Goal: Communication & Community: Answer question/provide support

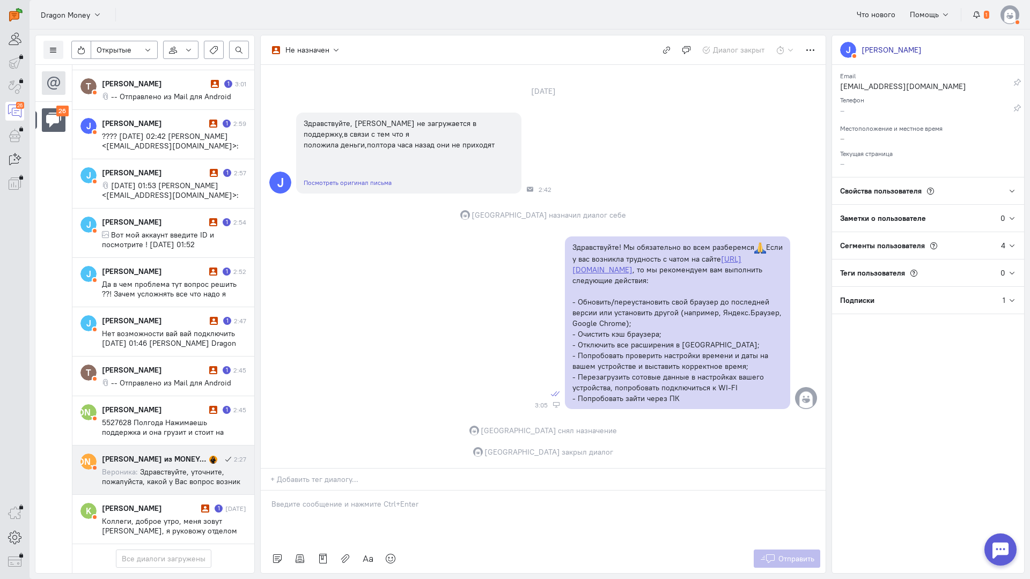
scroll to position [913, 0]
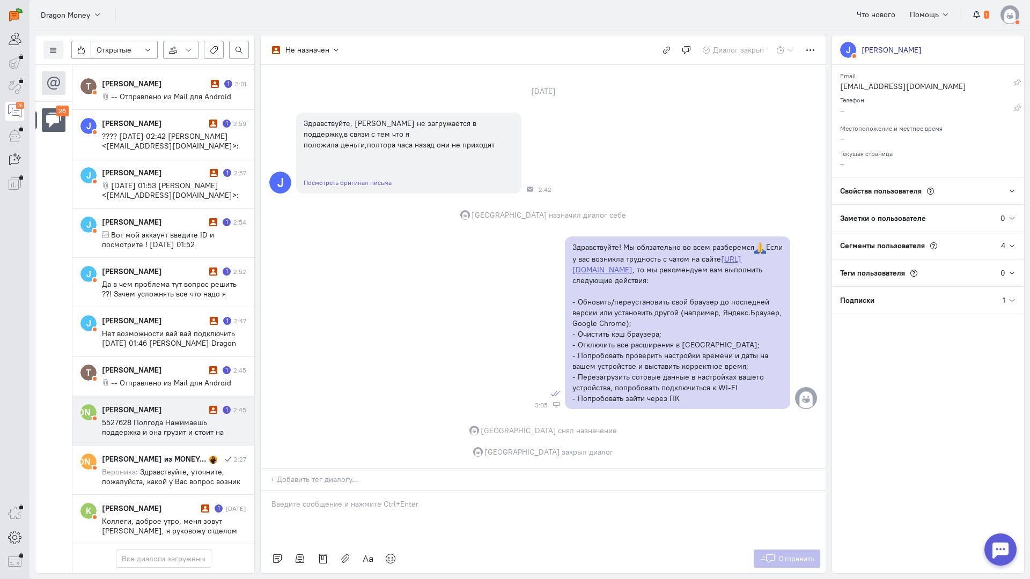
click at [178, 418] on span "5527628 Полгода Нажимаешь поддержка и она грузит и стоит на месте Через телегра…" at bounding box center [171, 466] width 138 height 97
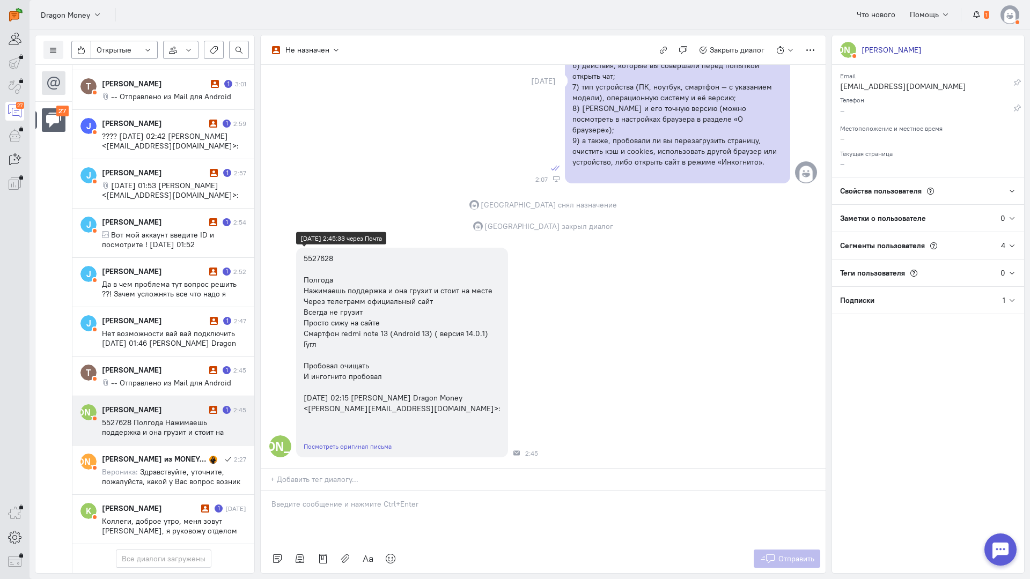
scroll to position [970, 0]
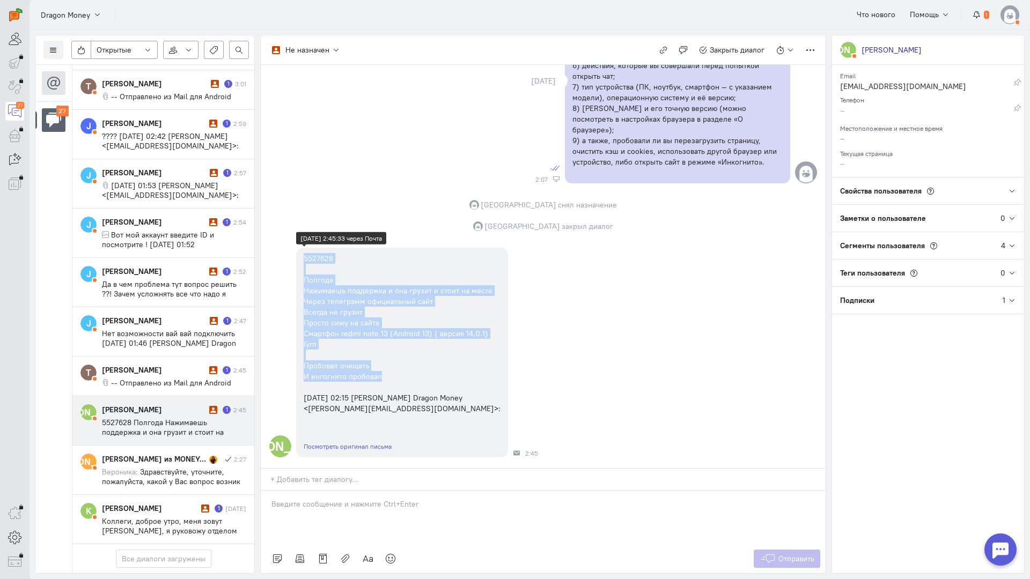
copy div "5527628 Полгода Нажимаешь поддержка и она грузит и стоит на месте Через телегра…"
drag, startPoint x: 300, startPoint y: 188, endPoint x: 443, endPoint y: 311, distance: 189.1
click at [443, 311] on div "5527628 Полгода Нажимаешь поддержка и она грузит и стоит на месте Через телегра…" at bounding box center [402, 334] width 212 height 172
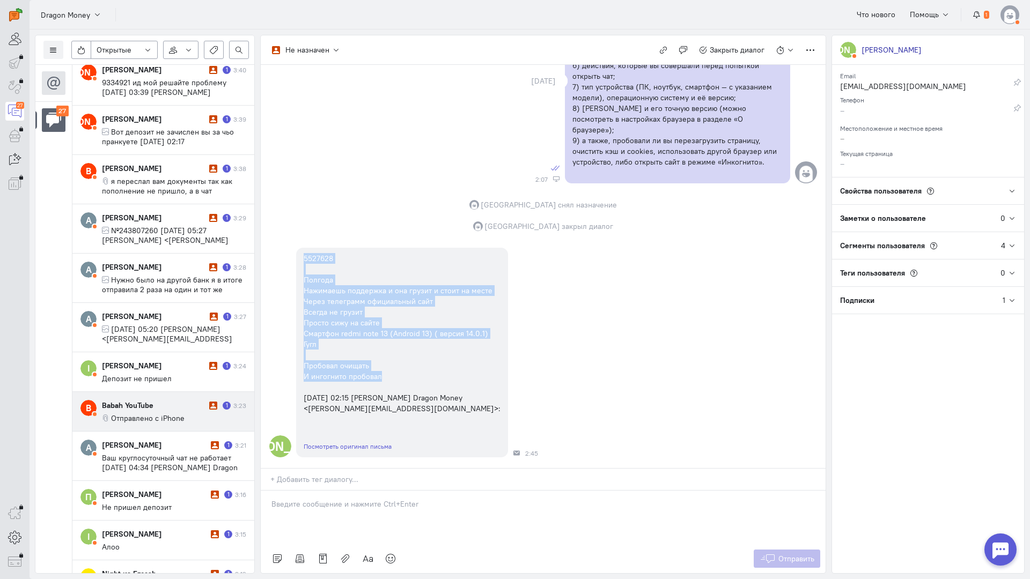
scroll to position [160, 0]
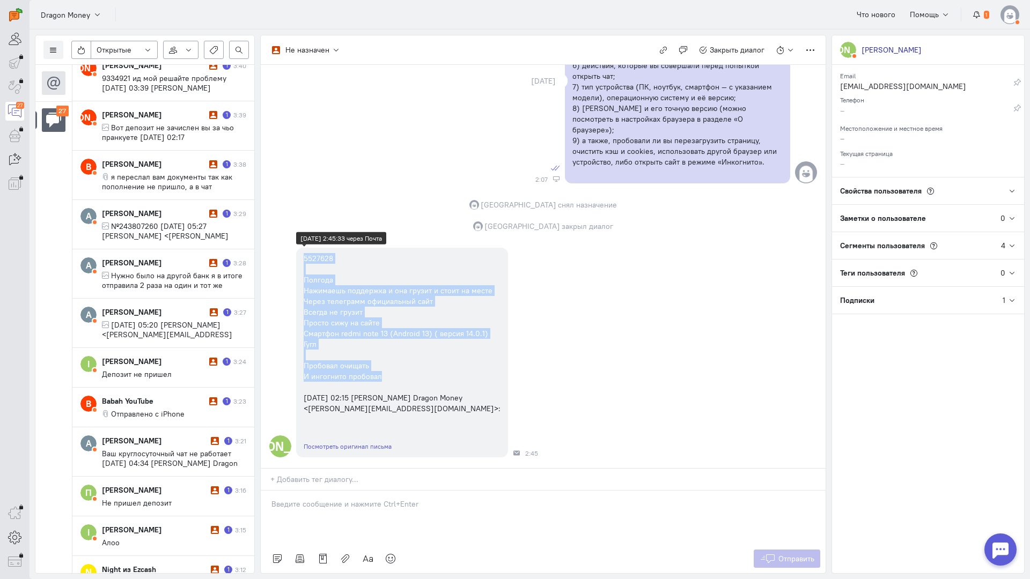
click at [550, 242] on div "Е 5527628 Полгода Нажимаешь поддержка и она грузит и стоит на месте Через телег…" at bounding box center [543, 352] width 565 height 220
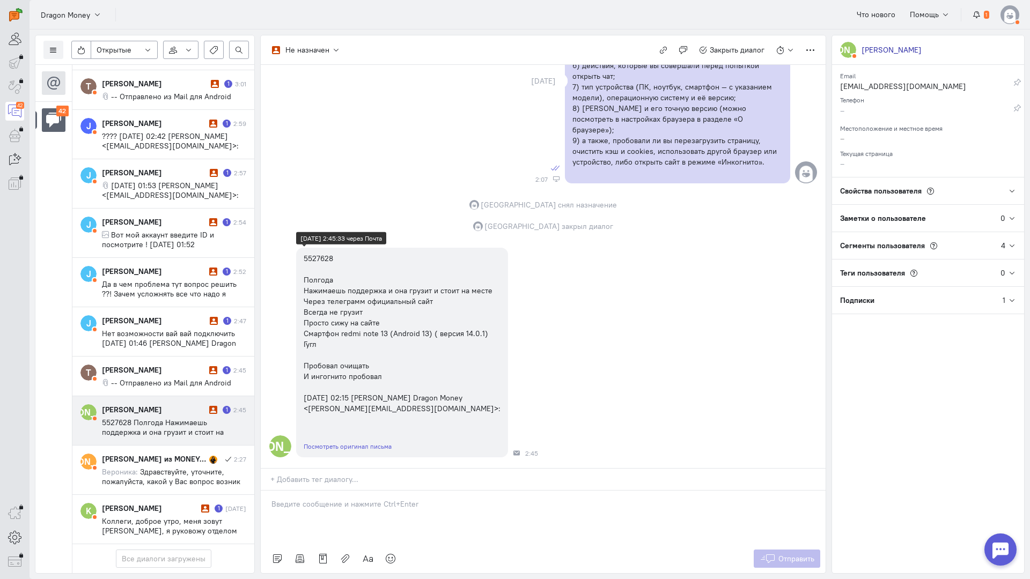
scroll to position [970, 0]
click at [332, 491] on div at bounding box center [543, 518] width 565 height 54
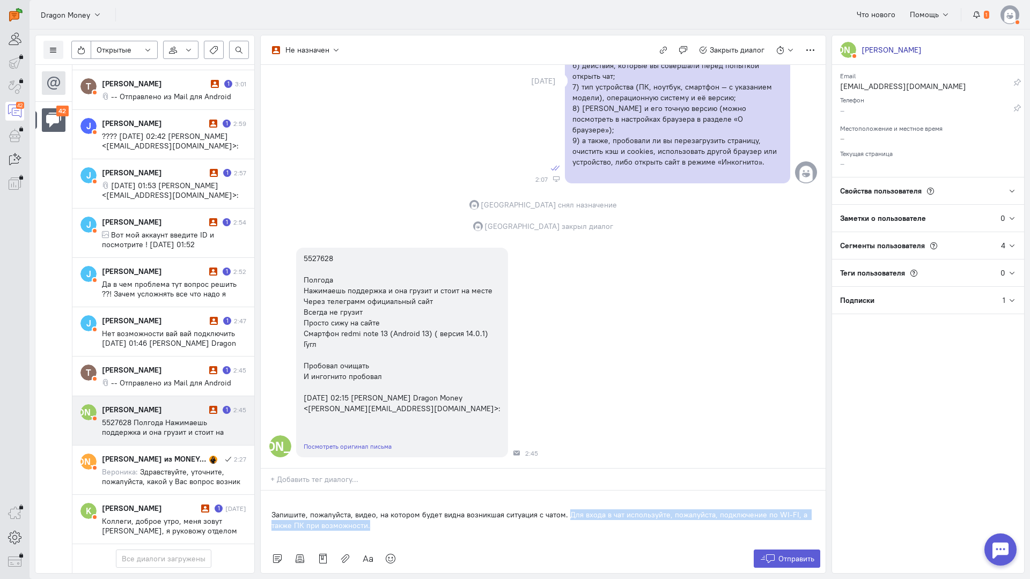
drag, startPoint x: 417, startPoint y: 461, endPoint x: 567, endPoint y: 454, distance: 149.3
click at [567, 510] on p "Запишите, пожалуйста, видео, на котором будет видна возникшая ситуация с чатом.…" at bounding box center [542, 520] width 543 height 21
click at [265, 491] on div "Запишите, пожалуйста, видео, на котором будет видна возникшая ситуация с чатом." at bounding box center [543, 518] width 565 height 54
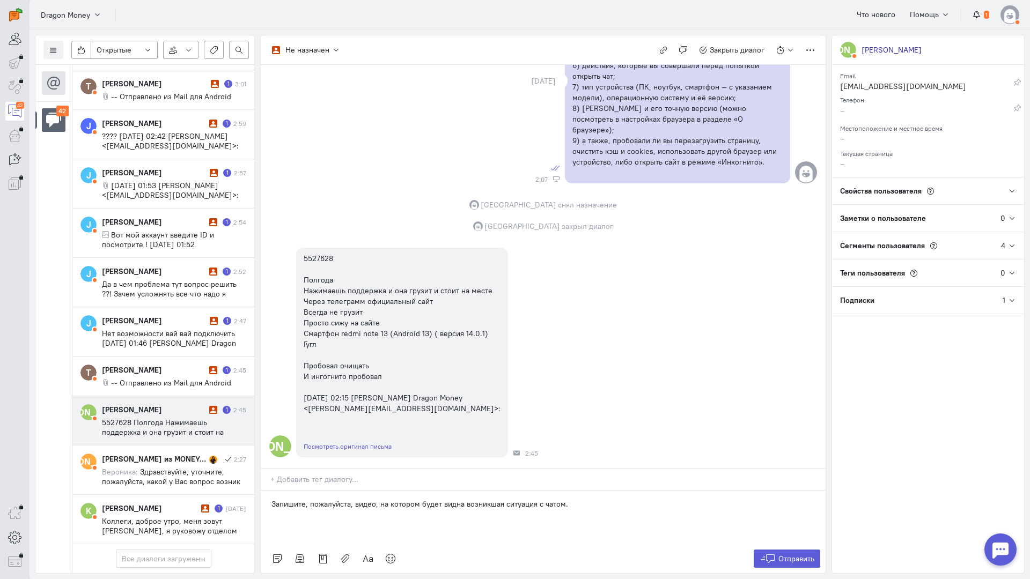
click at [585, 499] on p "Запишите, пожалуйста, видео, на котором будет видна возникшая ситуация с чатом." at bounding box center [542, 504] width 543 height 11
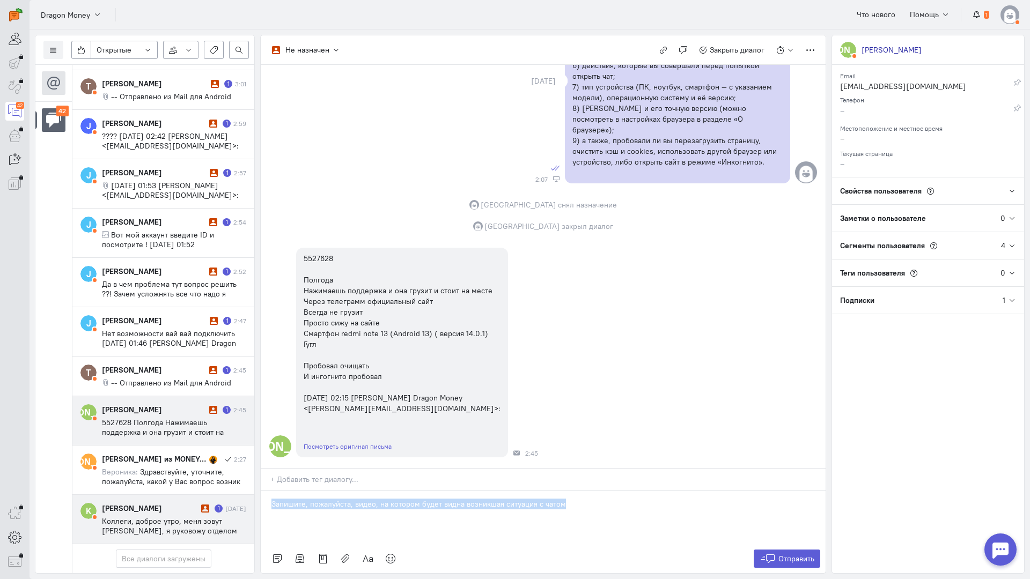
drag, startPoint x: 499, startPoint y: 446, endPoint x: 161, endPoint y: 439, distance: 338.1
click at [161, 439] on div "Список пользователей Включить темную тему Открытые Открытые диалоги Отложенные …" at bounding box center [530, 305] width 1001 height 550
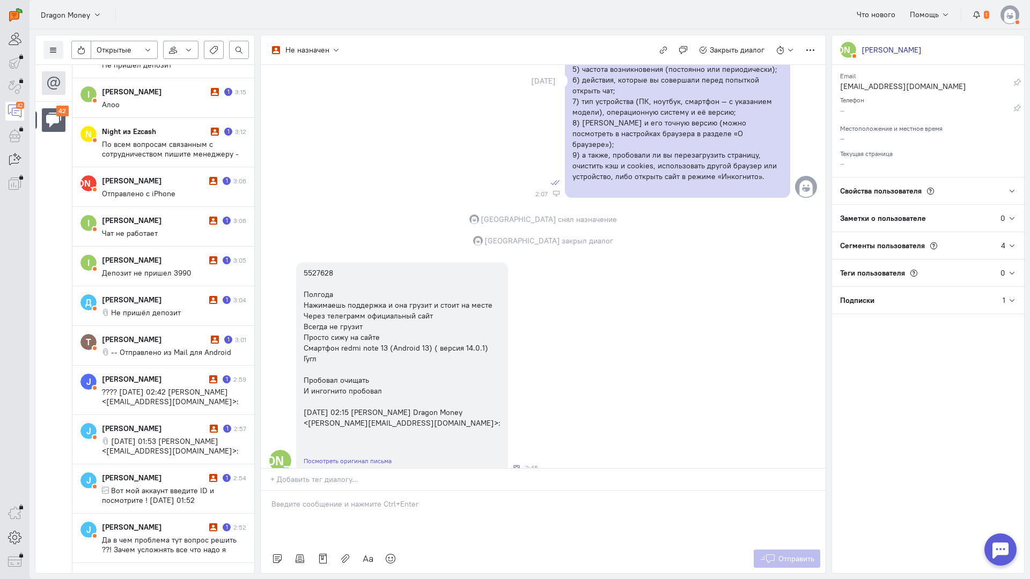
scroll to position [916, 0]
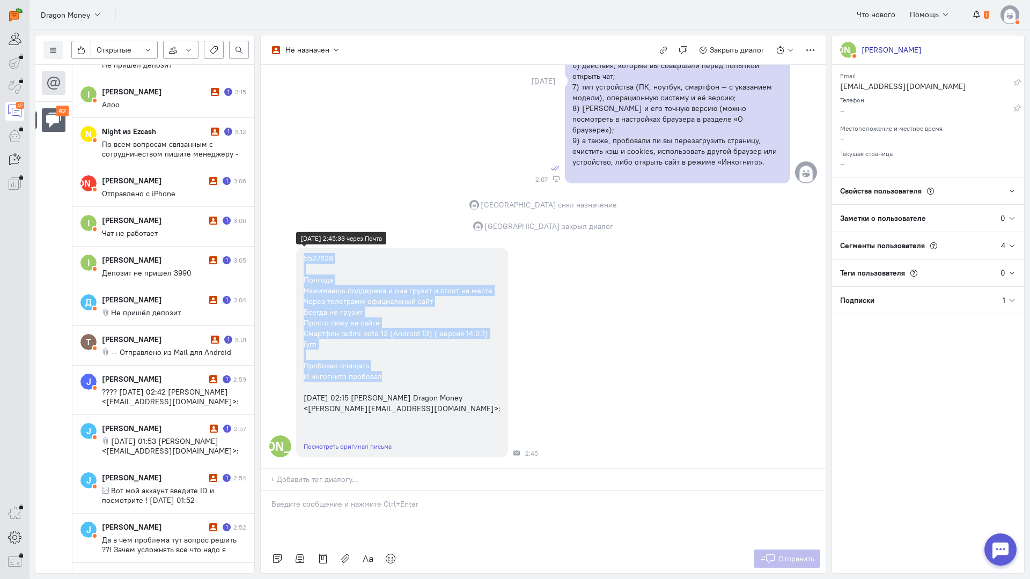
copy div "5527628 Полгода Нажимаешь поддержка и она грузит и стоит на месте Через телегра…"
drag, startPoint x: 303, startPoint y: 244, endPoint x: 417, endPoint y: 365, distance: 166.6
click at [417, 365] on div "5527628 Полгода Нажимаешь поддержка и она грузит и стоит на месте Через телегра…" at bounding box center [402, 334] width 212 height 172
click at [666, 48] on icon "button" at bounding box center [663, 50] width 8 height 8
copy div "5527628 Полгода Нажимаешь поддержка и она грузит и стоит на месте Через телегра…"
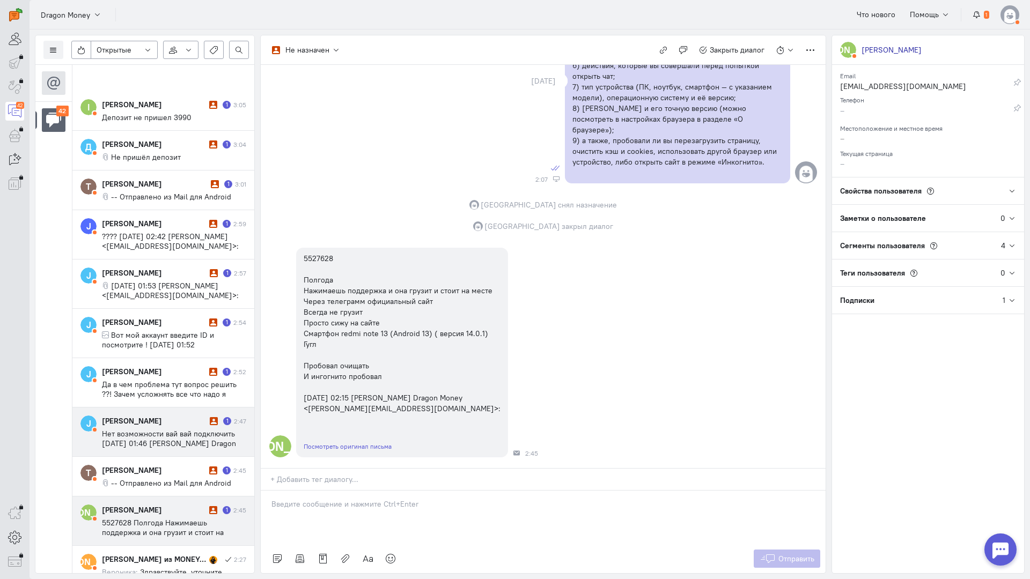
scroll to position [1685, 0]
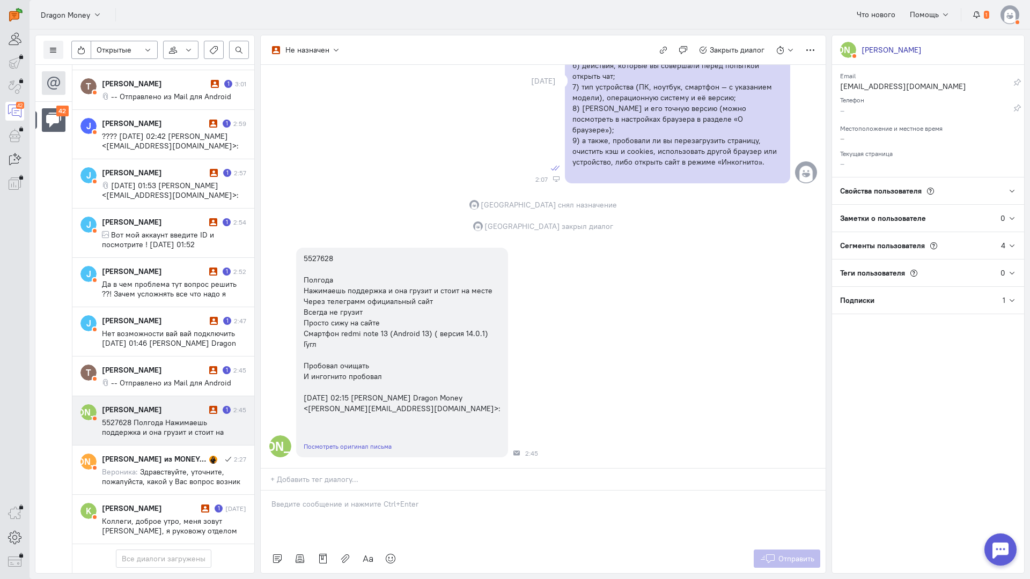
click at [186, 405] on div "[PERSON_NAME]" at bounding box center [154, 410] width 105 height 11
click at [320, 491] on div at bounding box center [543, 518] width 565 height 54
click at [389, 554] on icon at bounding box center [390, 559] width 11 height 11
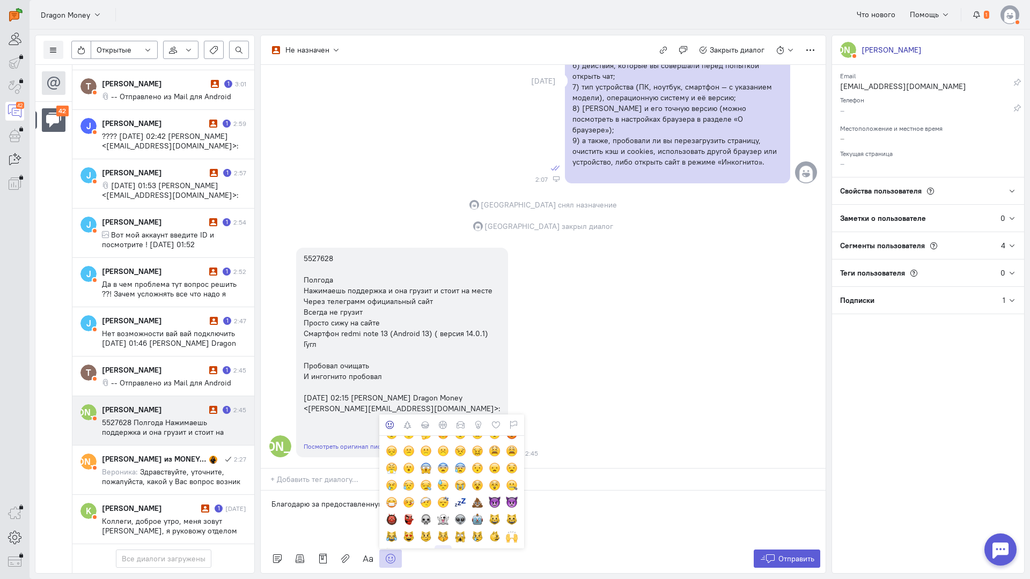
scroll to position [161, 0]
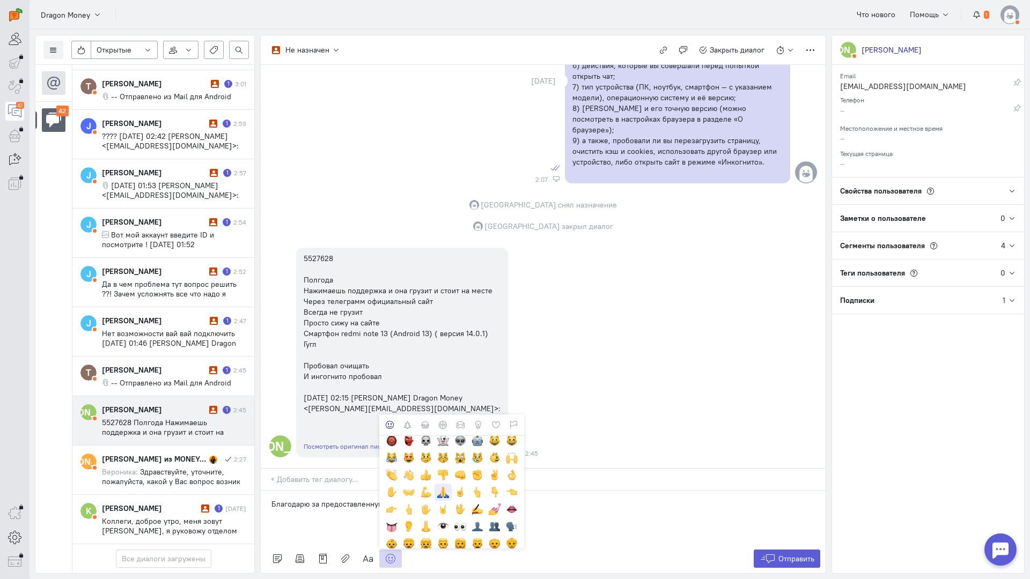
click at [439, 487] on div at bounding box center [443, 493] width 12 height 12
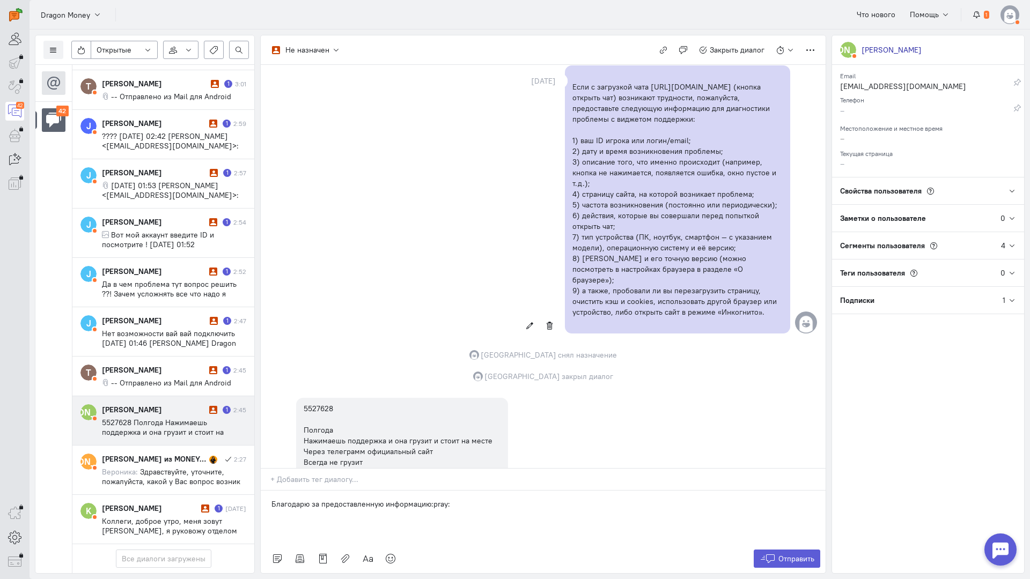
scroll to position [858, 0]
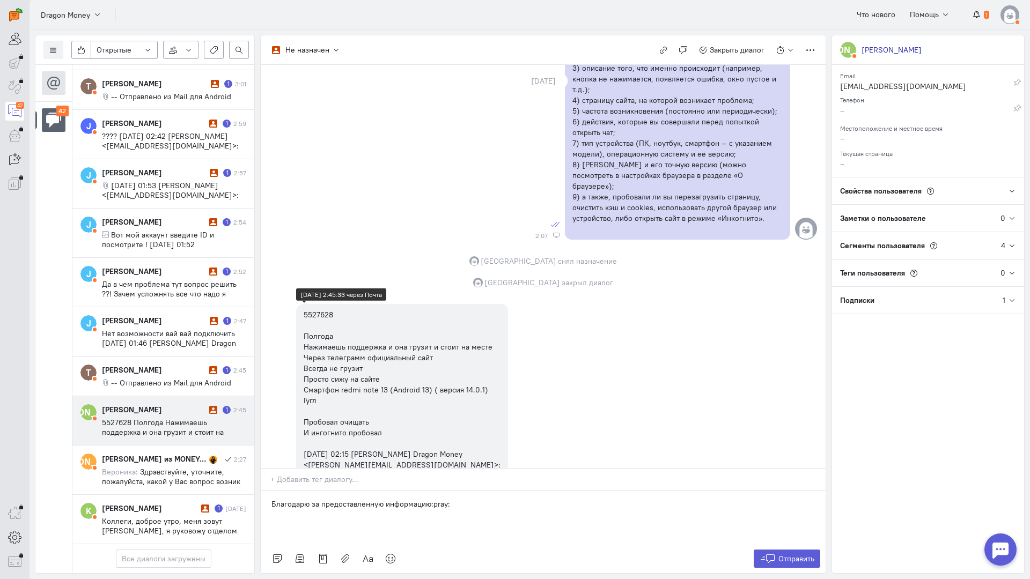
click at [322, 310] on div "5527628 Полгода Нажимаешь поддержка и она грузит и стоит на месте Через телегра…" at bounding box center [402, 390] width 197 height 161
copy div "5527628"
click at [484, 499] on p "Благодарю за предоставленную информацию:pray:" at bounding box center [542, 504] width 543 height 11
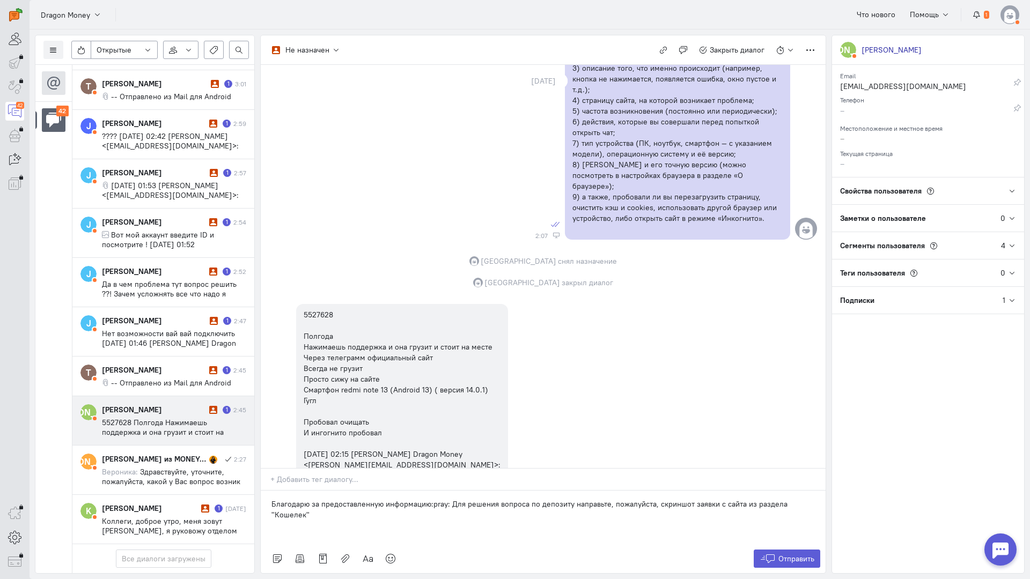
click at [330, 499] on p "Благодарю за предоставленную информацию:pray: Для решения вопроса по депозиту н…" at bounding box center [542, 509] width 543 height 21
click at [785, 550] on button "Отправить" at bounding box center [787, 559] width 67 height 18
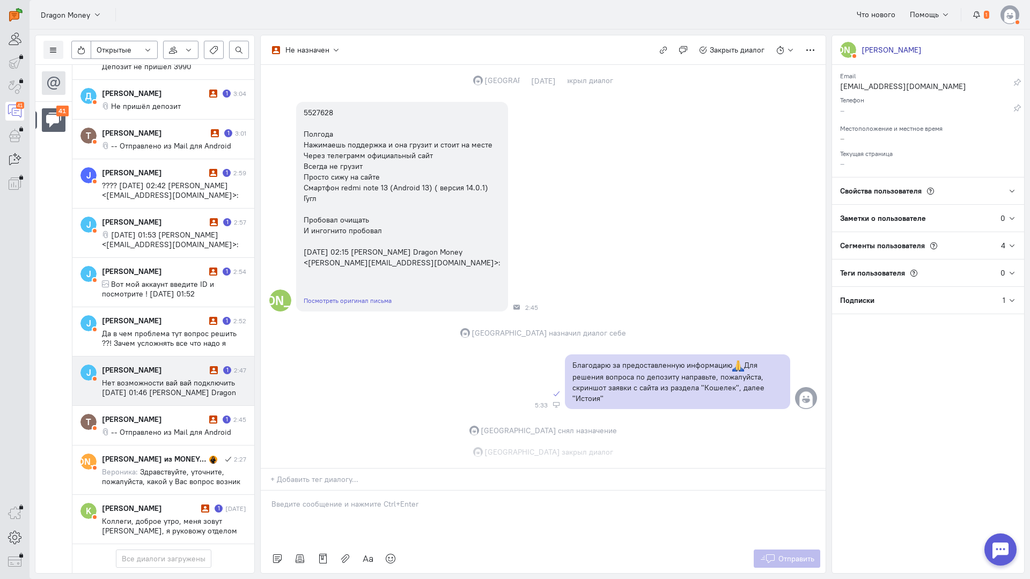
scroll to position [1116, 0]
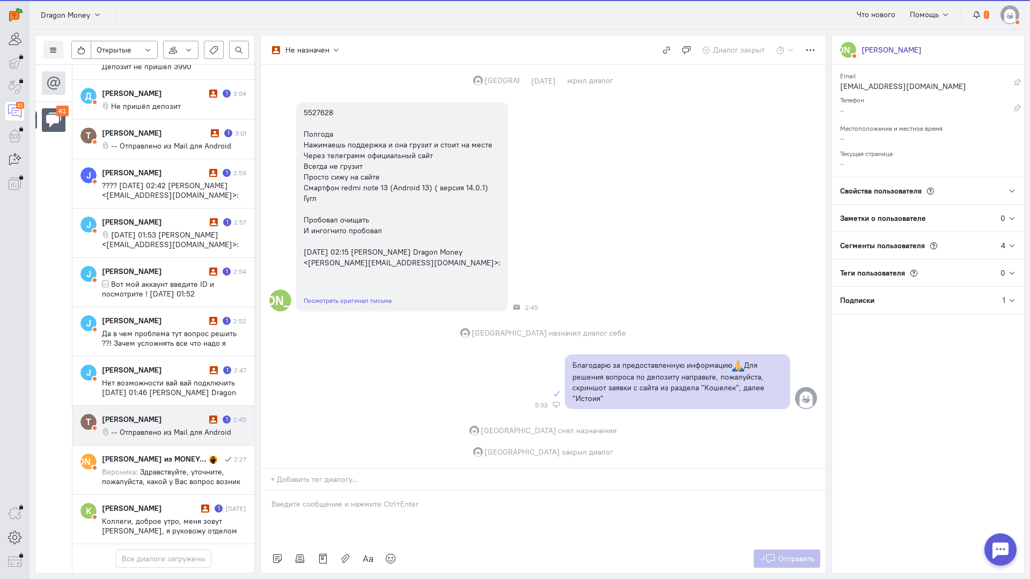
click at [175, 406] on cq-conversation-card "Т Тимур Сайфуллин 1 2:45 -- Отправлено из Mail для Android" at bounding box center [163, 426] width 182 height 40
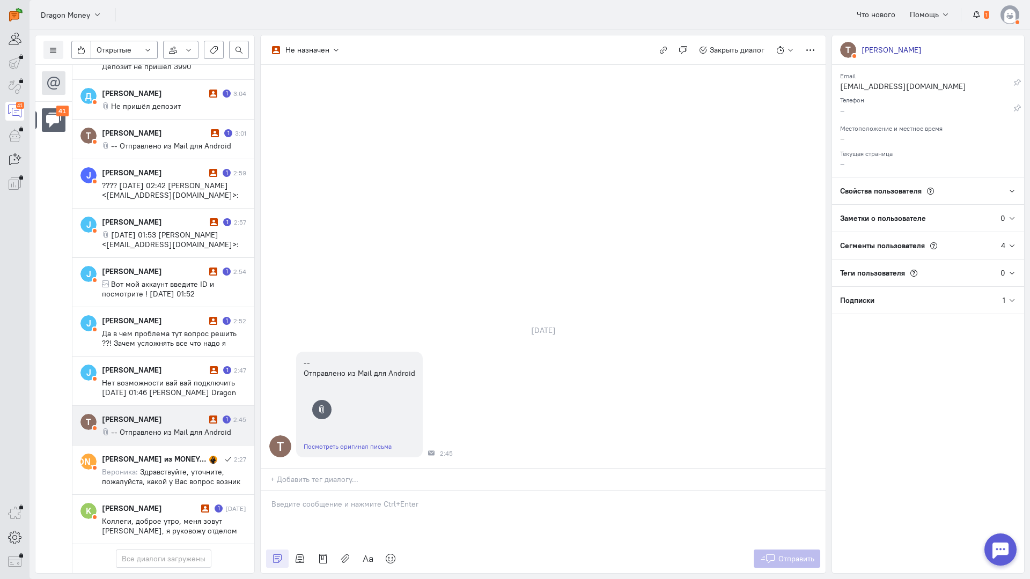
scroll to position [1627, 0]
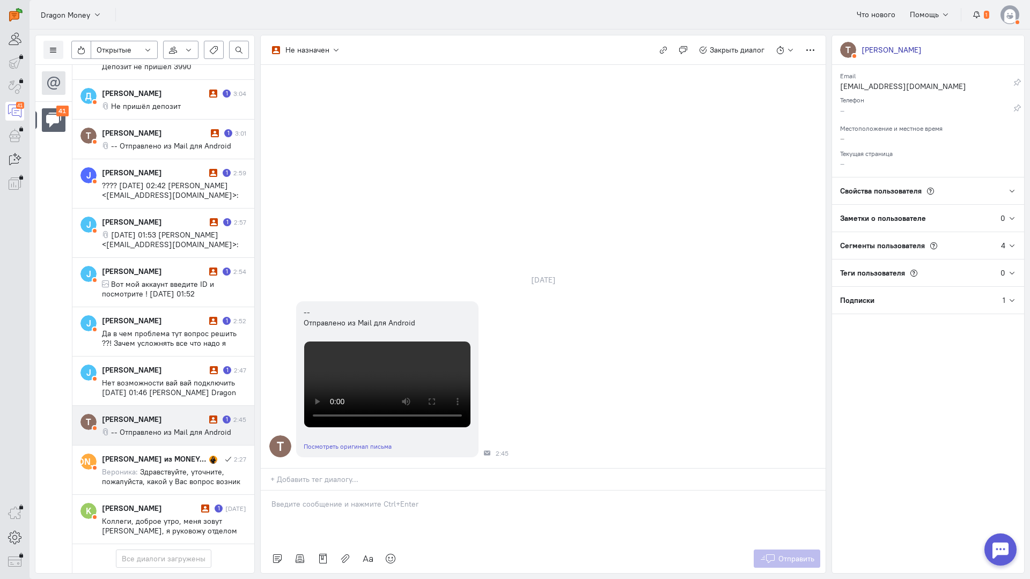
drag, startPoint x: 345, startPoint y: 447, endPoint x: 295, endPoint y: 447, distance: 49.9
click at [342, 491] on div at bounding box center [543, 518] width 565 height 54
click at [266, 491] on div "Здравствуйте! Благодарим Вас за обращение и предоставленную информацию:blush:" at bounding box center [543, 518] width 565 height 54
click at [769, 554] on icon at bounding box center [768, 559] width 16 height 11
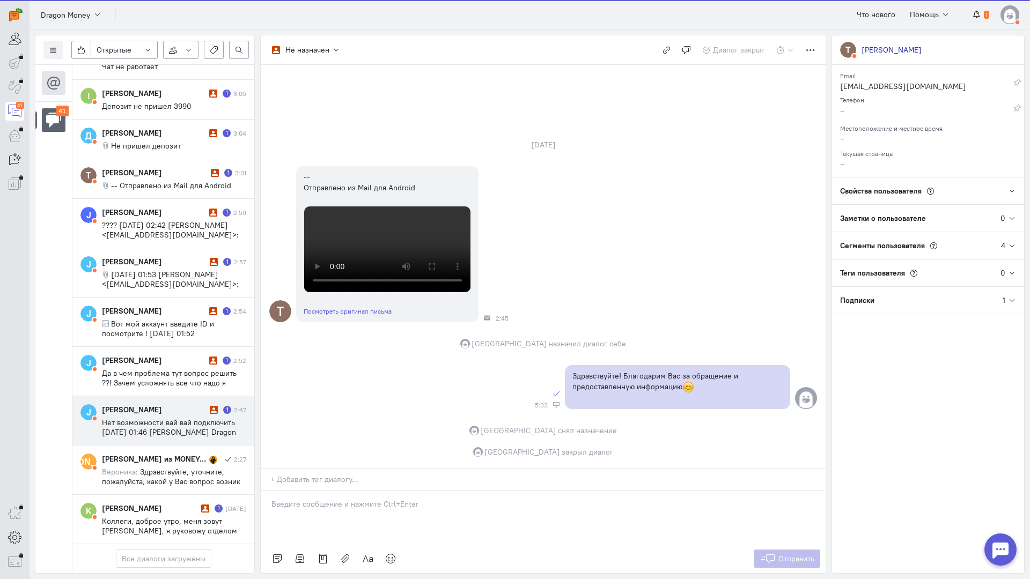
scroll to position [1579, 0]
click at [178, 418] on span "Нет возможности вай вай подключить ср, 1 окт. 2025 г., 01:46 София Dragon Money…" at bounding box center [169, 437] width 134 height 39
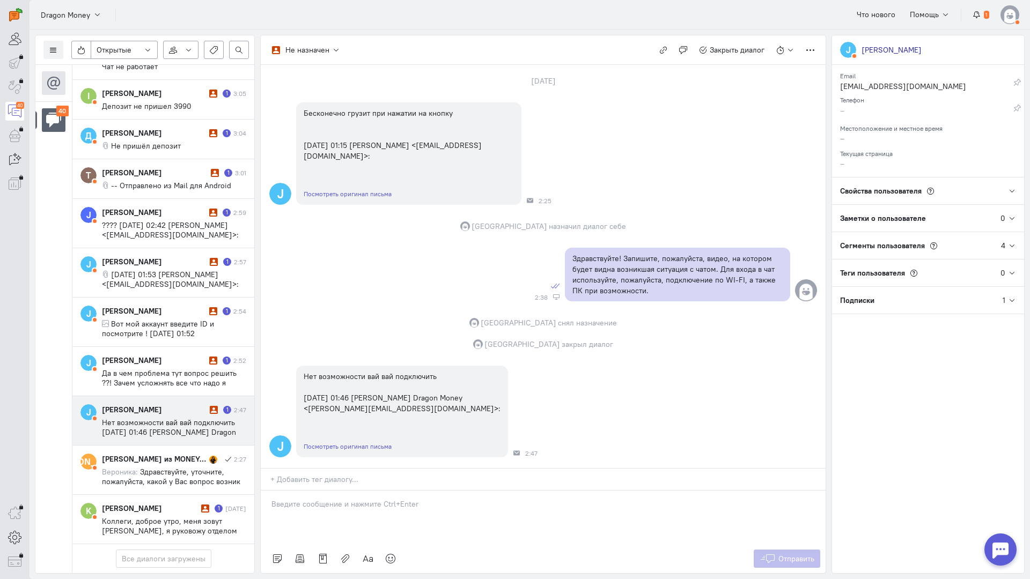
scroll to position [55, 0]
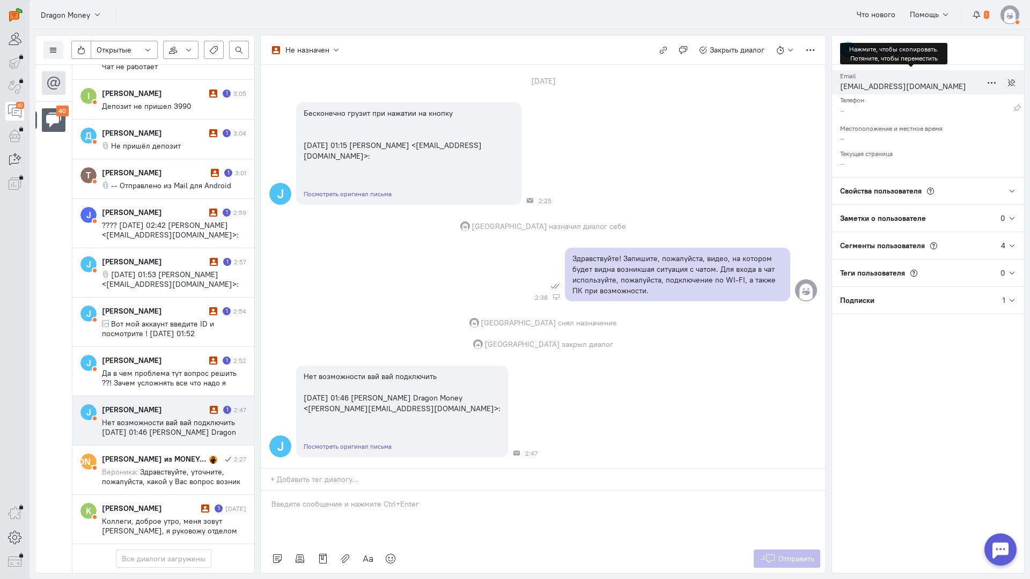
click at [877, 85] on div "gigabaet04@gmail.com" at bounding box center [911, 87] width 142 height 13
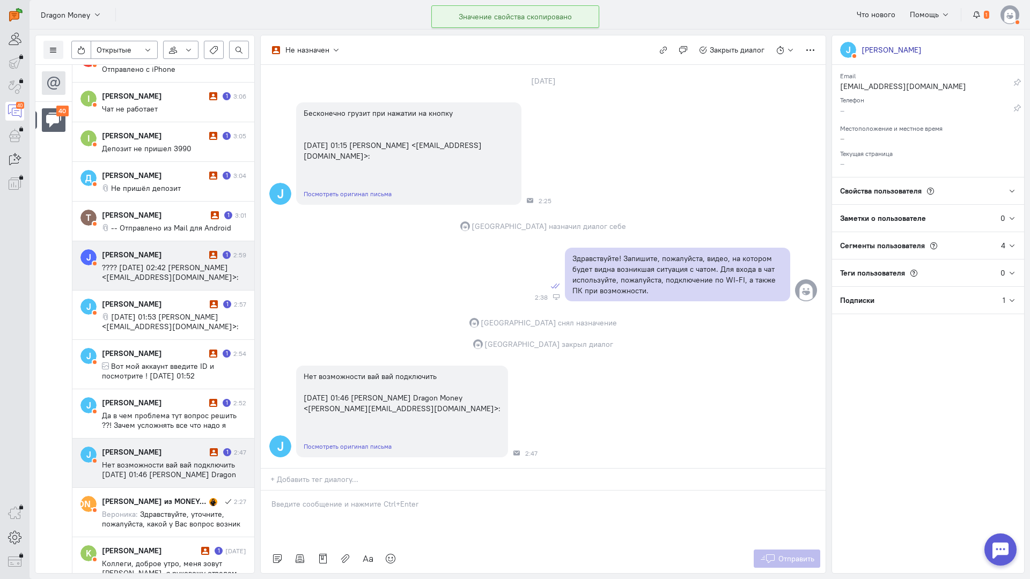
scroll to position [1462, 0]
click at [156, 266] on span "???? ср, 1 окт. 2025 г., 02:42 Jula Travina <89607382901j@gmail.com>:" at bounding box center [170, 273] width 137 height 19
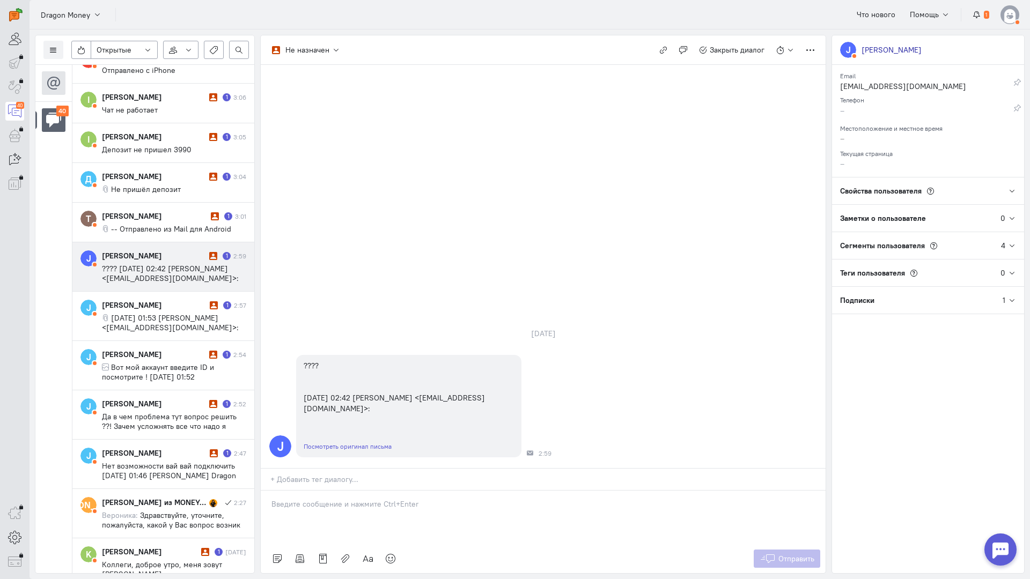
click at [290, 491] on div at bounding box center [543, 518] width 565 height 54
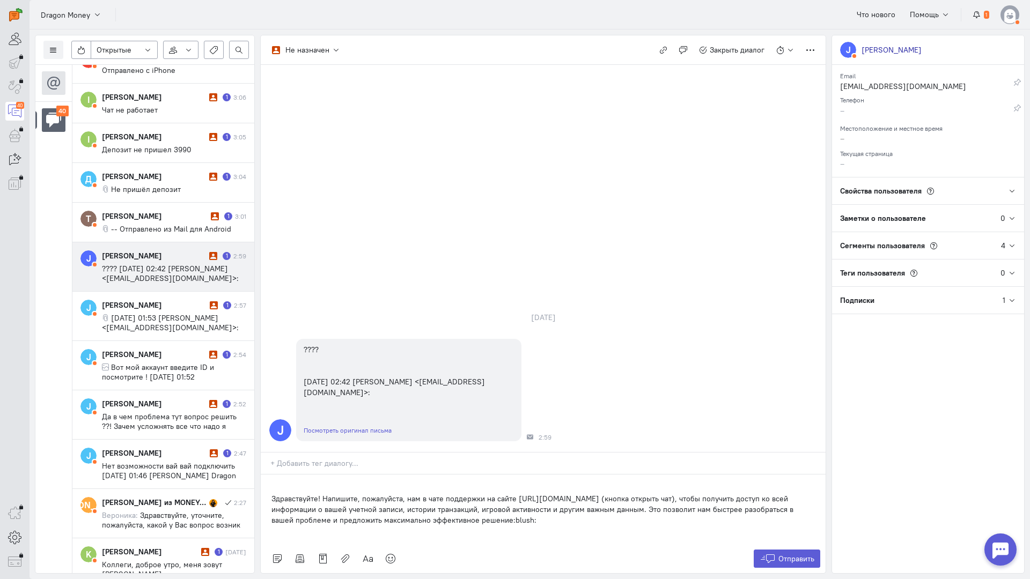
click at [269, 475] on div "Здравствуйте! Напишите, пожалуйста, нам в чате поддержки на сайте https://drgnr…" at bounding box center [543, 510] width 565 height 70
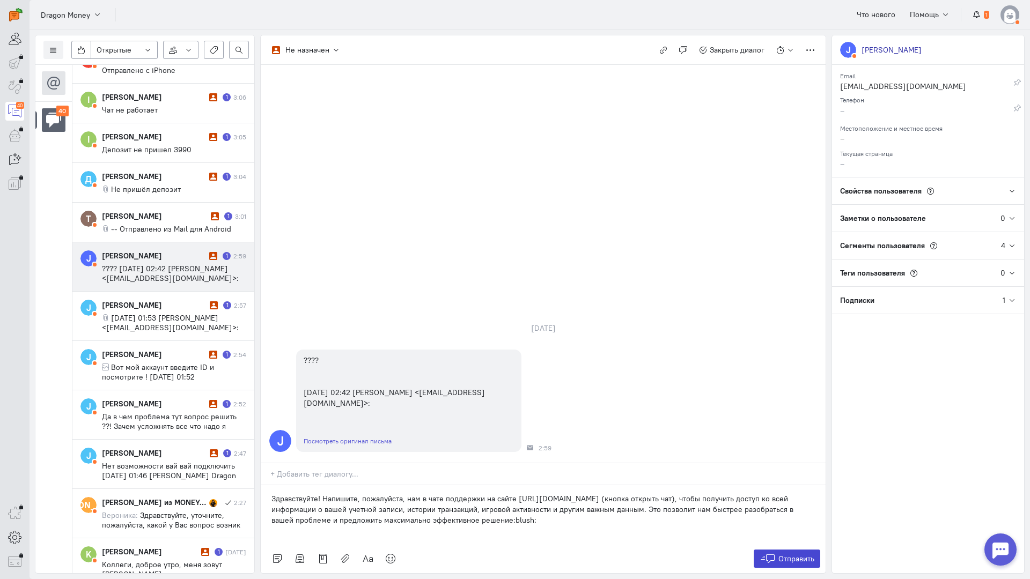
click at [793, 554] on span "Отправить" at bounding box center [796, 559] width 36 height 10
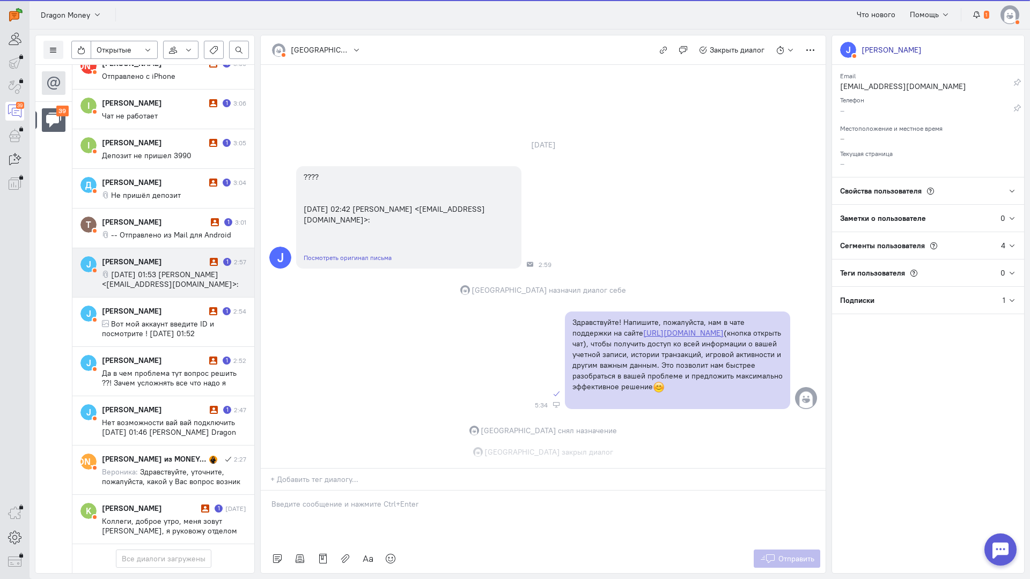
scroll to position [3, 0]
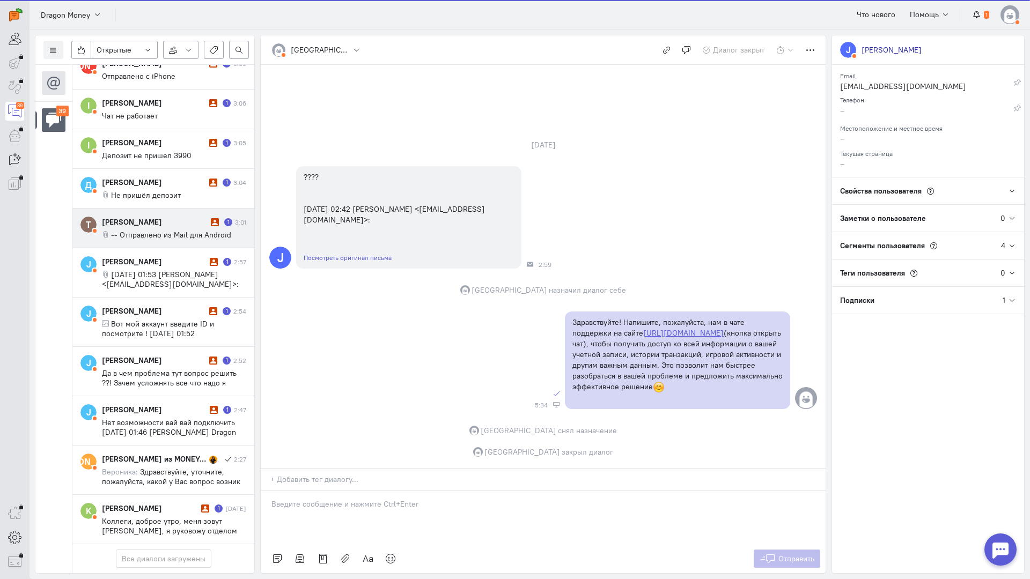
click at [153, 230] on span "-- Отправлено из Mail для Android" at bounding box center [171, 235] width 120 height 10
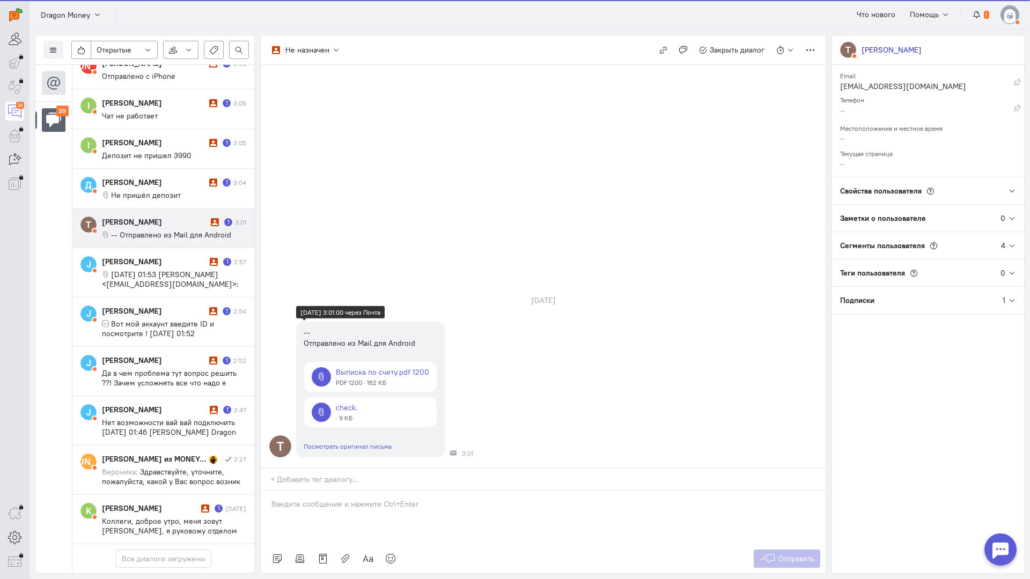
scroll to position [1462, 0]
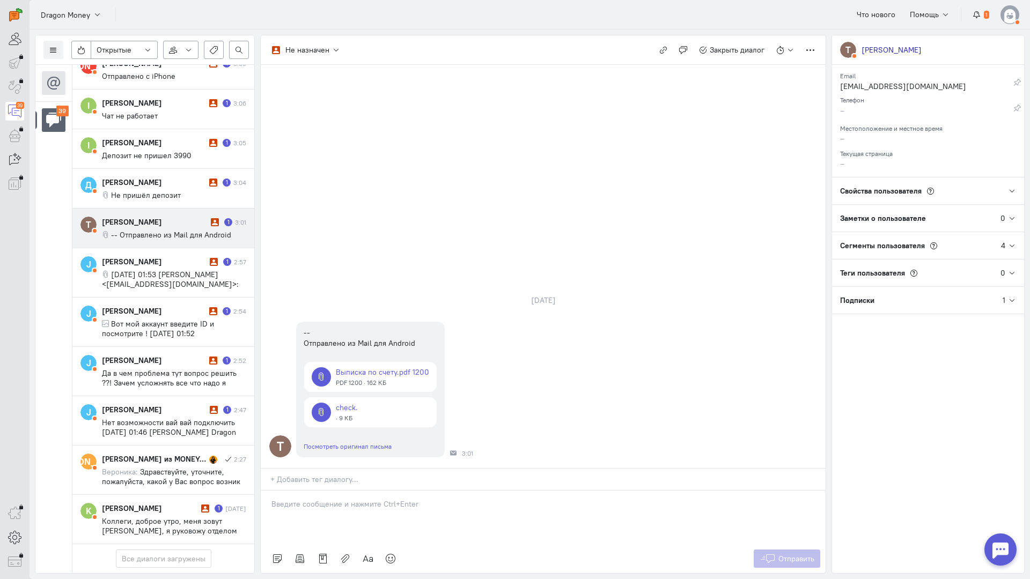
click at [333, 491] on div at bounding box center [543, 518] width 565 height 54
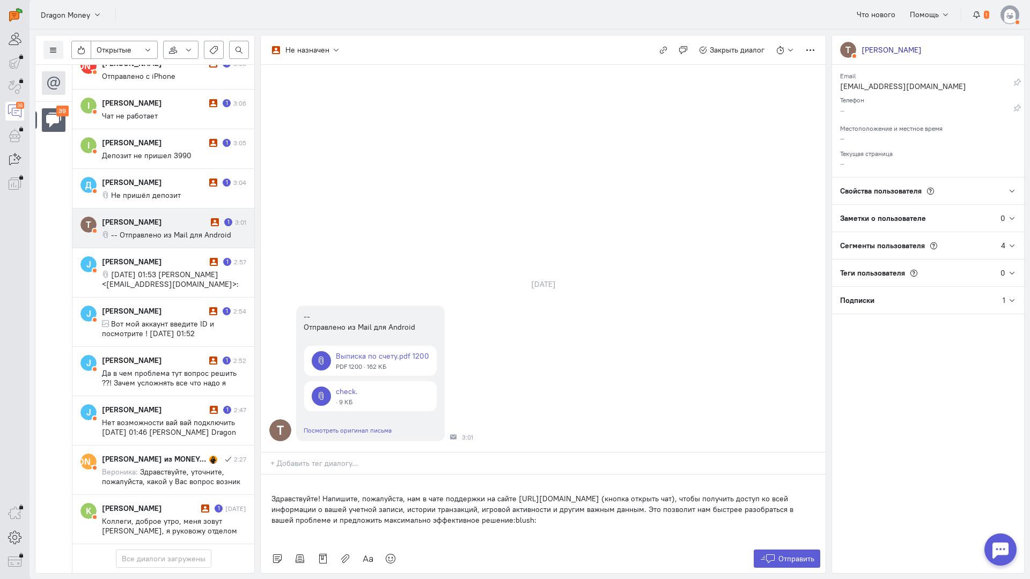
click at [270, 475] on div "Здравствуйте! Напишите, пожалуйста, нам в чате поддержки на сайте https://drgnr…" at bounding box center [543, 510] width 565 height 70
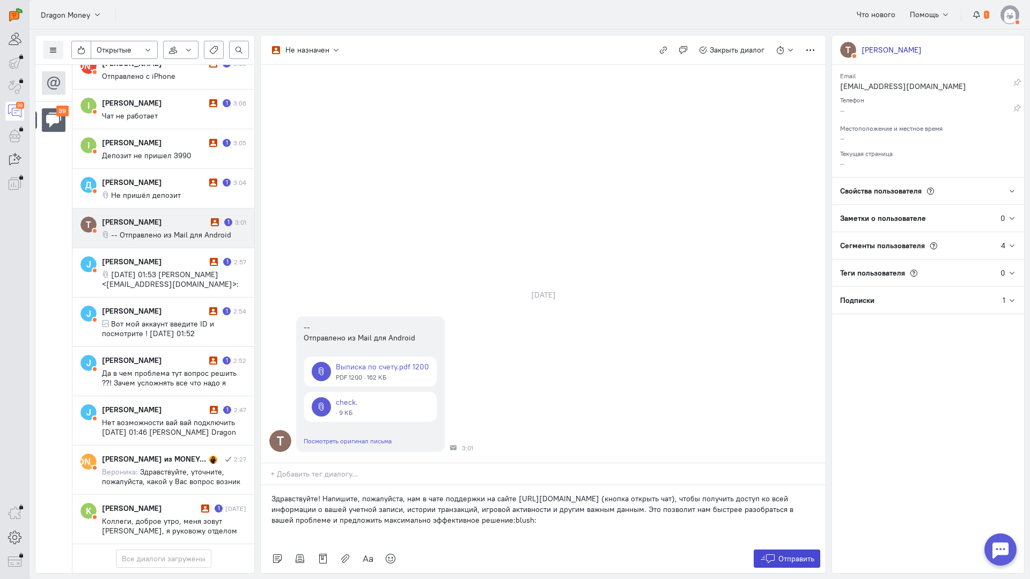
click at [789, 554] on span "Отправить" at bounding box center [796, 559] width 36 height 10
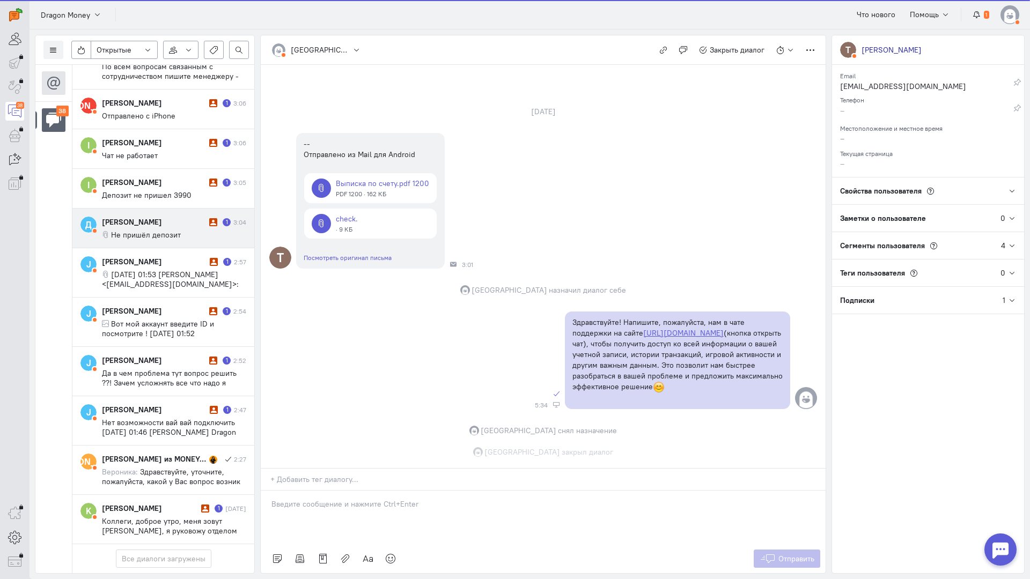
scroll to position [36, 0]
click at [144, 217] on div "[PERSON_NAME]" at bounding box center [154, 222] width 105 height 11
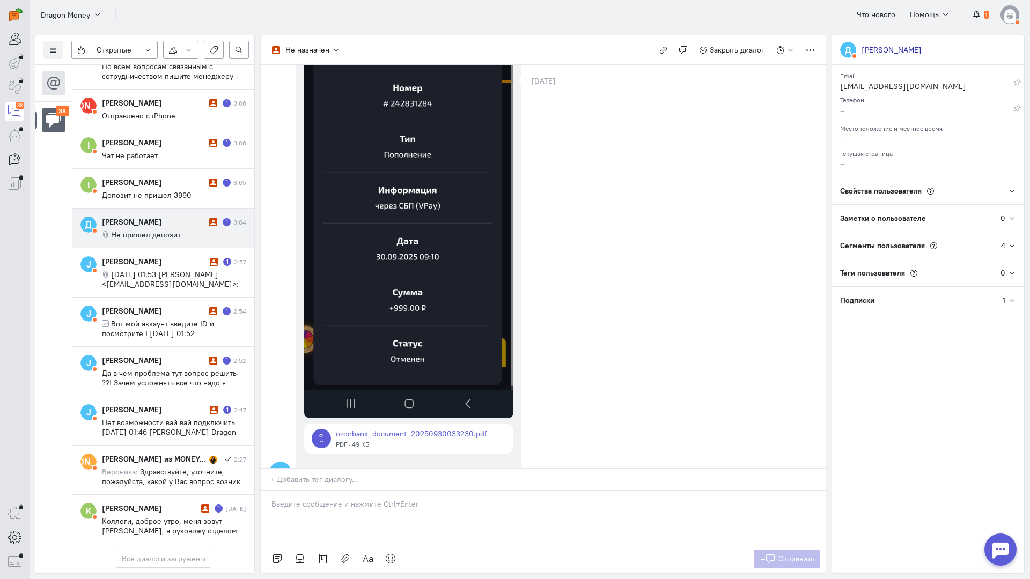
scroll to position [260, 0]
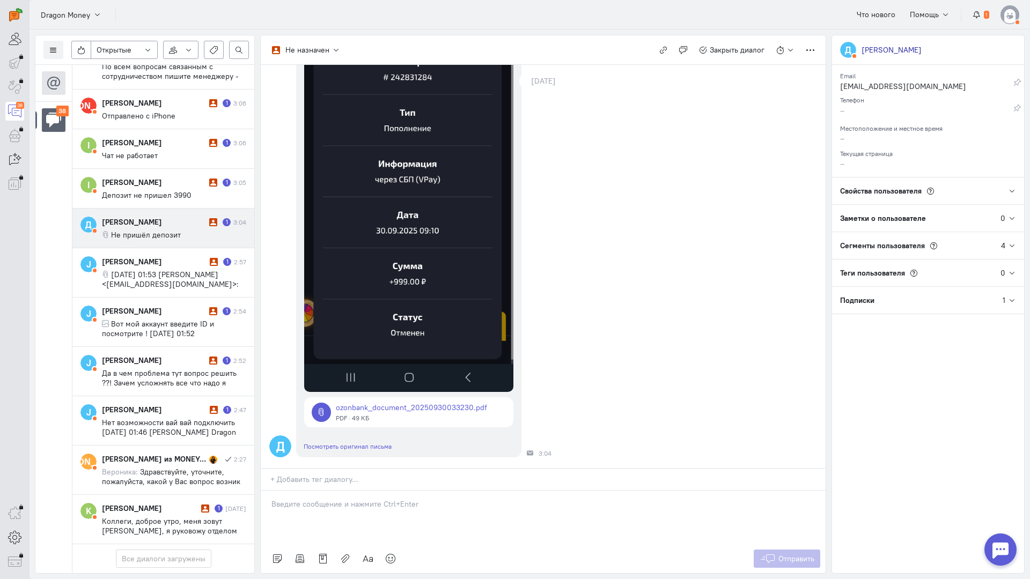
drag, startPoint x: 322, startPoint y: 439, endPoint x: 306, endPoint y: 441, distance: 16.2
click at [321, 499] on p at bounding box center [542, 504] width 543 height 11
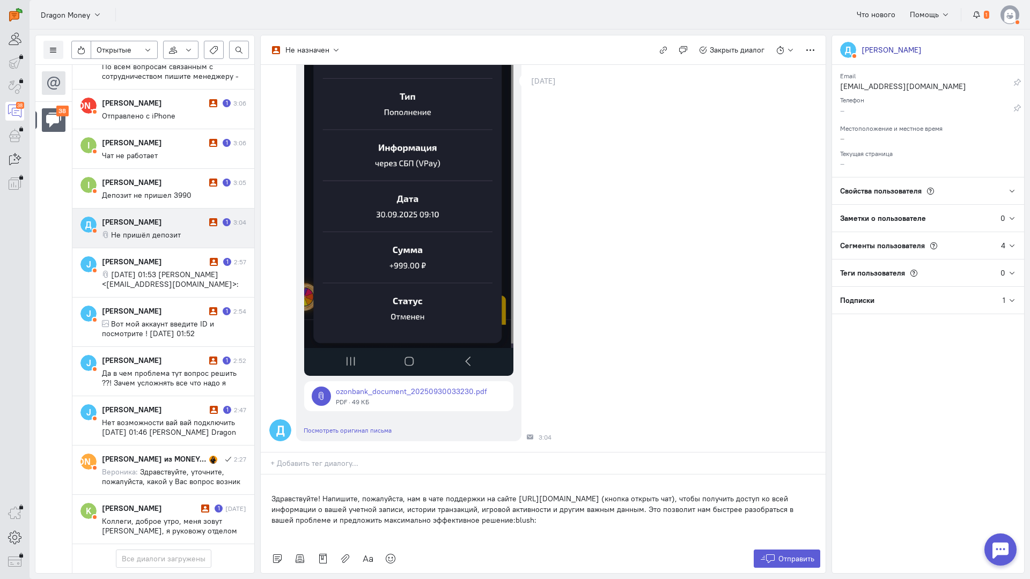
click at [267, 475] on div "Здравствуйте! Напишите, пожалуйста, нам в чате поддержки на сайте https://drgnr…" at bounding box center [543, 510] width 565 height 70
click at [273, 494] on p "Здравствуйте! Напишите, пожалуйста, нам в чате поддержки на сайте https://drgnr…" at bounding box center [542, 510] width 543 height 32
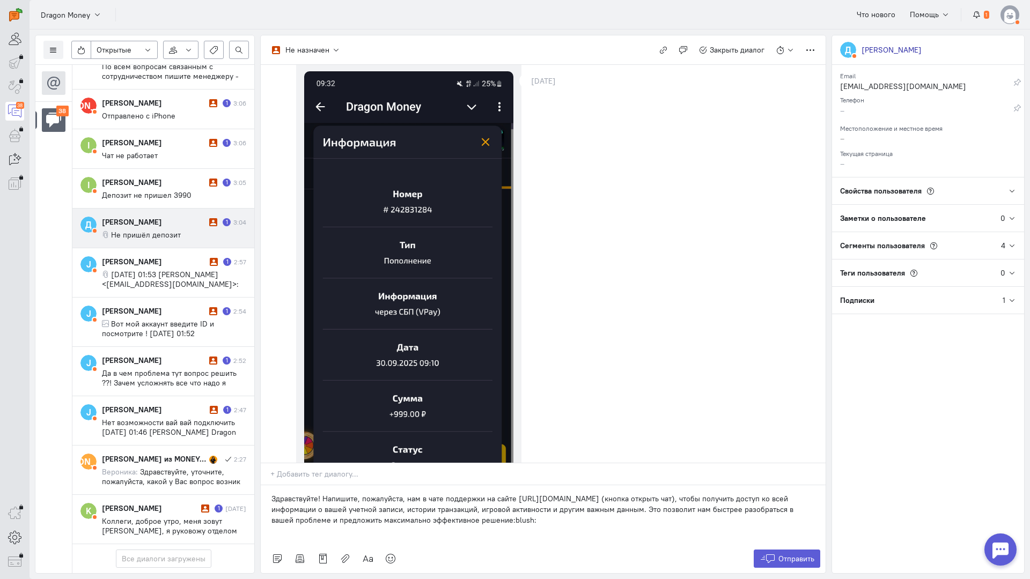
scroll to position [0, 0]
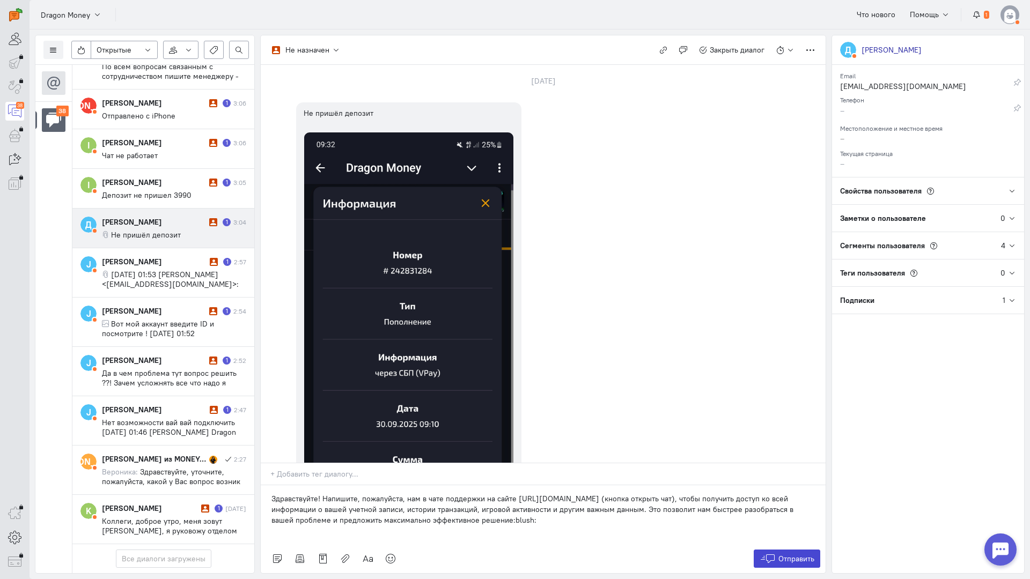
click at [780, 554] on span "Отправить" at bounding box center [796, 559] width 36 height 10
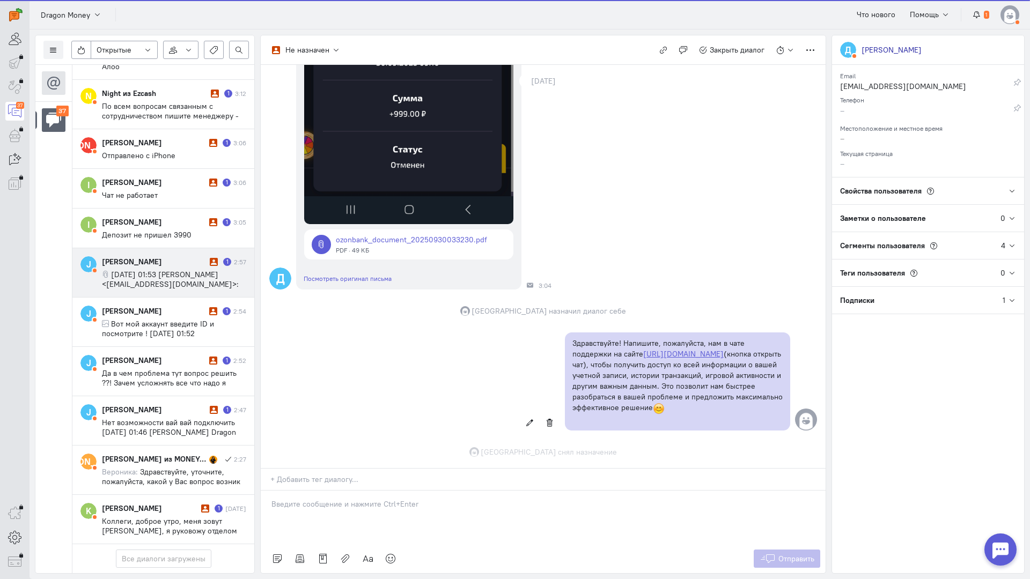
scroll to position [449, 0]
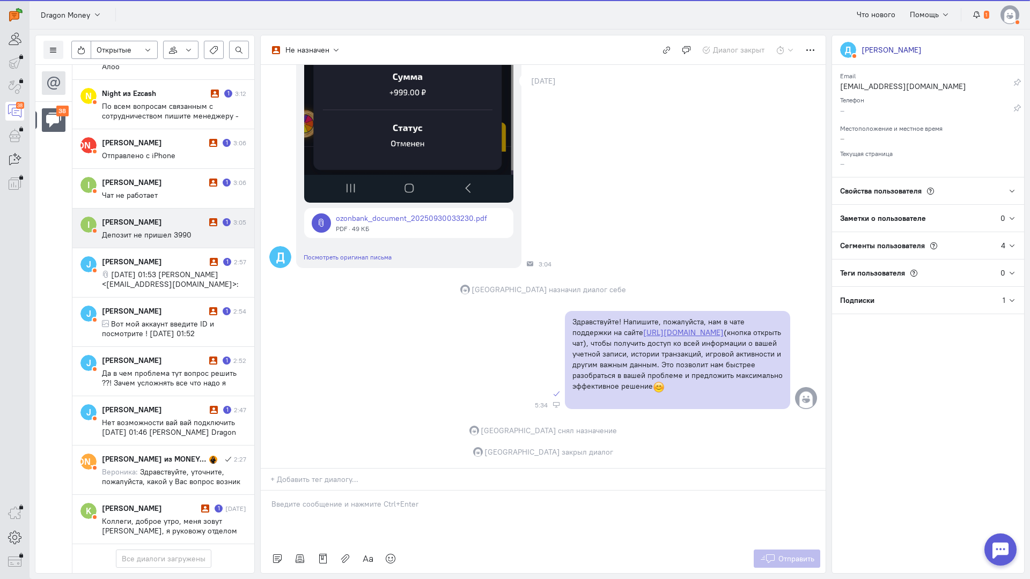
click at [156, 217] on div "Isfandiyor Akhunoff 1 3:05 Депозит не пришел 3990" at bounding box center [174, 228] width 144 height 23
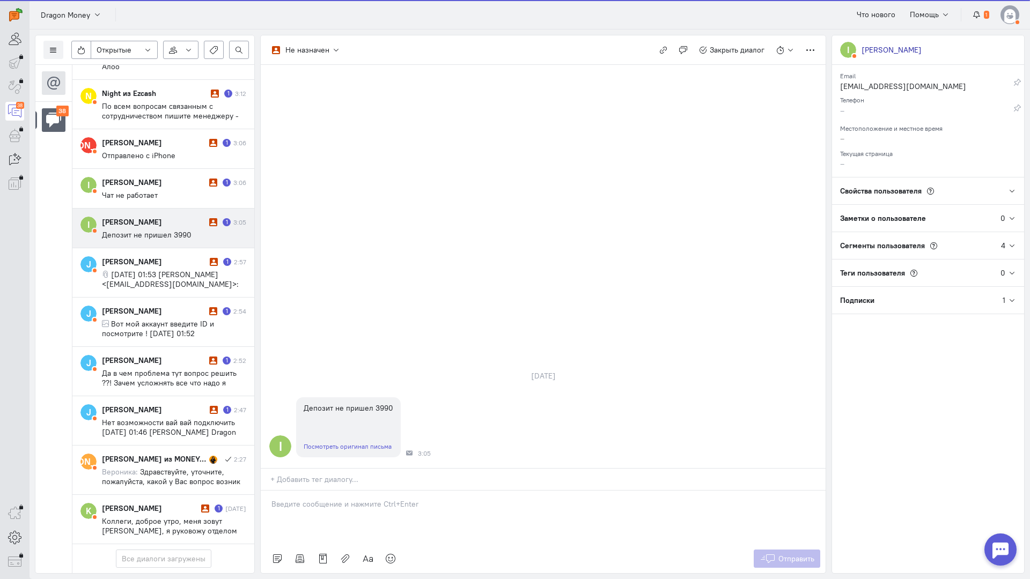
scroll to position [1434, 0]
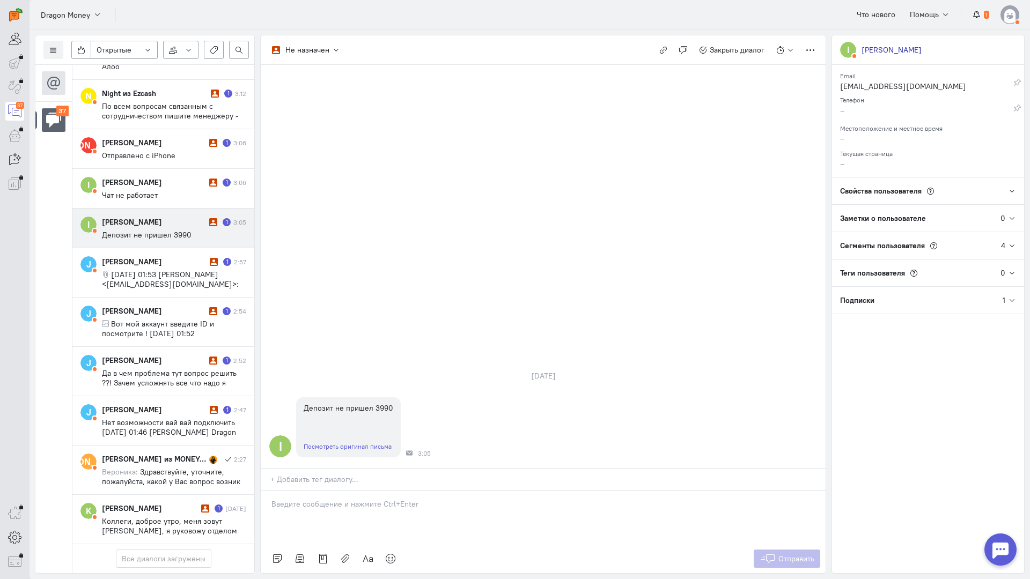
drag, startPoint x: 326, startPoint y: 444, endPoint x: 278, endPoint y: 443, distance: 47.7
click at [325, 491] on div at bounding box center [543, 518] width 565 height 54
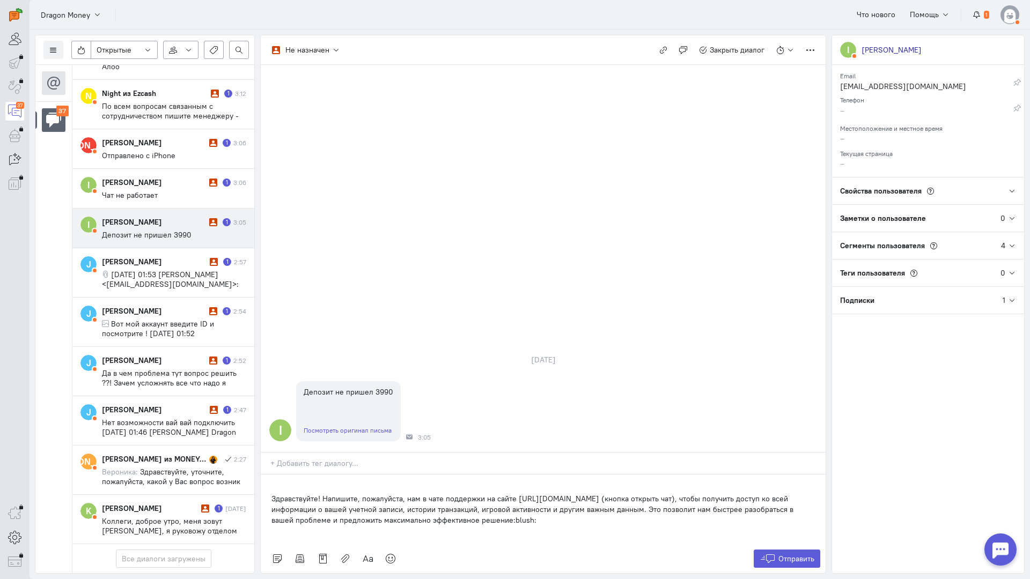
click at [269, 475] on div "Здравствуйте! Напишите, пожалуйста, нам в чате поддержки на сайте https://drgnr…" at bounding box center [543, 510] width 565 height 70
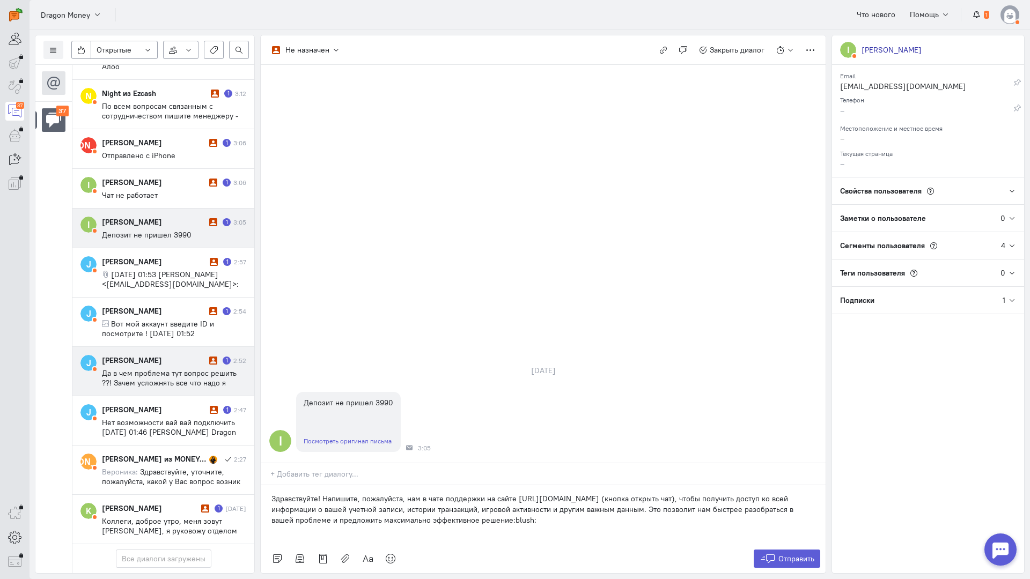
scroll to position [1319, 0]
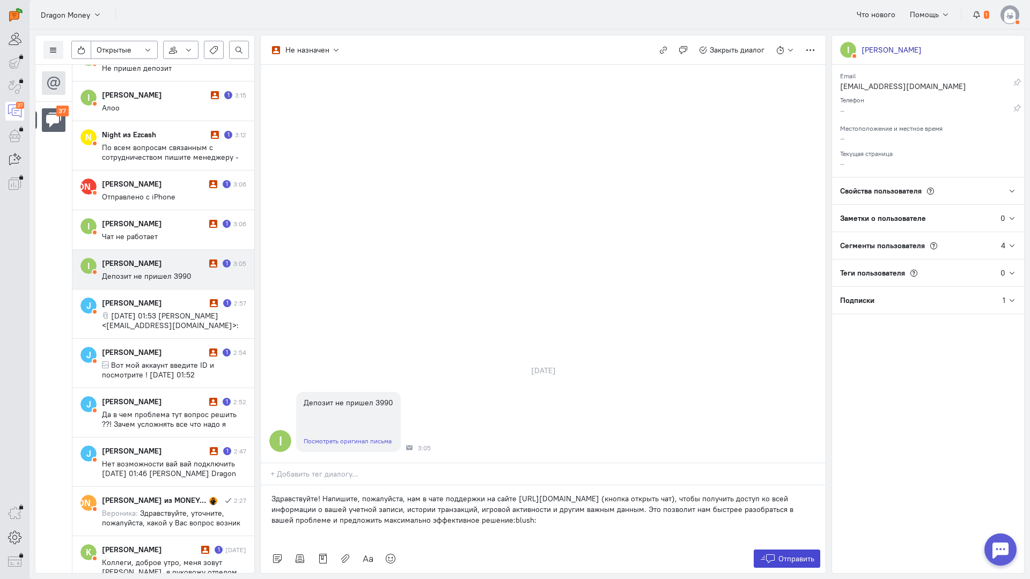
click at [787, 554] on span "Отправить" at bounding box center [796, 559] width 36 height 10
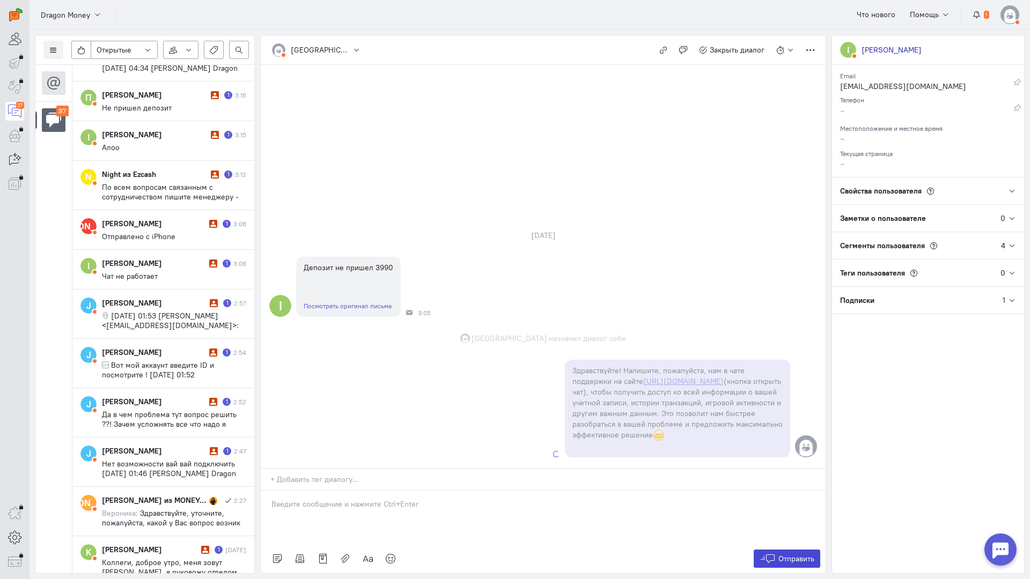
scroll to position [1359, 0]
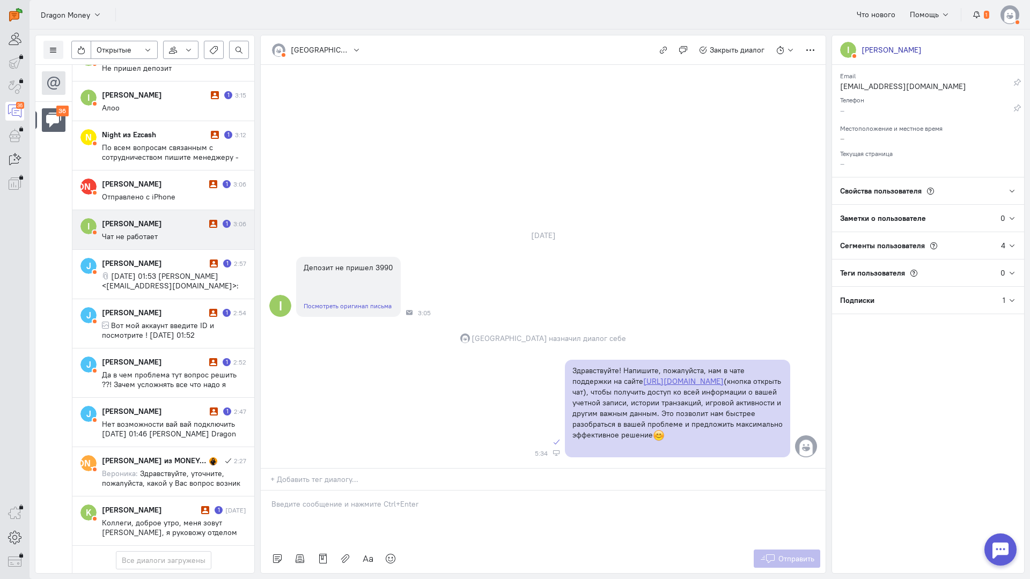
click at [161, 226] on div "Isfandiyor Akhunoff" at bounding box center [154, 223] width 105 height 11
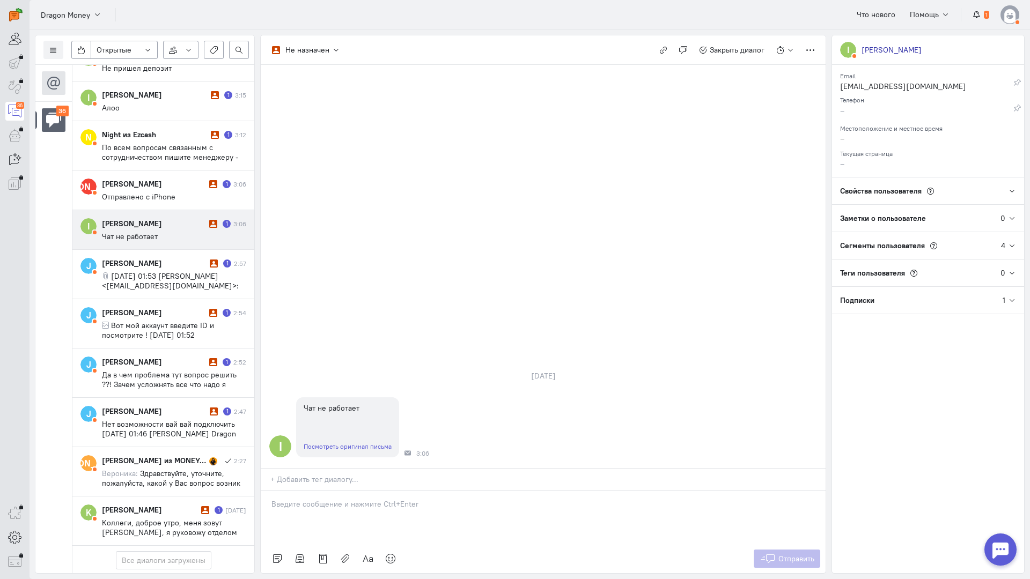
drag, startPoint x: 330, startPoint y: 437, endPoint x: 325, endPoint y: 438, distance: 5.9
click at [329, 499] on p at bounding box center [542, 504] width 543 height 11
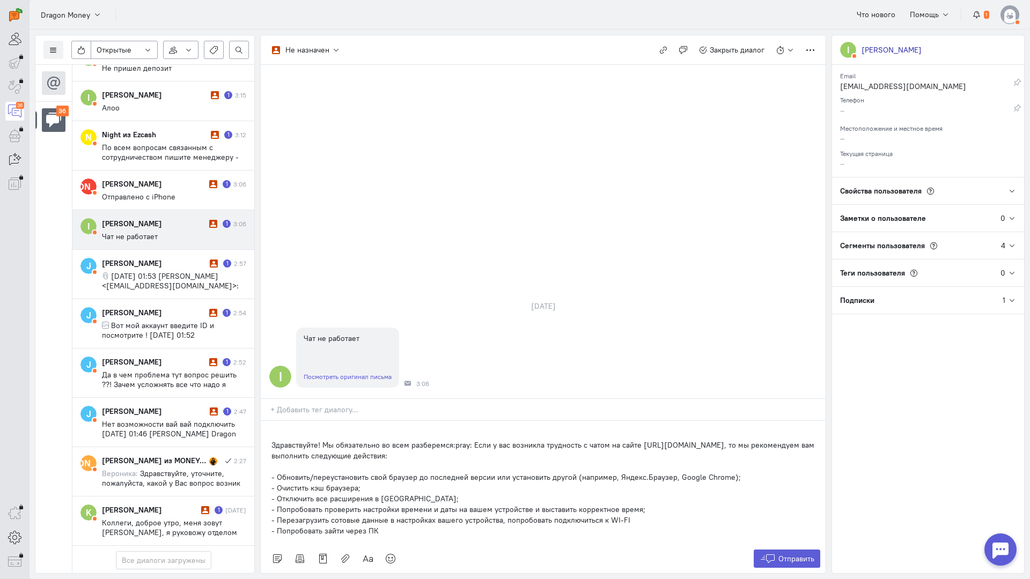
click at [270, 421] on div "Здравствуйте! Мы обязательно во всем разберемся:pray: Если у вас возникла трудн…" at bounding box center [543, 482] width 565 height 123
click at [796, 554] on span "Отправить" at bounding box center [796, 559] width 36 height 10
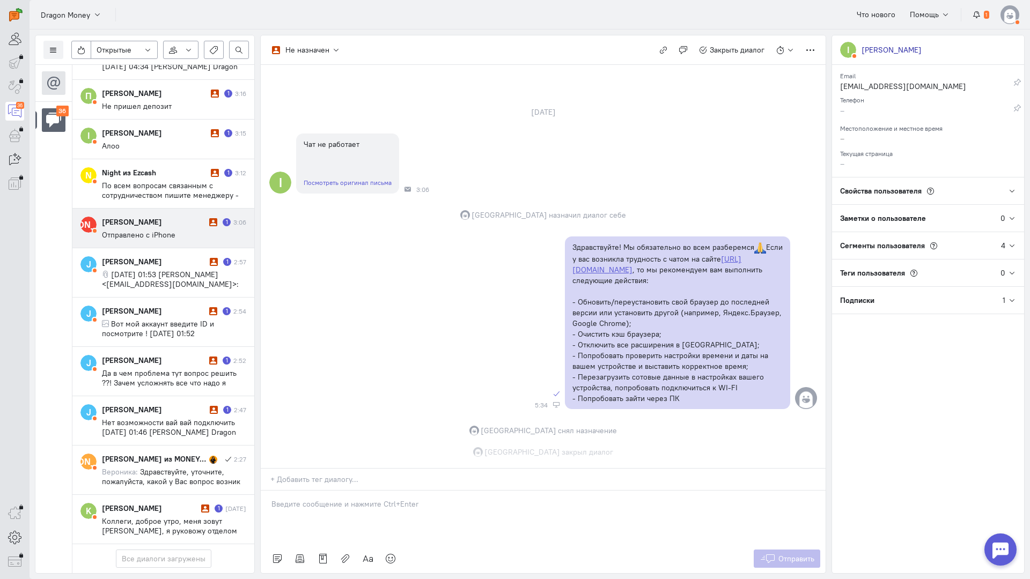
scroll to position [35, 0]
click at [183, 217] on div "Лиана Фокина" at bounding box center [154, 222] width 105 height 11
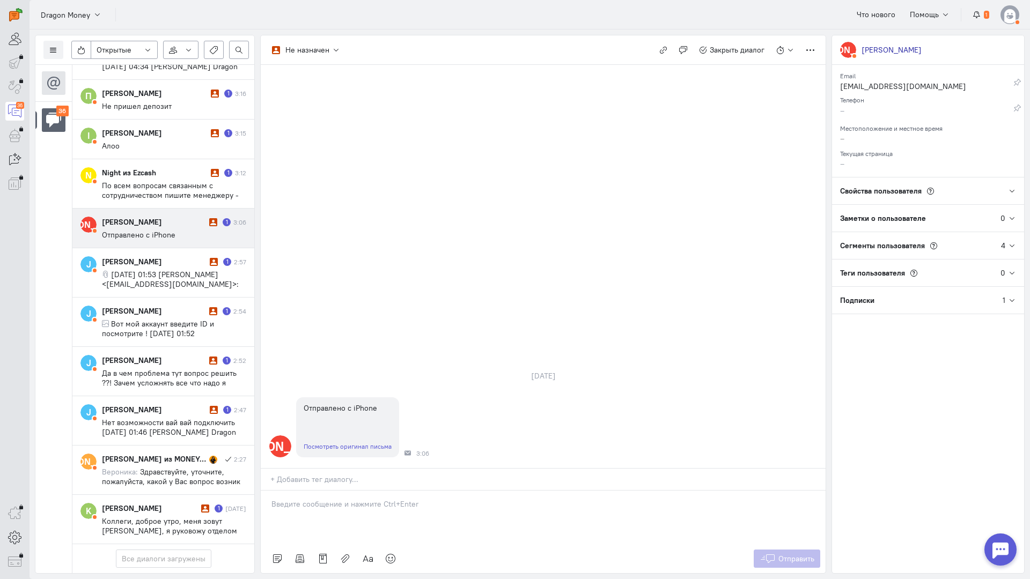
scroll to position [1367, 0]
click at [351, 443] on link "Посмотреть оригинал письма" at bounding box center [348, 447] width 88 height 8
drag, startPoint x: 349, startPoint y: 434, endPoint x: 327, endPoint y: 435, distance: 22.0
click at [344, 499] on p at bounding box center [542, 504] width 543 height 11
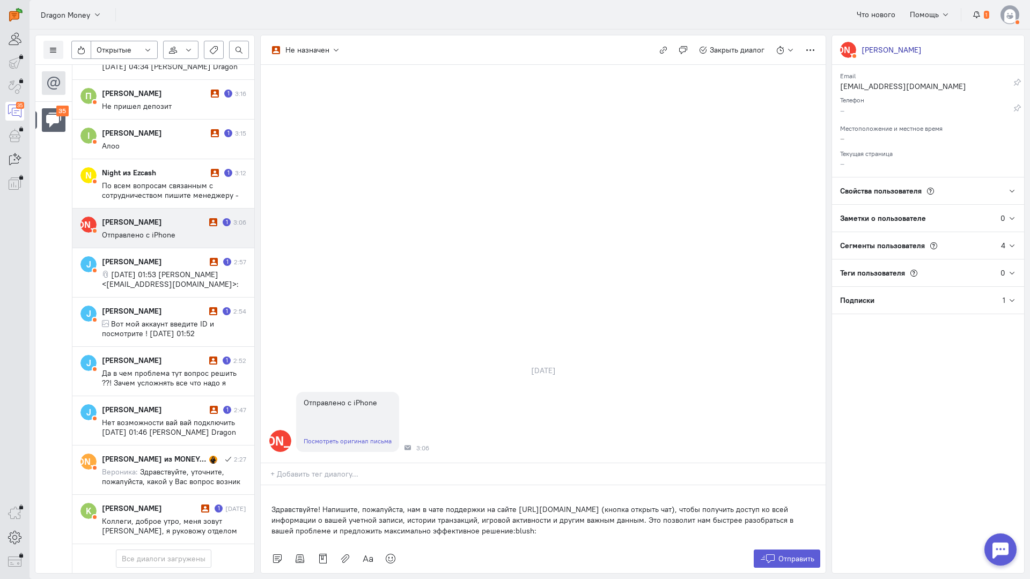
click at [266, 486] on div "Здравствуйте! Напишите, пожалуйста, нам в чате поддержки на сайте https://drgnr…" at bounding box center [543, 515] width 565 height 59
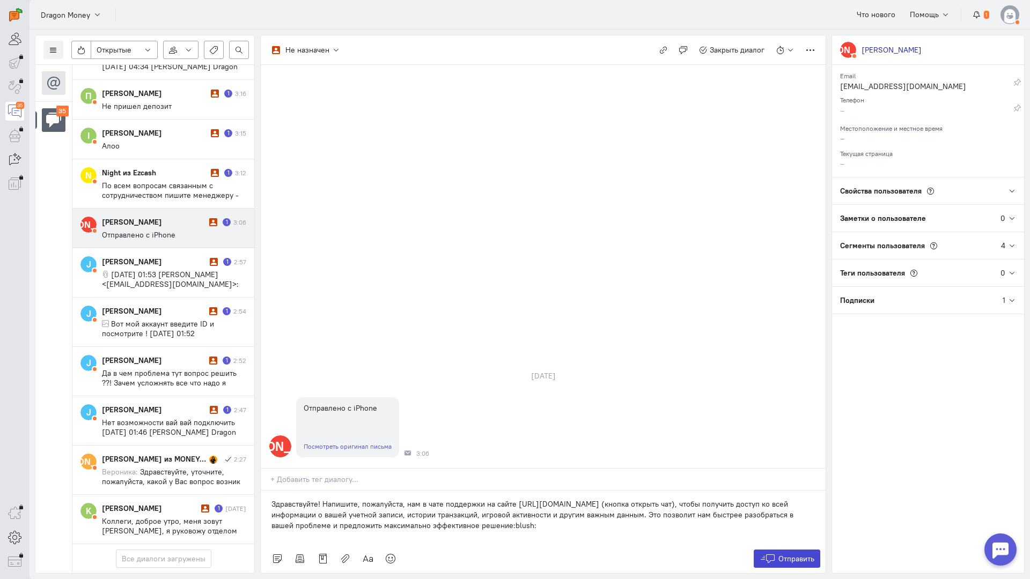
click at [790, 550] on button "Отправить" at bounding box center [787, 559] width 67 height 18
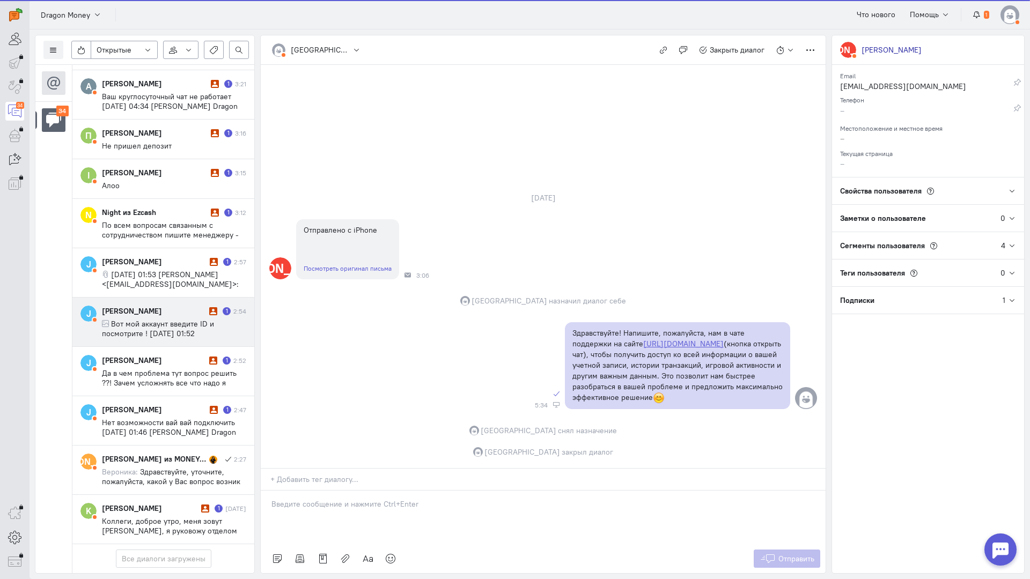
scroll to position [1347, 0]
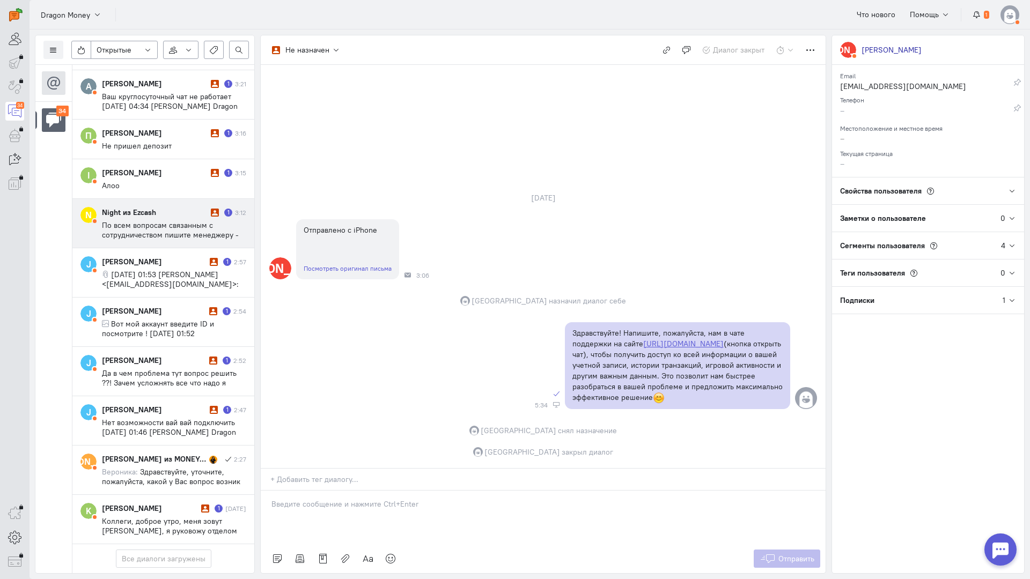
click at [163, 220] on span "По всем вопросам связанным с сотрудничеством пишите менеджеру - [URL][DOMAIN_NA…" at bounding box center [170, 234] width 137 height 29
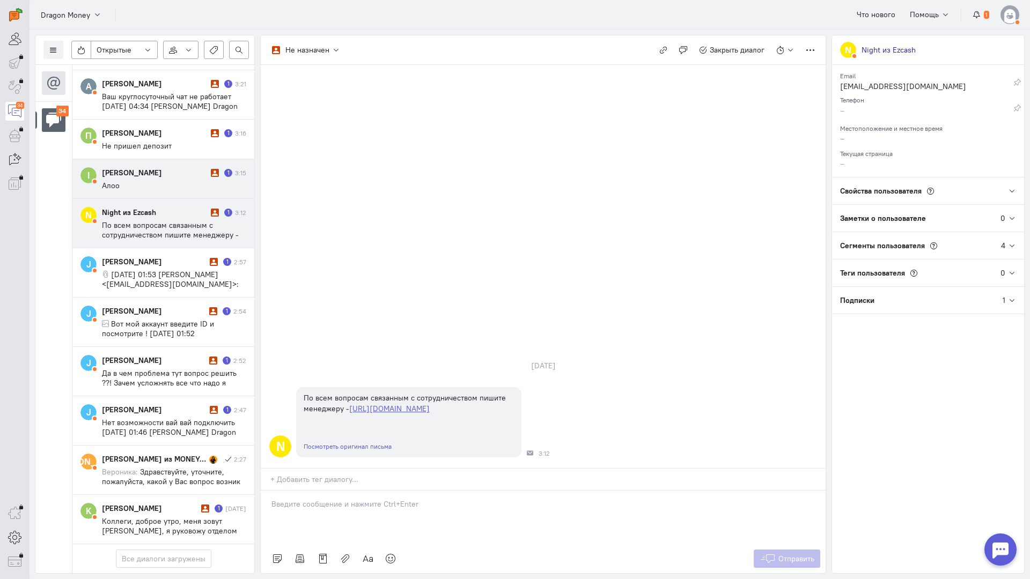
scroll to position [1189, 0]
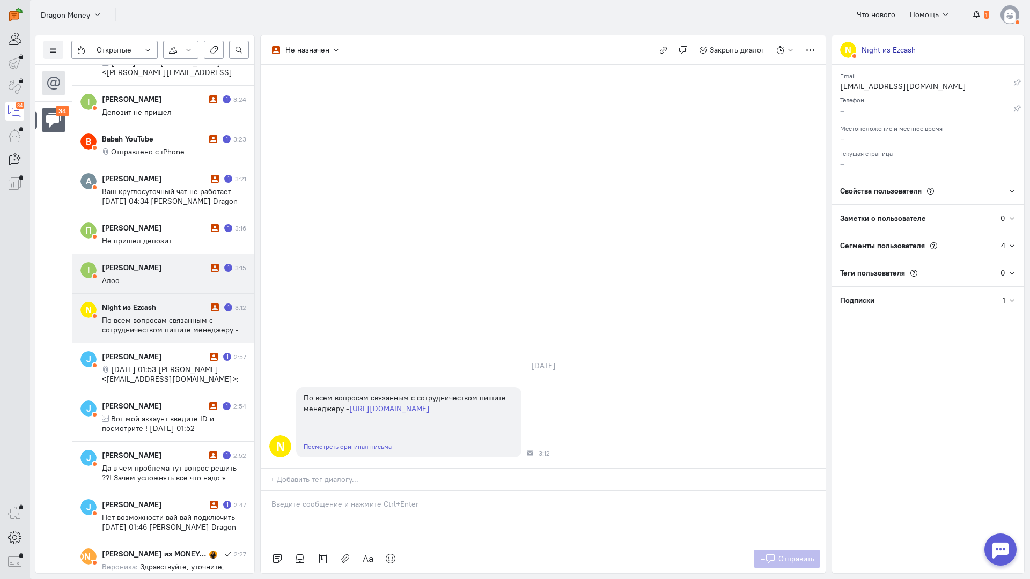
click at [175, 281] on cq-message "Алоо" at bounding box center [174, 281] width 144 height 10
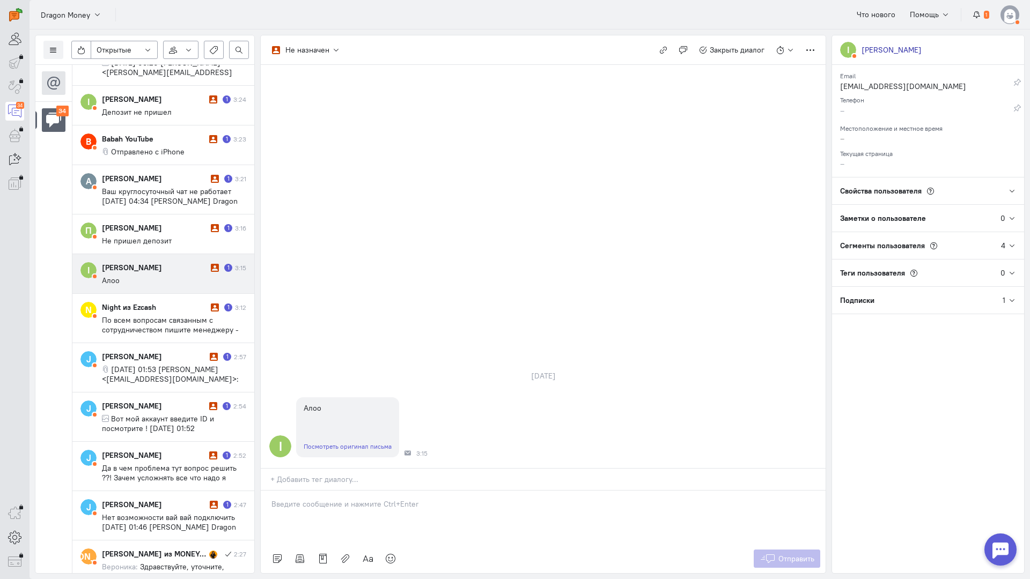
drag, startPoint x: 329, startPoint y: 445, endPoint x: 300, endPoint y: 445, distance: 29.5
click at [328, 491] on div at bounding box center [543, 518] width 565 height 54
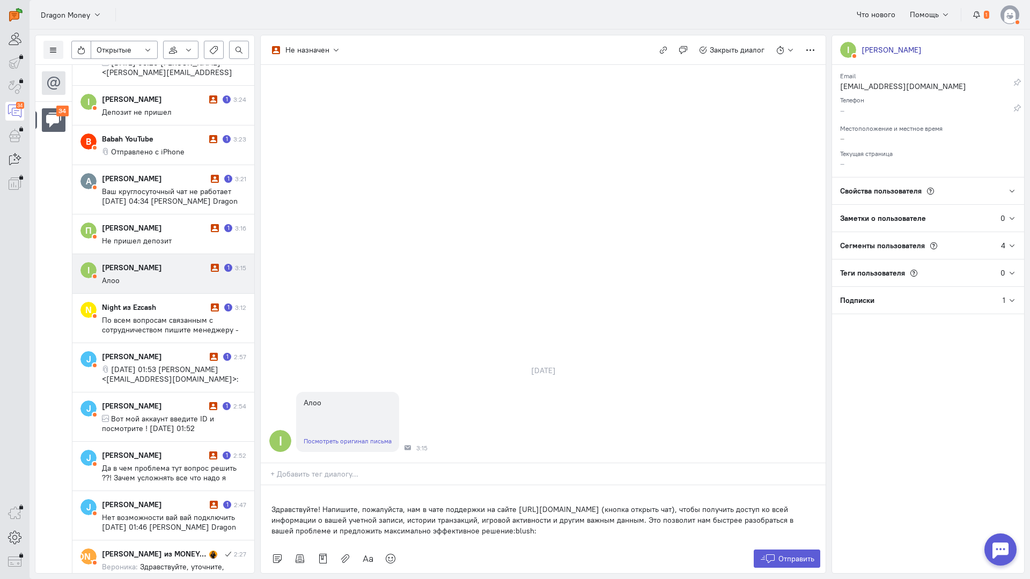
click at [264, 486] on div "Здравствуйте! Напишите, пожалуйста, нам в чате поддержки на сайте https://drgnr…" at bounding box center [543, 515] width 565 height 59
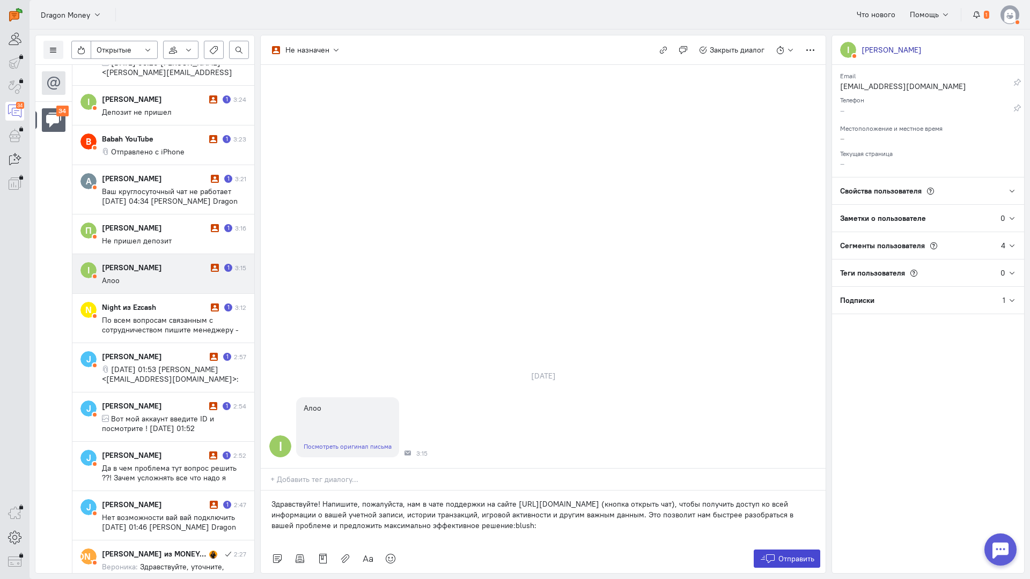
click at [781, 554] on span "Отправить" at bounding box center [796, 559] width 36 height 10
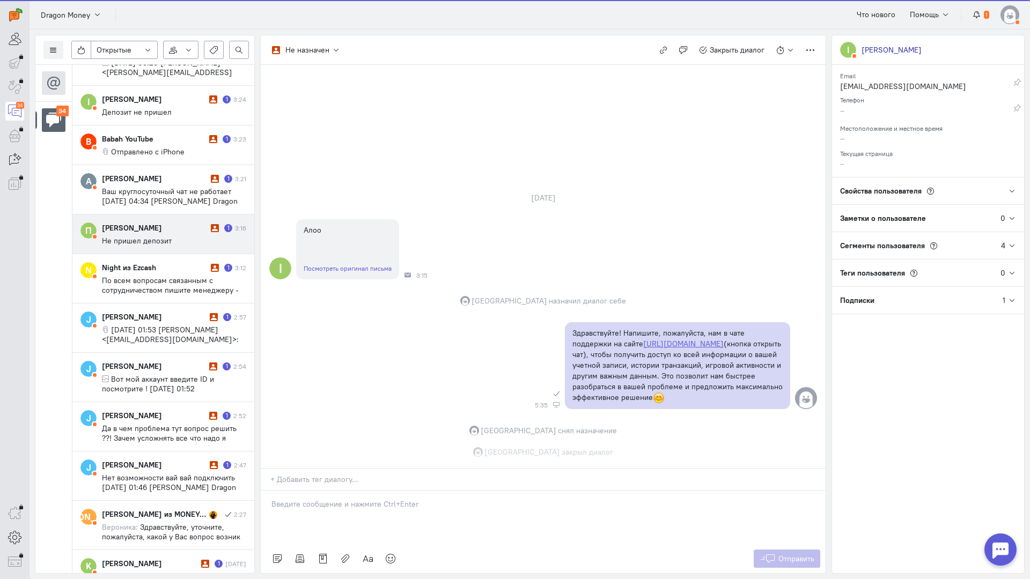
click at [144, 222] on cq-conversation-card "П Павел Мазепов 1 3:16 Не пришел депозит" at bounding box center [163, 235] width 182 height 40
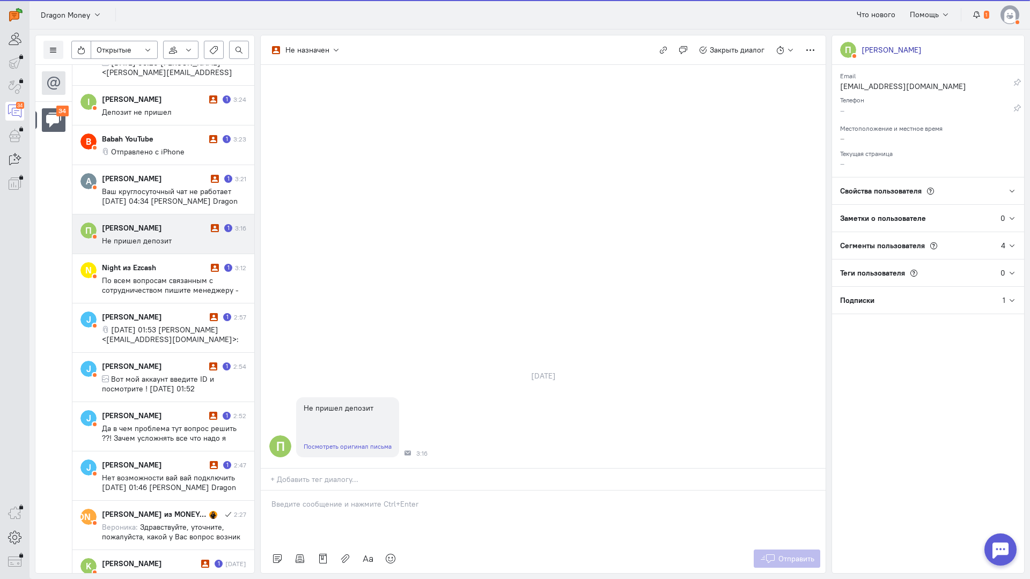
drag, startPoint x: 355, startPoint y: 443, endPoint x: 335, endPoint y: 441, distance: 19.4
click at [351, 499] on p at bounding box center [542, 504] width 543 height 11
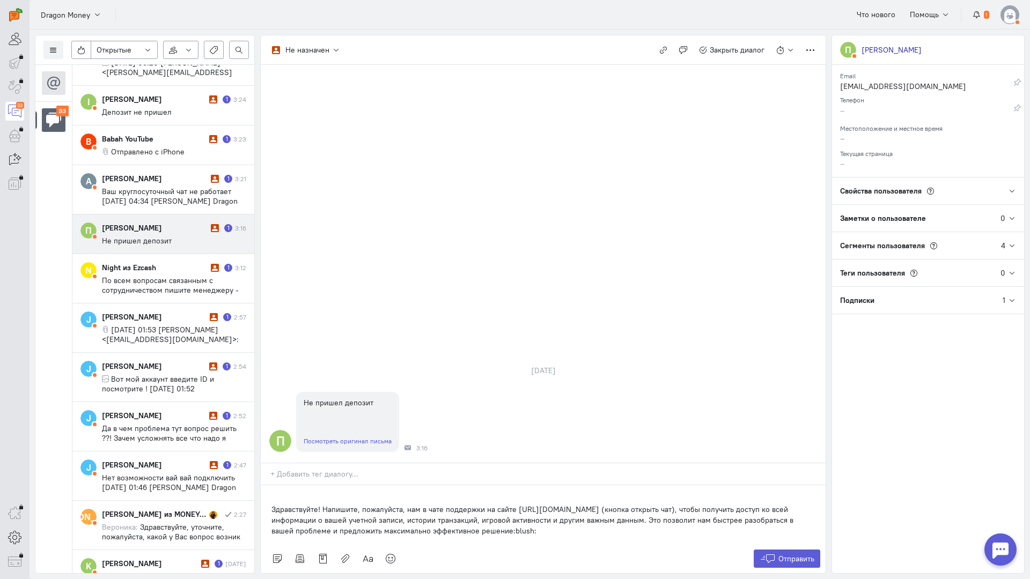
click at [267, 486] on div "Здравствуйте! Напишите, пожалуйста, нам в чате поддержки на сайте https://drgnr…" at bounding box center [543, 515] width 565 height 59
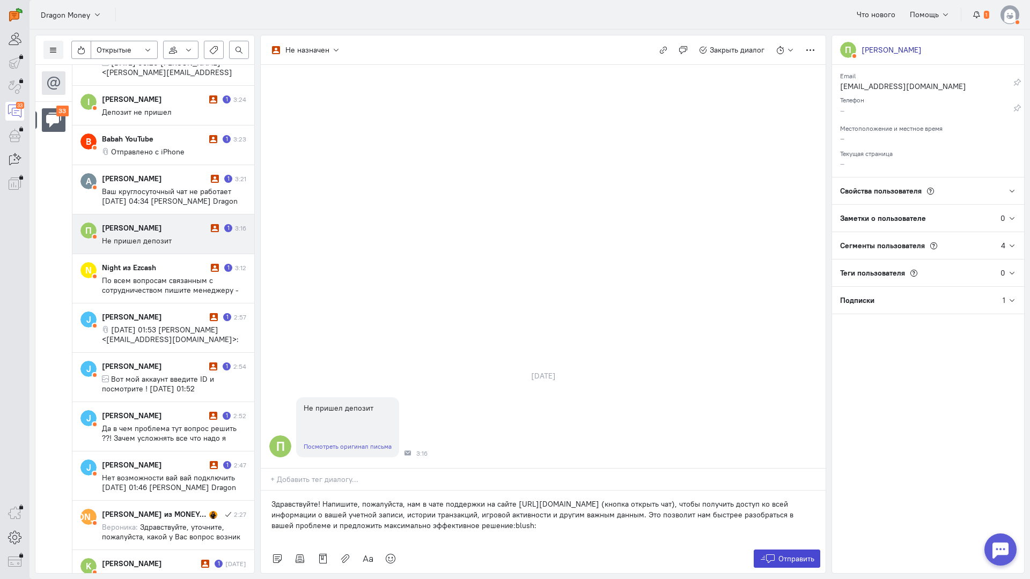
click at [800, 550] on button "Отправить" at bounding box center [787, 559] width 67 height 18
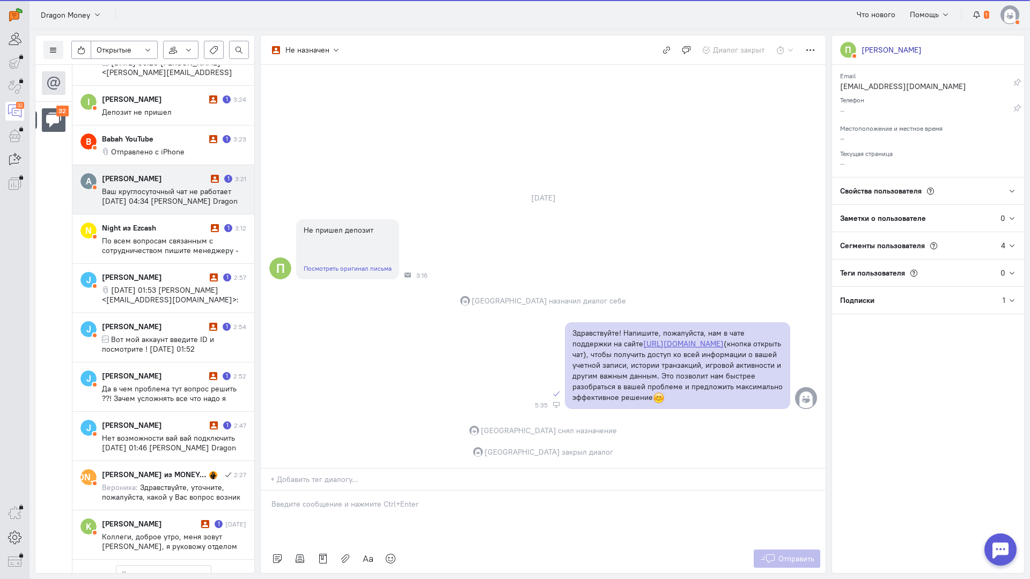
click at [153, 195] on span "Ваш круглосуточный чат не работает ср, 1 окт. 2025 г., 04:34 София Dragon Money…" at bounding box center [170, 206] width 136 height 39
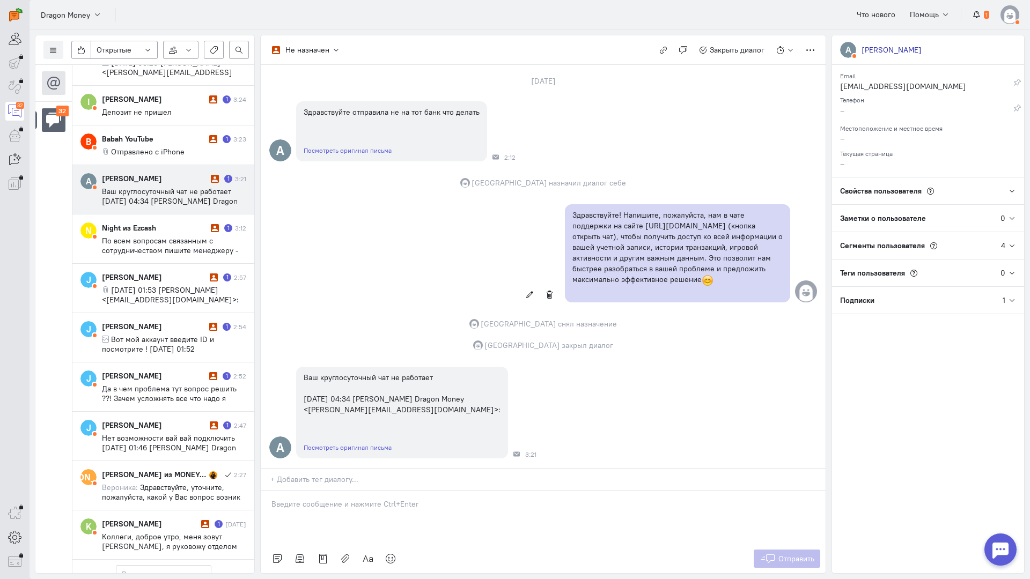
scroll to position [0, 0]
drag, startPoint x: 332, startPoint y: 446, endPoint x: 320, endPoint y: 444, distance: 12.4
click at [331, 491] on div at bounding box center [543, 518] width 565 height 54
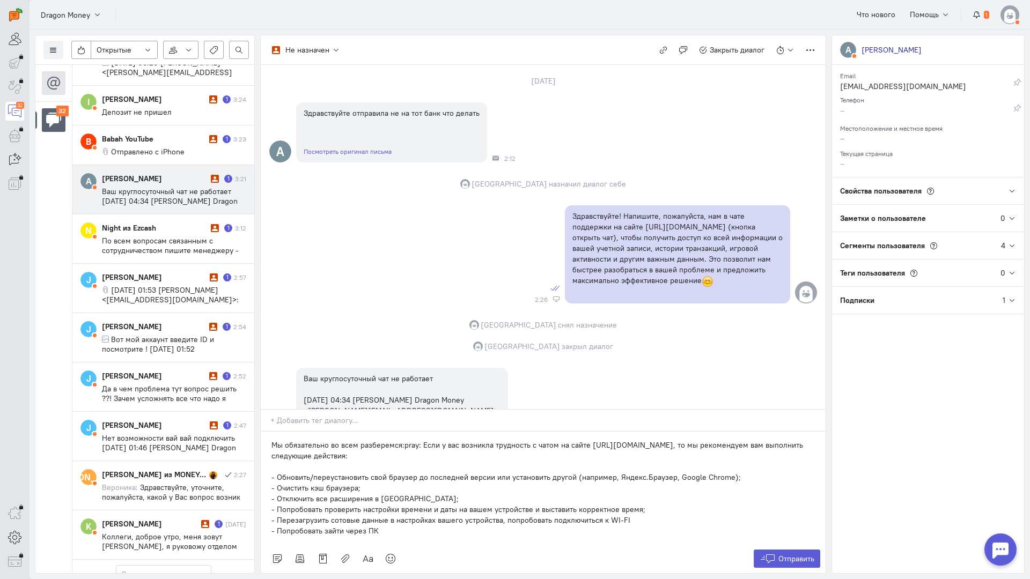
click at [269, 432] on div "Мы обязательно во всем разберемся:pray: Если у вас возникла трудность с чатом н…" at bounding box center [543, 488] width 565 height 113
click at [780, 478] on div "Мы обязательно во всем разберемся:pray: Если у вас возникла трудность с чатом н…" at bounding box center [543, 488] width 565 height 113
click at [784, 550] on button "Отправить" at bounding box center [787, 559] width 67 height 18
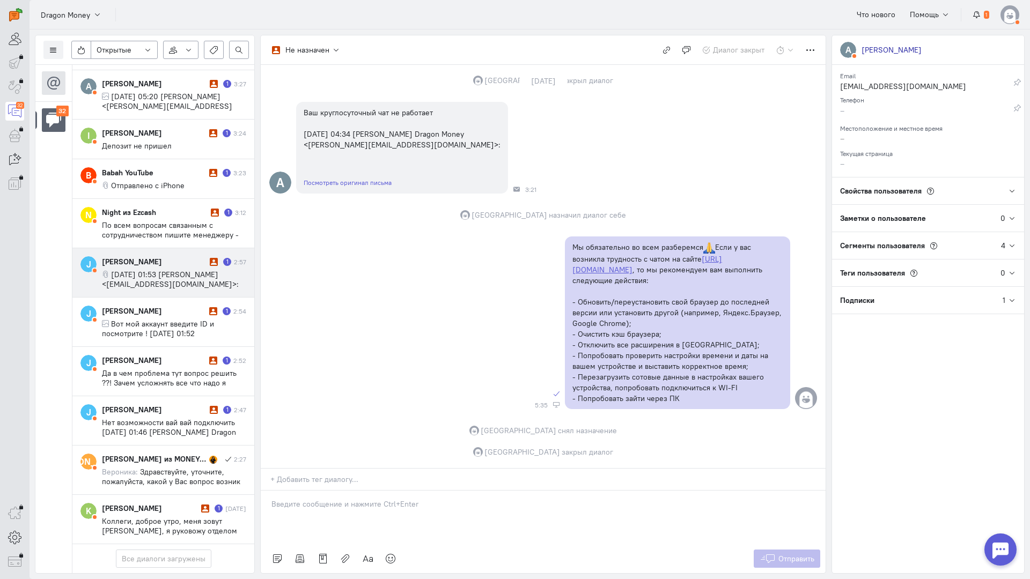
scroll to position [1189, 0]
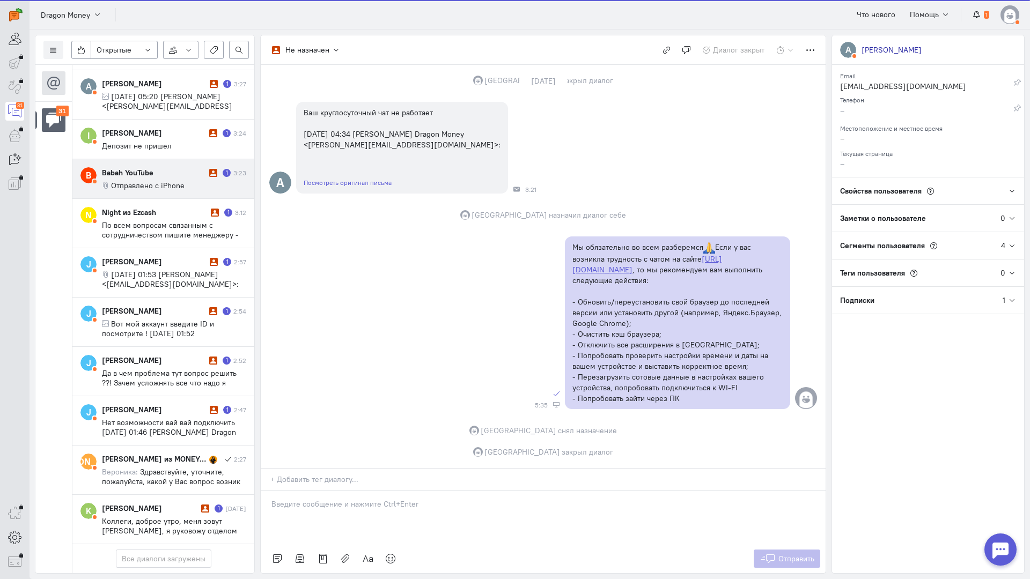
click at [165, 167] on div "Babah YouTube 1 3:23 Отправлено с iPhone" at bounding box center [174, 178] width 144 height 23
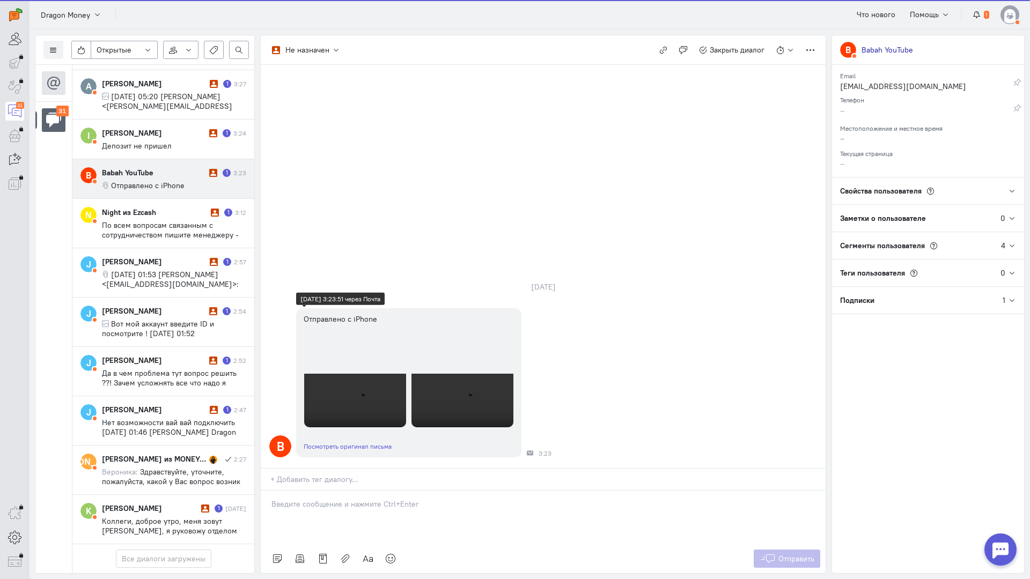
scroll to position [0, 0]
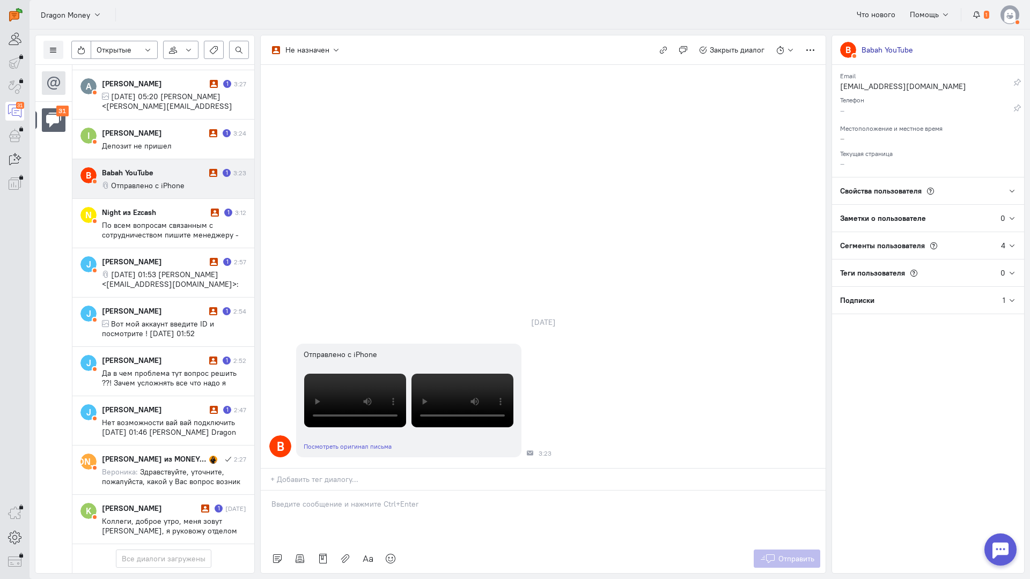
click at [361, 491] on div at bounding box center [543, 518] width 565 height 54
click at [275, 510] on p "Здравствуйте! Благодарим Вас за обращение и предоставленную информацию:blush:" at bounding box center [542, 515] width 543 height 11
click at [270, 491] on div "Здравствуйте! Благодарим Вас за обращение и предоставленную информацию:blush:" at bounding box center [543, 518] width 565 height 54
click at [792, 550] on button "Отправить" at bounding box center [787, 559] width 67 height 18
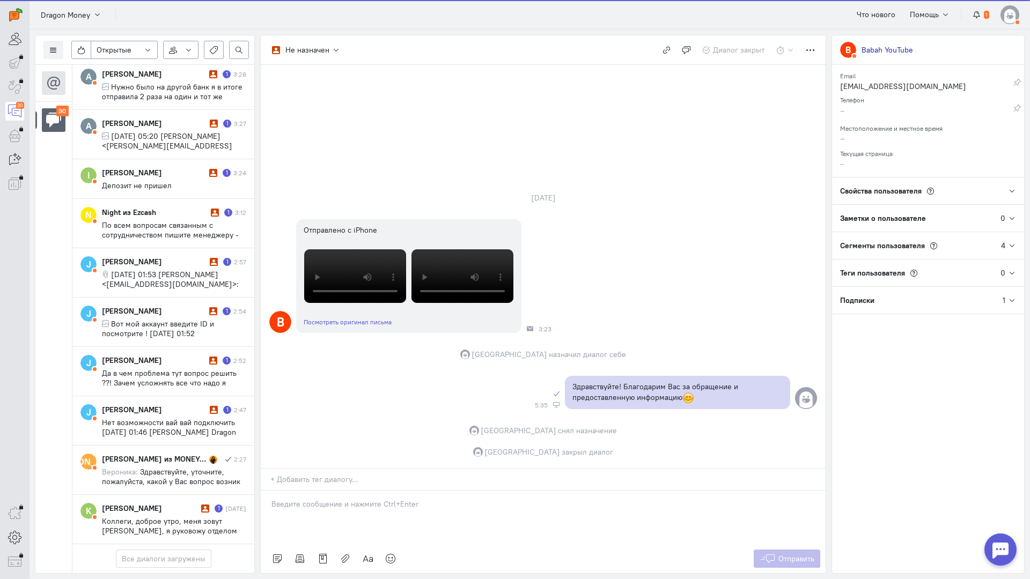
scroll to position [1182, 0]
click at [157, 207] on div "Night из Ezcash 1 3:12 По всем вопросам связанным с сотрудничеством пишите мене…" at bounding box center [174, 223] width 144 height 33
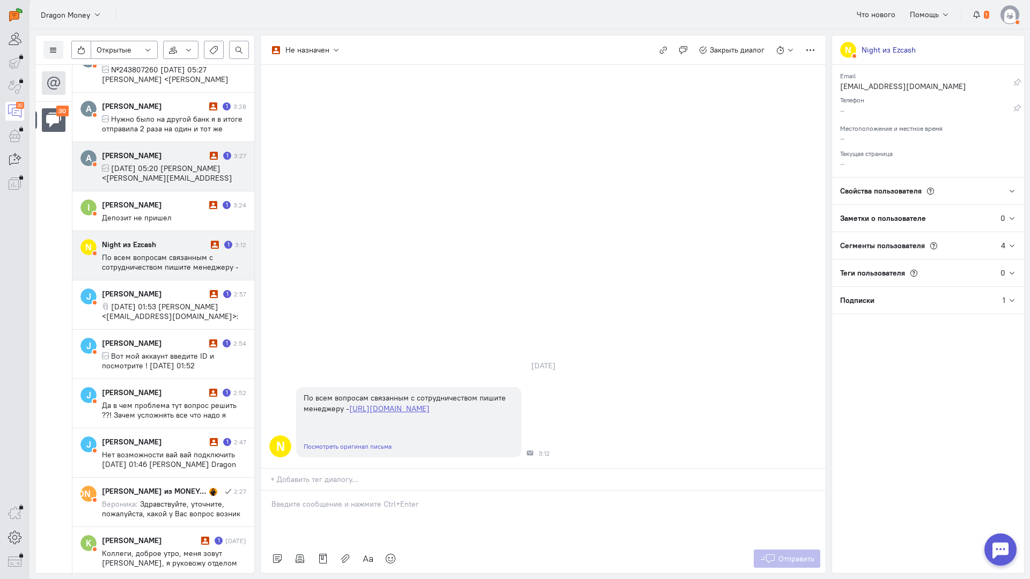
scroll to position [1077, 0]
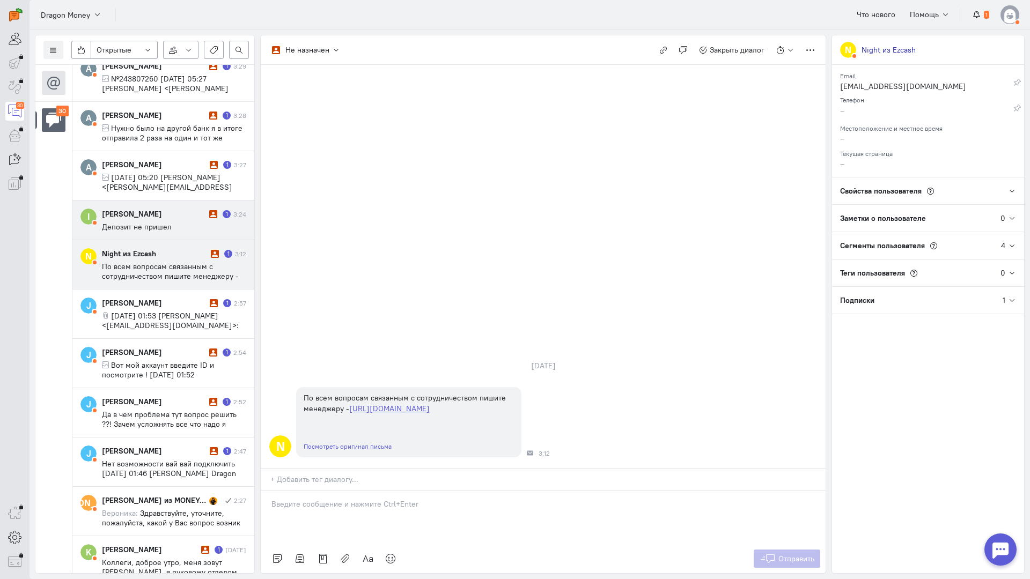
drag, startPoint x: 178, startPoint y: 212, endPoint x: 219, endPoint y: 227, distance: 43.8
click at [179, 212] on div "Isfandiyor Akhunoff" at bounding box center [154, 214] width 105 height 11
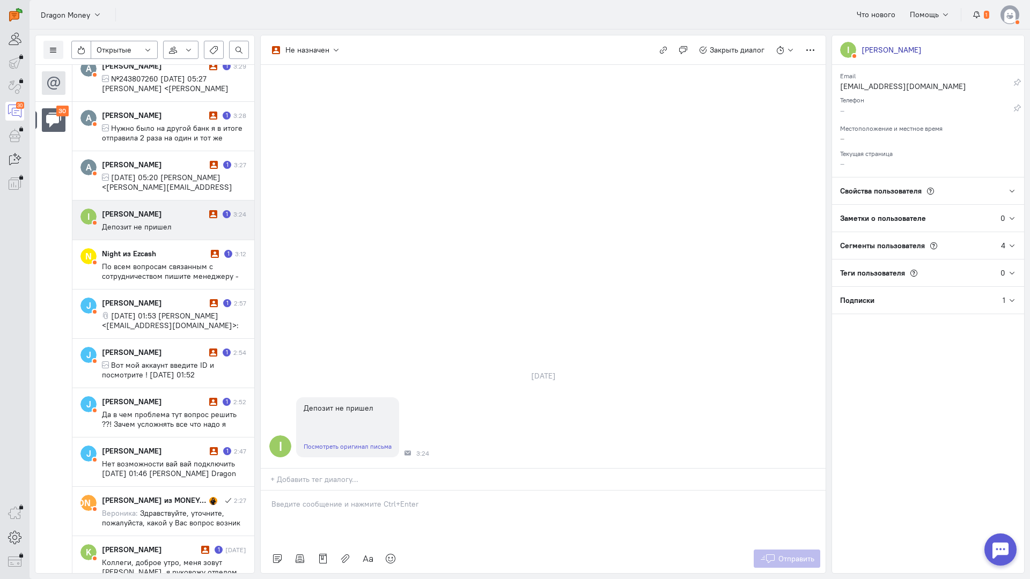
drag, startPoint x: 368, startPoint y: 451, endPoint x: 322, endPoint y: 447, distance: 45.8
click at [363, 491] on div at bounding box center [543, 518] width 565 height 54
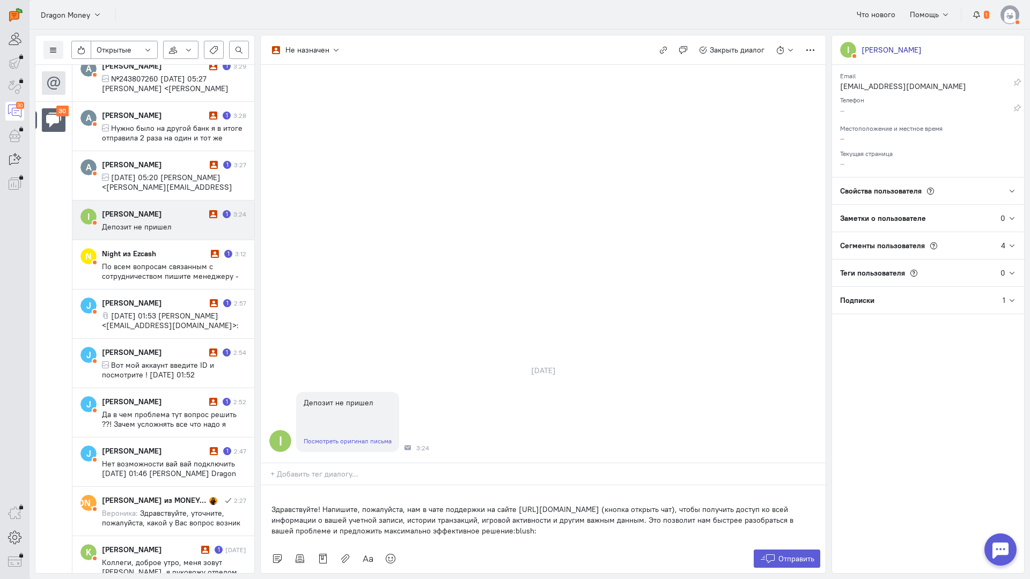
click at [269, 486] on div "Здравствуйте! Напишите, пожалуйста, нам в чате поддержки на сайте https://drgnr…" at bounding box center [543, 515] width 565 height 59
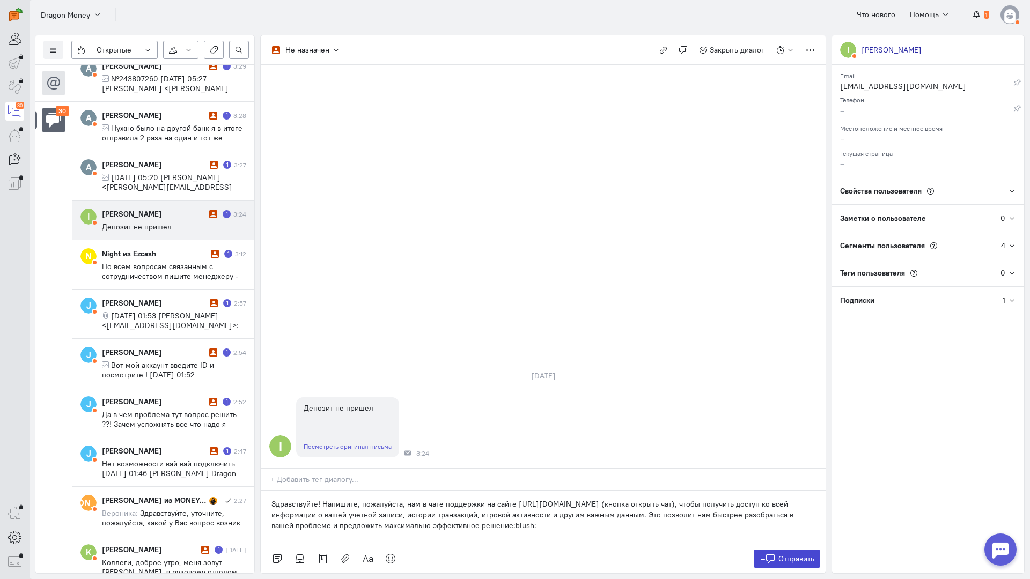
click at [781, 554] on span "Отправить" at bounding box center [796, 559] width 36 height 10
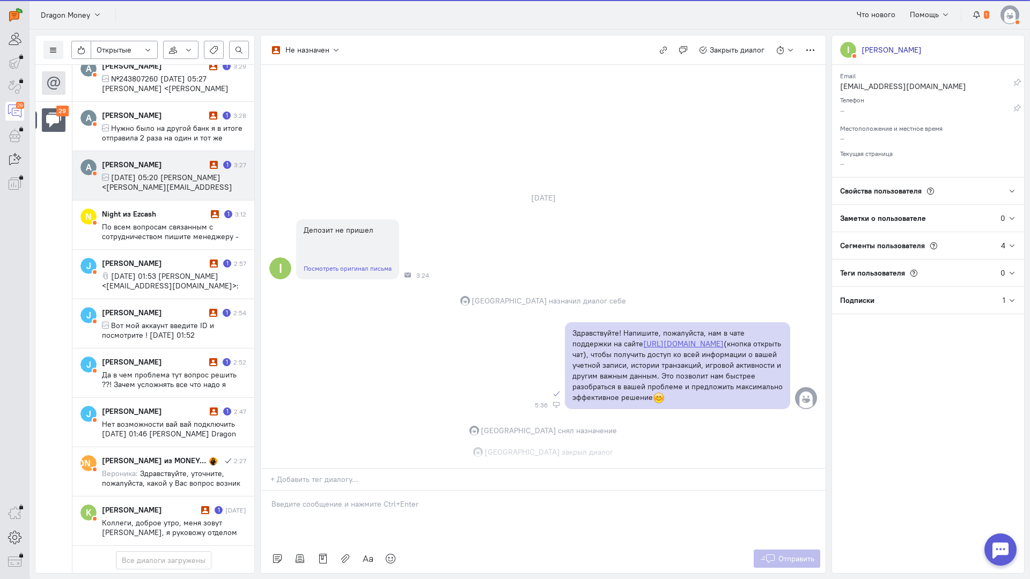
click at [152, 179] on span "ср, 1 окт. 2025 г., 05:20 Aishan Gurbanova <aishangurbanova@gmail.com>:" at bounding box center [167, 187] width 130 height 29
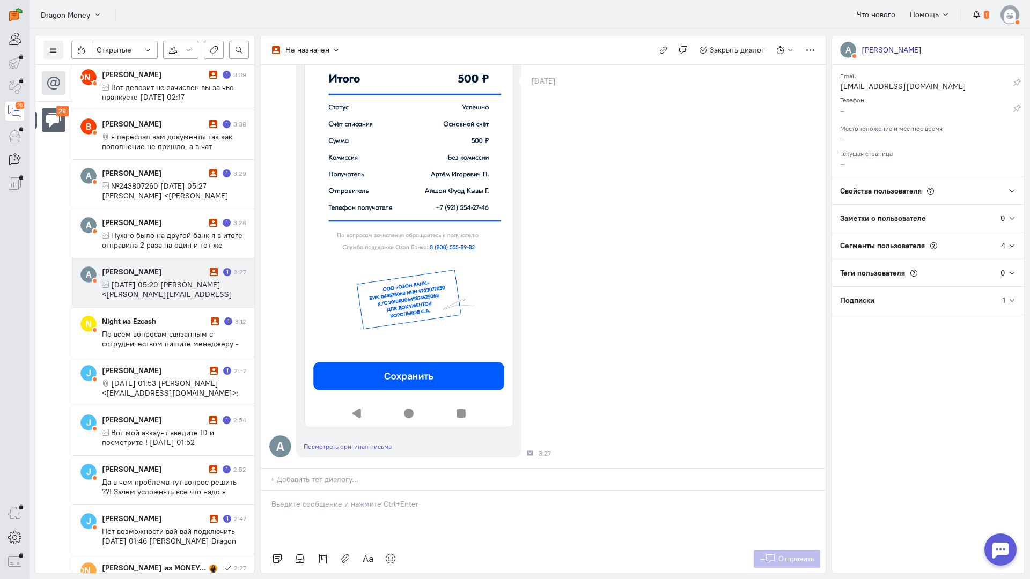
scroll to position [261, 0]
click at [336, 491] on div at bounding box center [543, 518] width 565 height 54
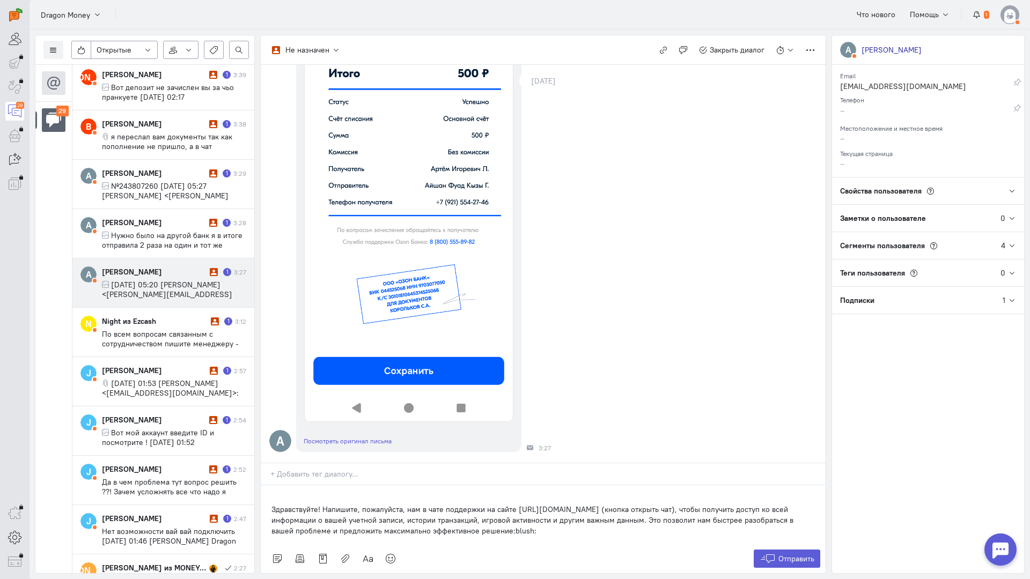
click at [269, 486] on div "Здравствуйте! Напишите, пожалуйста, нам в чате поддержки на сайте https://drgnr…" at bounding box center [543, 515] width 565 height 59
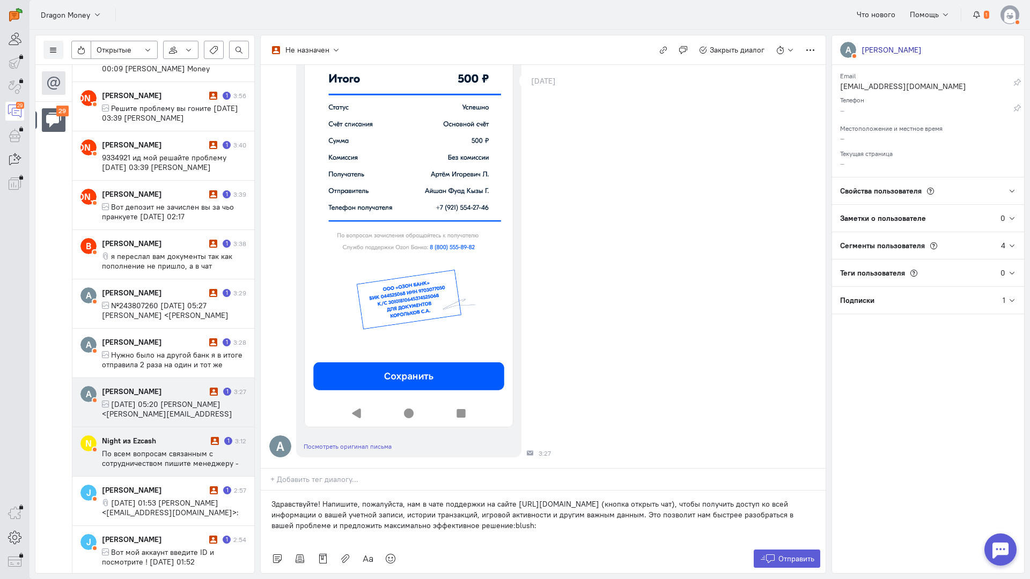
scroll to position [961, 0]
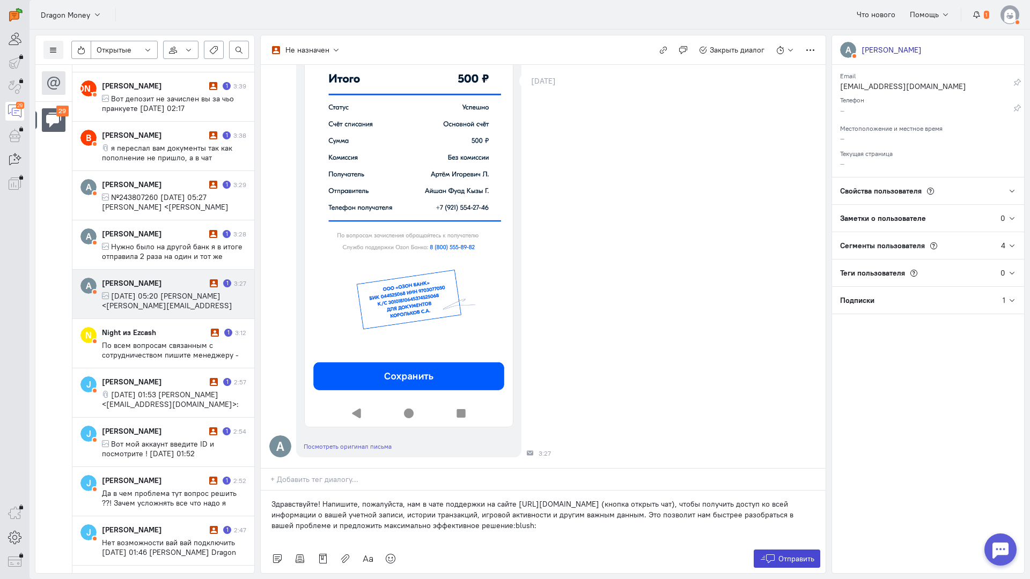
click at [796, 554] on span "Отправить" at bounding box center [796, 559] width 36 height 10
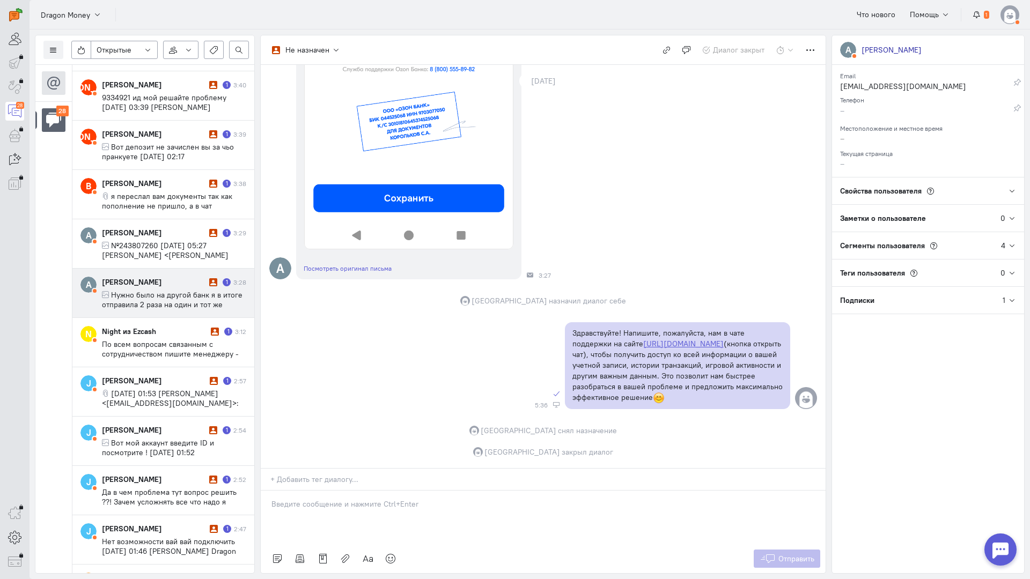
click at [141, 290] on span "Нужно было на другой банк я в итоге отправила 2 раза на один и тот же номер пло…" at bounding box center [172, 314] width 141 height 48
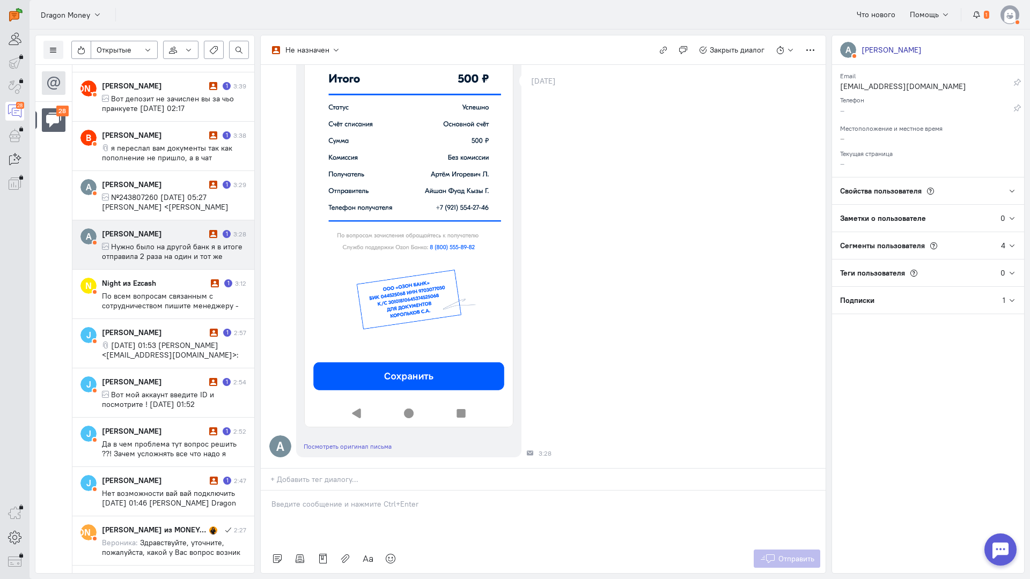
scroll to position [304, 0]
click at [318, 491] on div at bounding box center [543, 518] width 565 height 54
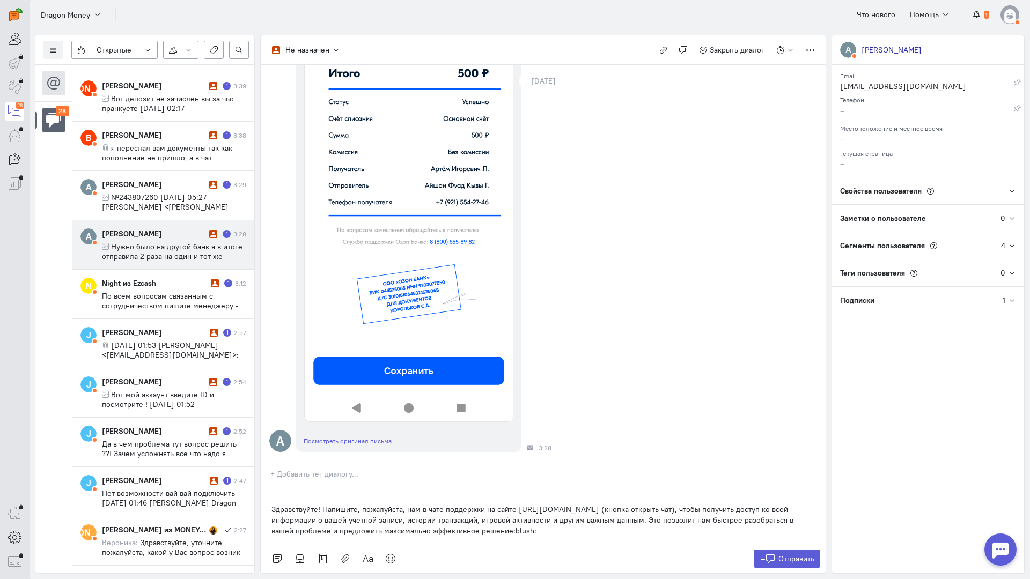
click at [265, 486] on div "Здравствуйте! Напишите, пожалуйста, нам в чате поддержки на сайте https://drgnr…" at bounding box center [543, 515] width 565 height 59
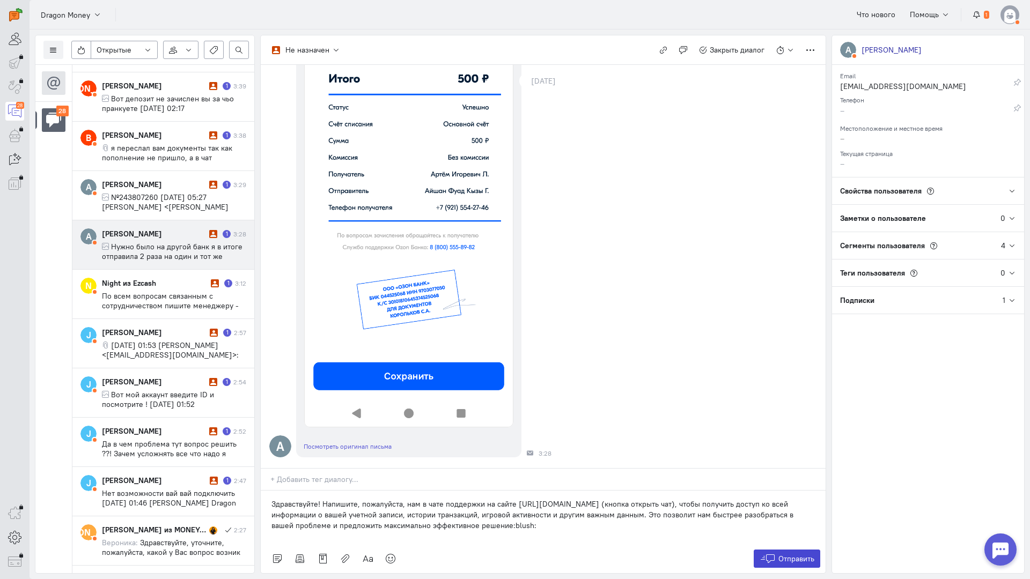
click at [805, 554] on span "Отправить" at bounding box center [796, 559] width 36 height 10
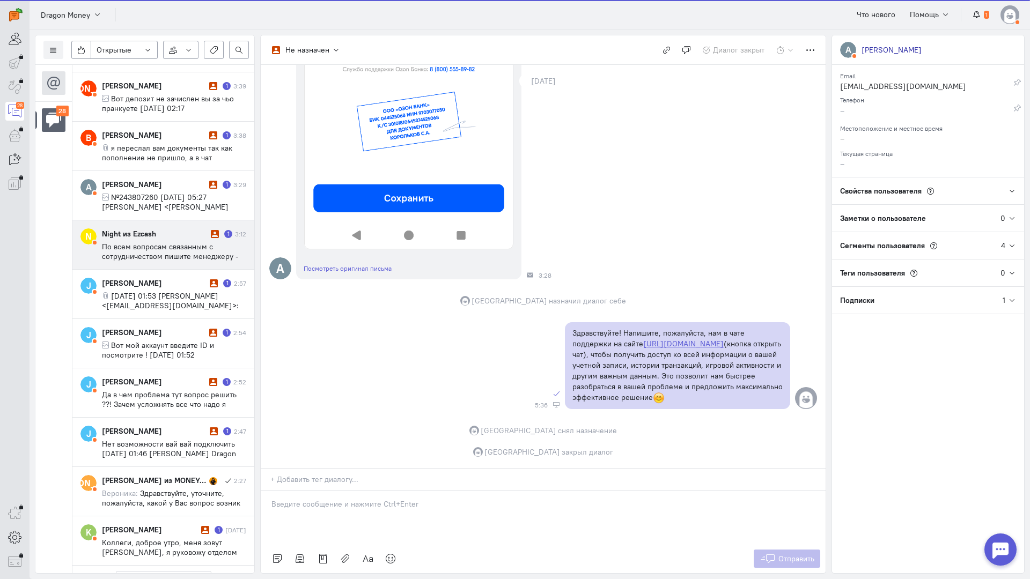
scroll to position [961, 0]
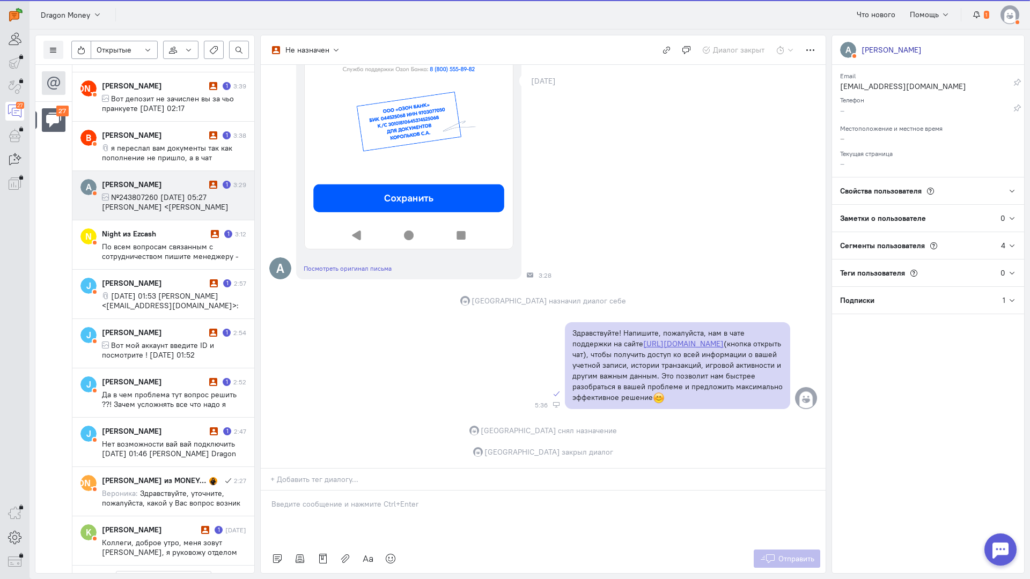
click at [173, 194] on span "№243807260 ср, 1 окт. 2025 г., 05:27 Aishan Gurbanova <aishangurbanova@gmail.co…" at bounding box center [168, 207] width 133 height 29
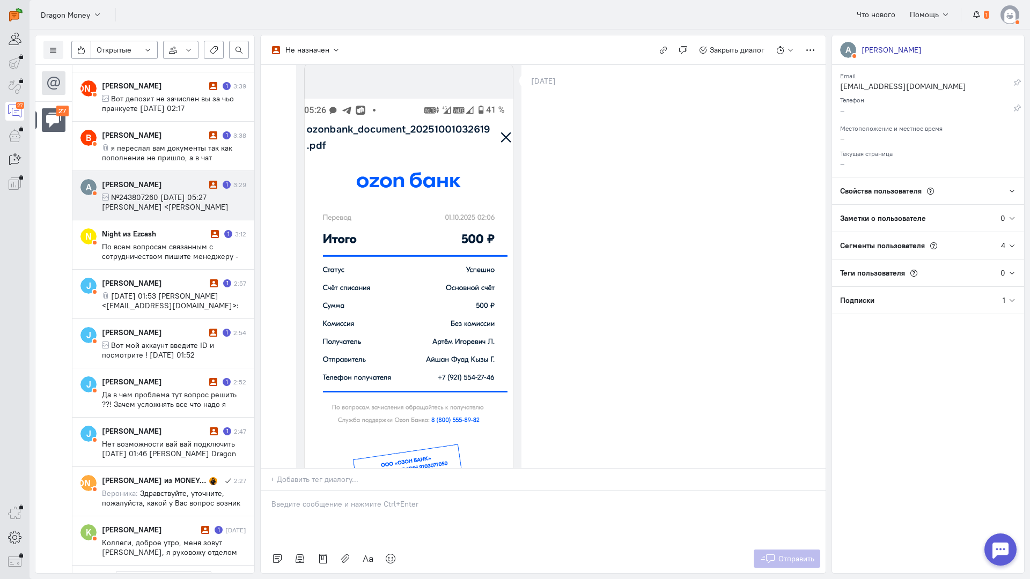
scroll to position [268, 0]
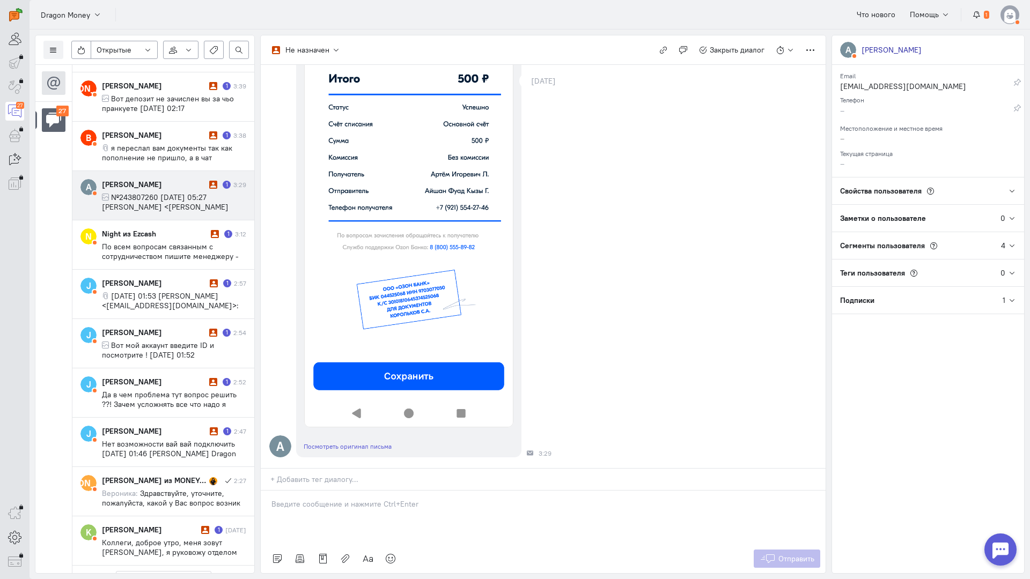
click at [360, 491] on div at bounding box center [543, 518] width 565 height 54
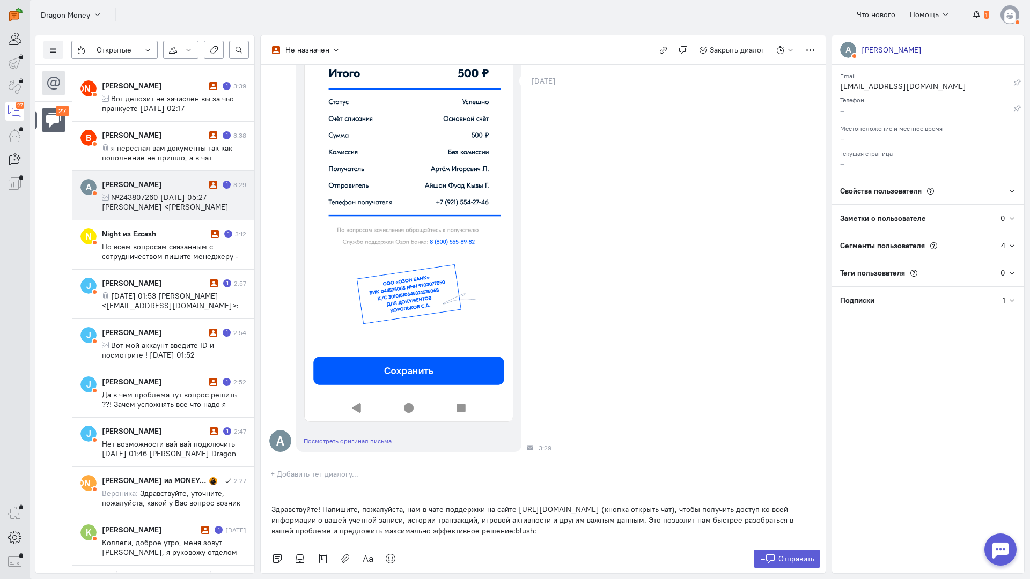
click at [268, 486] on div "Здравствуйте! Напишите, пожалуйста, нам в чате поддержки на сайте https://drgnr…" at bounding box center [543, 515] width 565 height 59
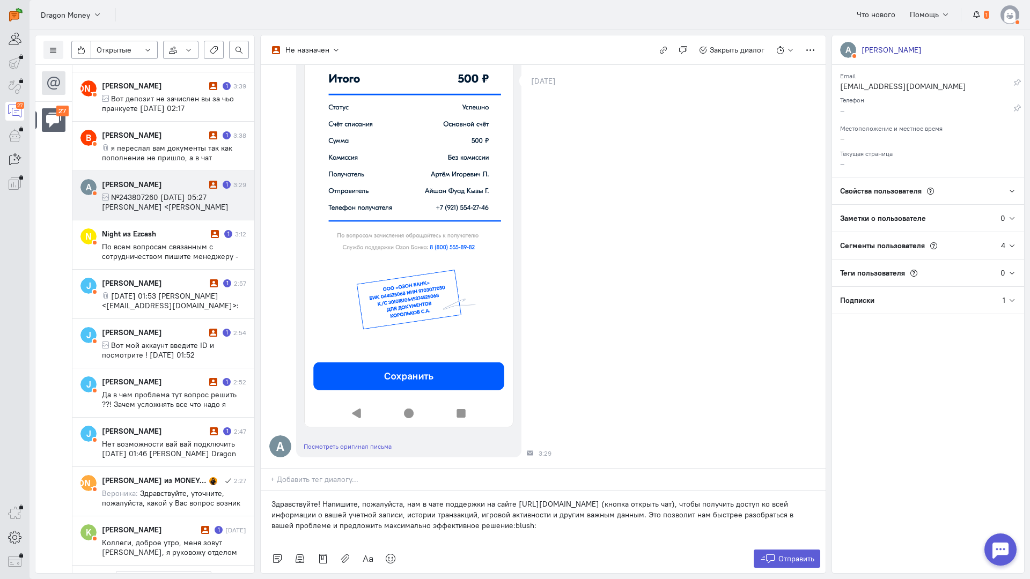
click at [772, 545] on div "Отправить" at bounding box center [543, 559] width 565 height 29
click at [775, 554] on icon at bounding box center [768, 559] width 16 height 11
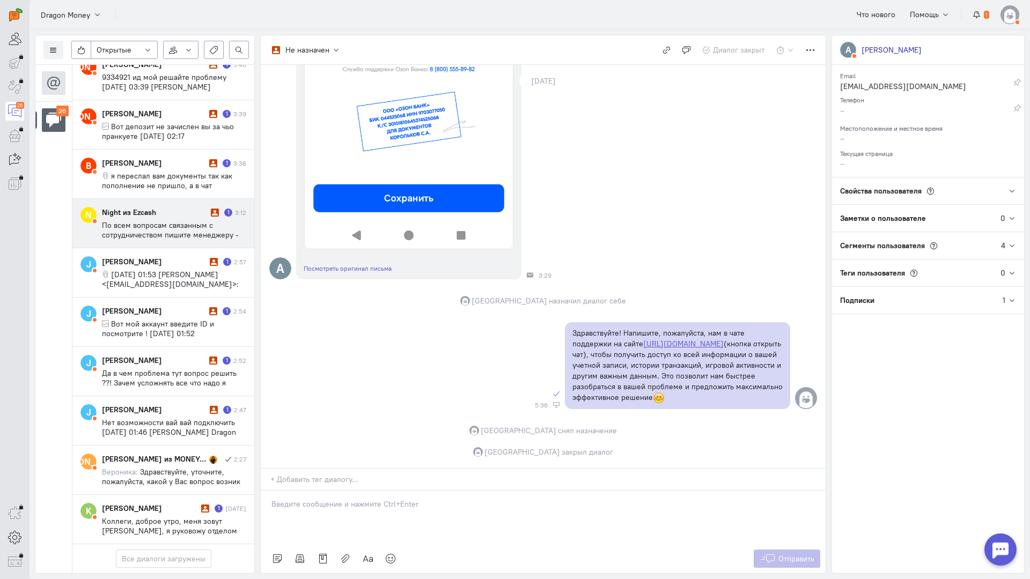
scroll to position [961, 0]
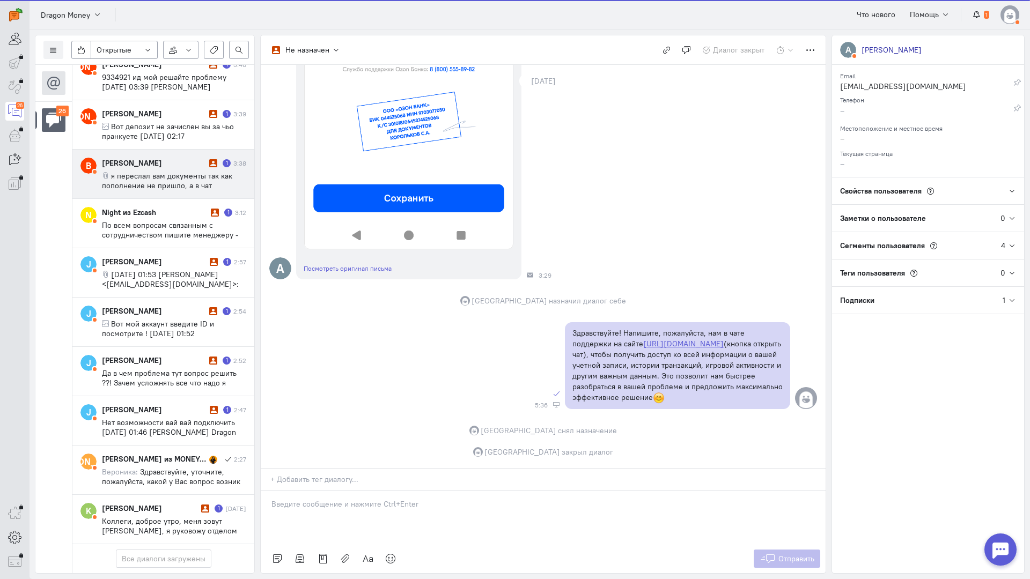
click at [159, 171] on span "я переслал вам документы так как пополнение не пришло, а в чат поддержки не мог…" at bounding box center [171, 205] width 138 height 68
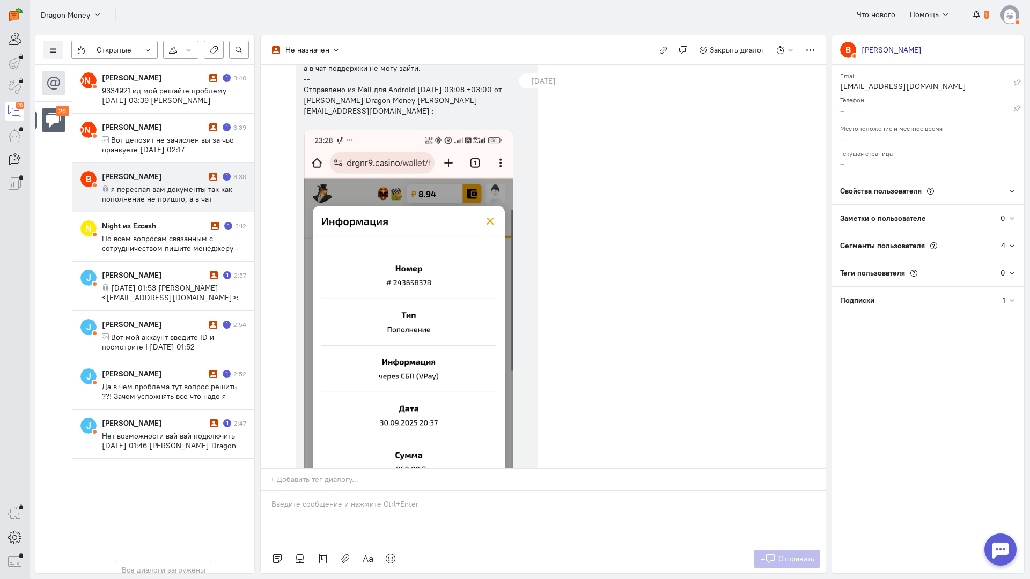
scroll to position [723, 0]
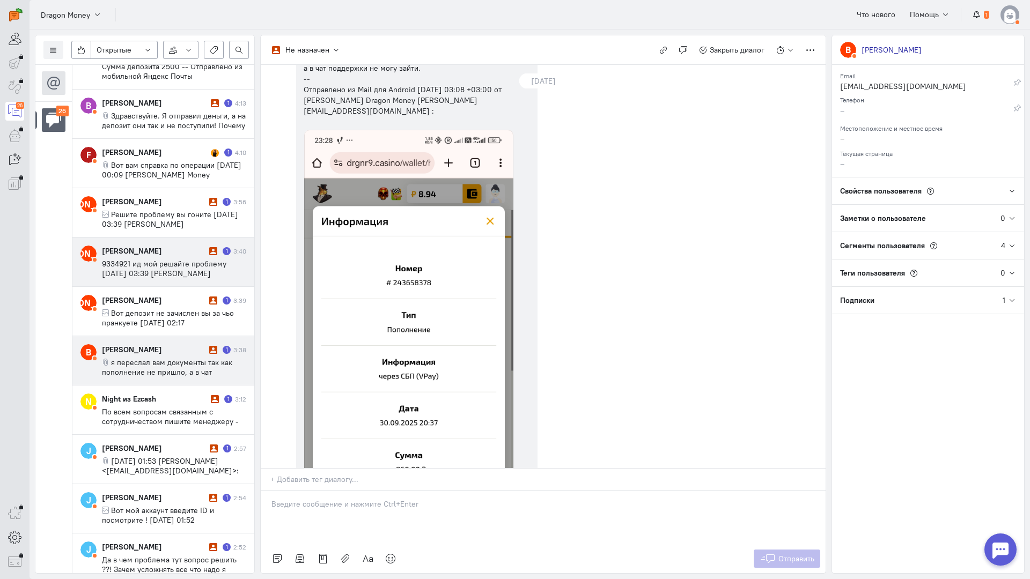
click at [173, 254] on div "[PERSON_NAME]" at bounding box center [154, 251] width 105 height 11
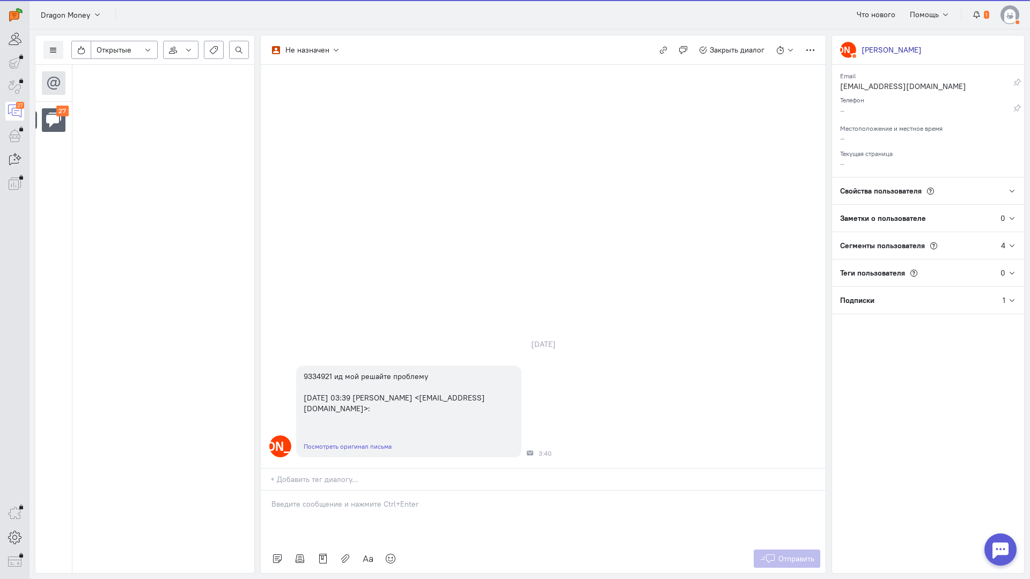
scroll to position [0, 0]
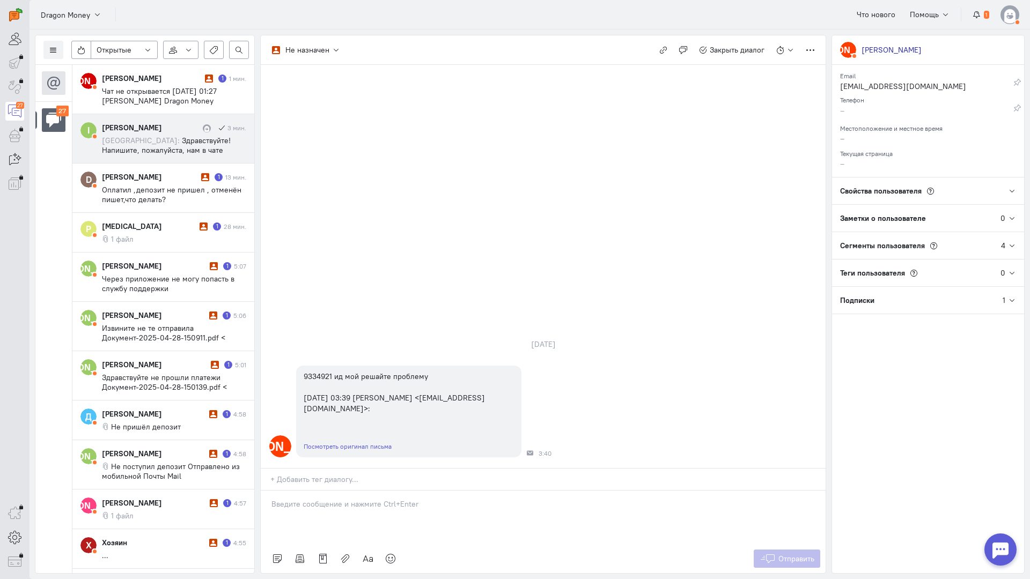
click at [203, 135] on div "Isfandiyor Akhunoff 3 мин. София: Здравствуйте! Напишите, пожалуйста, нам в чат…" at bounding box center [174, 138] width 144 height 33
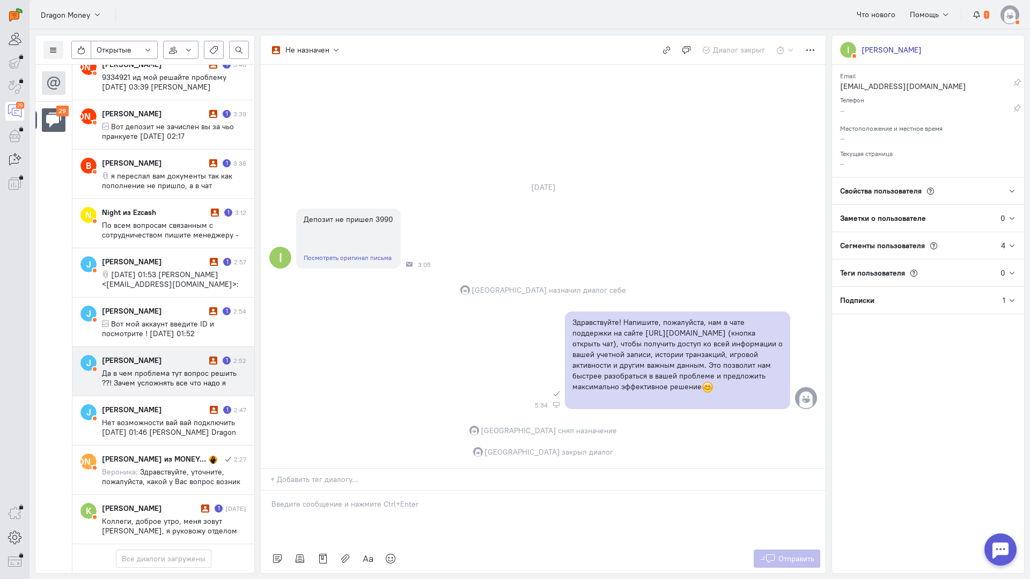
scroll to position [1095, 0]
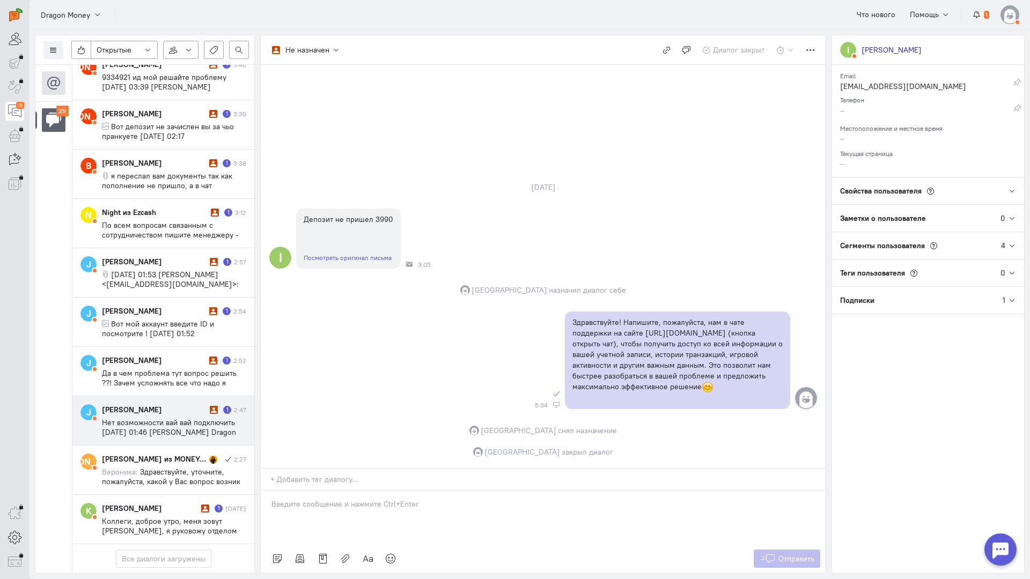
click at [148, 418] on span "Нет возможности вай вай подключить ср, 1 окт. 2025 г., 01:46 София Dragon Money…" at bounding box center [169, 437] width 134 height 39
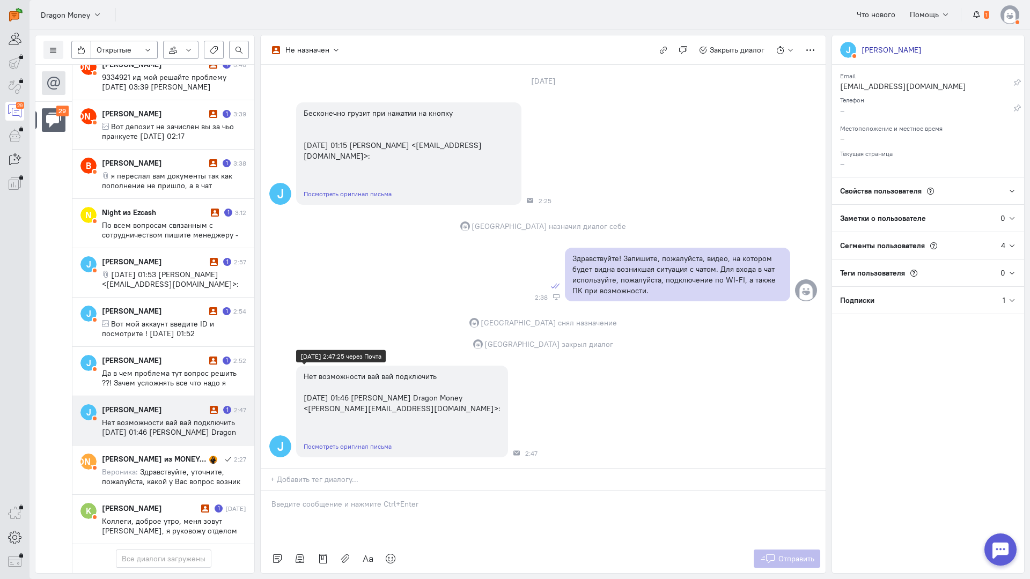
scroll to position [0, 0]
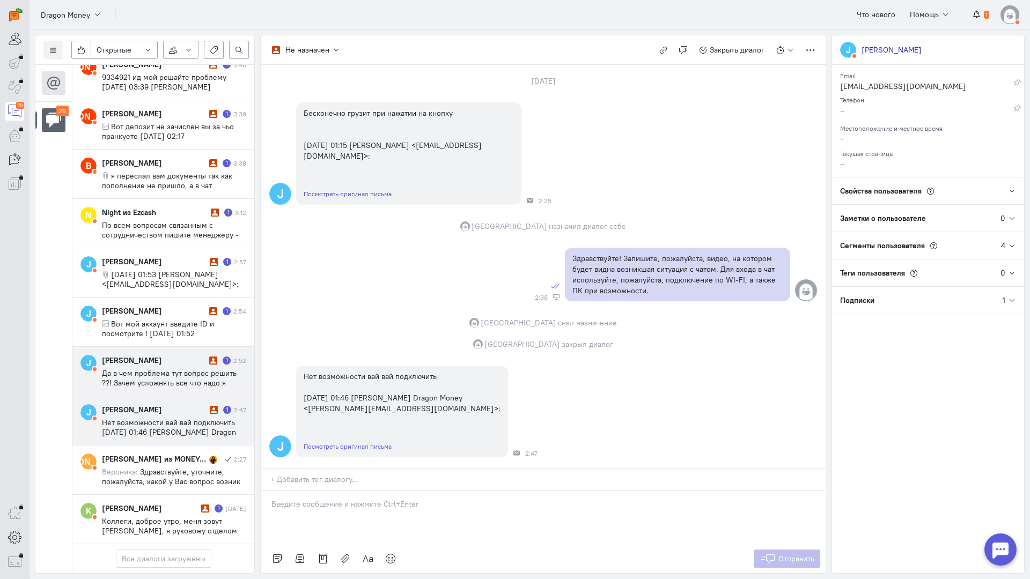
click at [173, 369] on span "Да в чем проблема тут вопрос решить ??! Зачем усложнять все что надо я предоста…" at bounding box center [169, 393] width 135 height 48
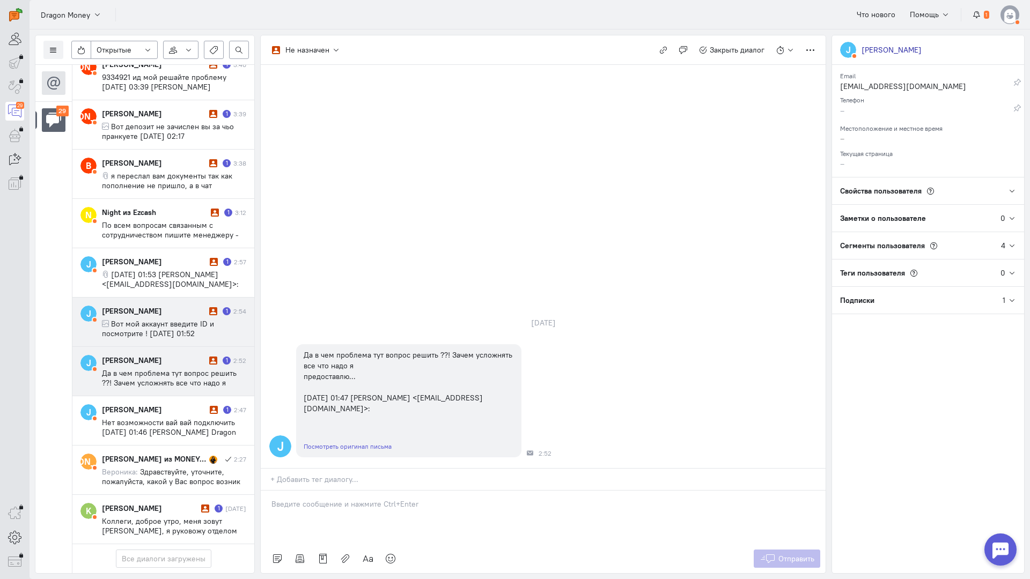
click at [164, 319] on span "Вот мой аккаунт введите ID и посмотрите ! ср, 1 окт. 2025 г., 01:52 Josef Stali…" at bounding box center [168, 338] width 133 height 39
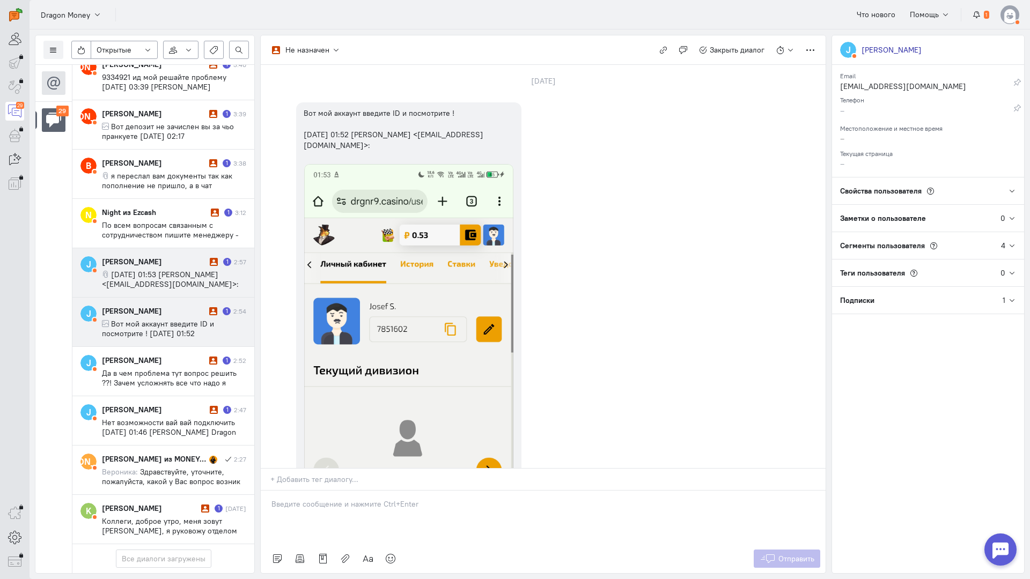
click at [156, 270] on span "ср, 1 окт. 2025 г., 01:53 Josef Stalin <gigabaet04@gmail.com>:" at bounding box center [170, 279] width 137 height 19
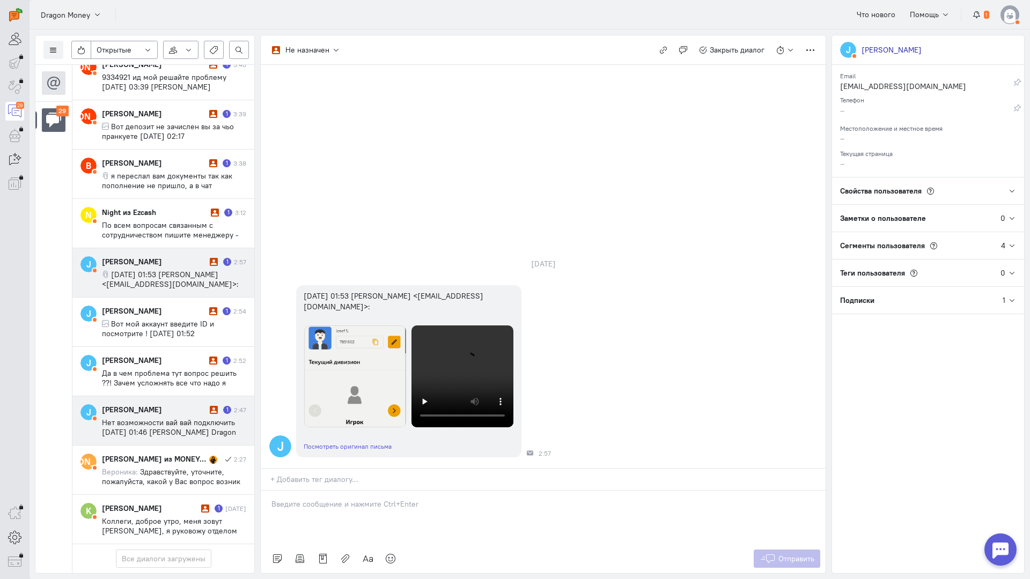
scroll to position [1095, 0]
click at [175, 418] on span "Нет возможности вай вай подключить ср, 1 окт. 2025 г., 01:46 София Dragon Money…" at bounding box center [169, 437] width 134 height 39
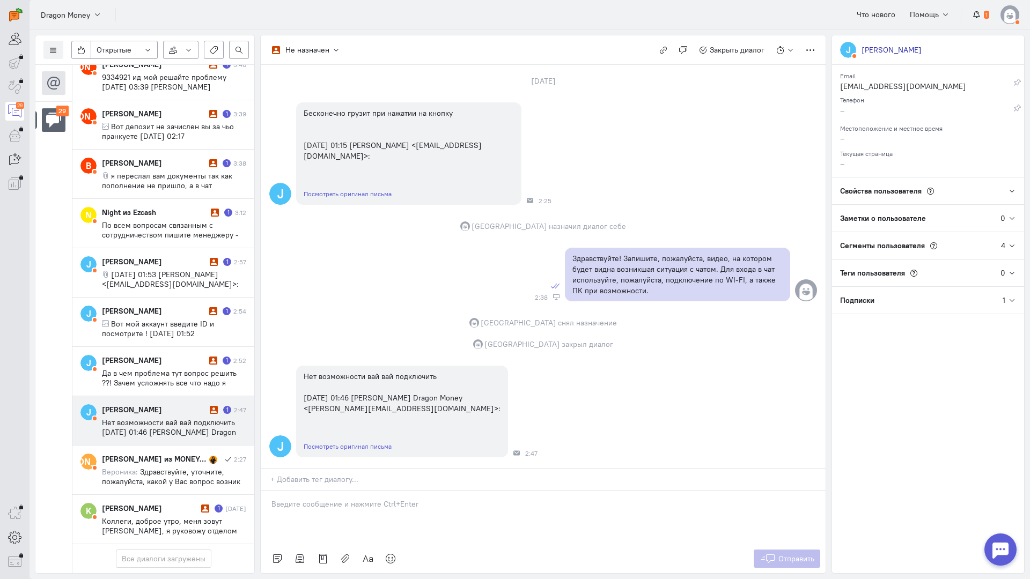
scroll to position [55, 0]
click at [351, 499] on p at bounding box center [542, 504] width 543 height 11
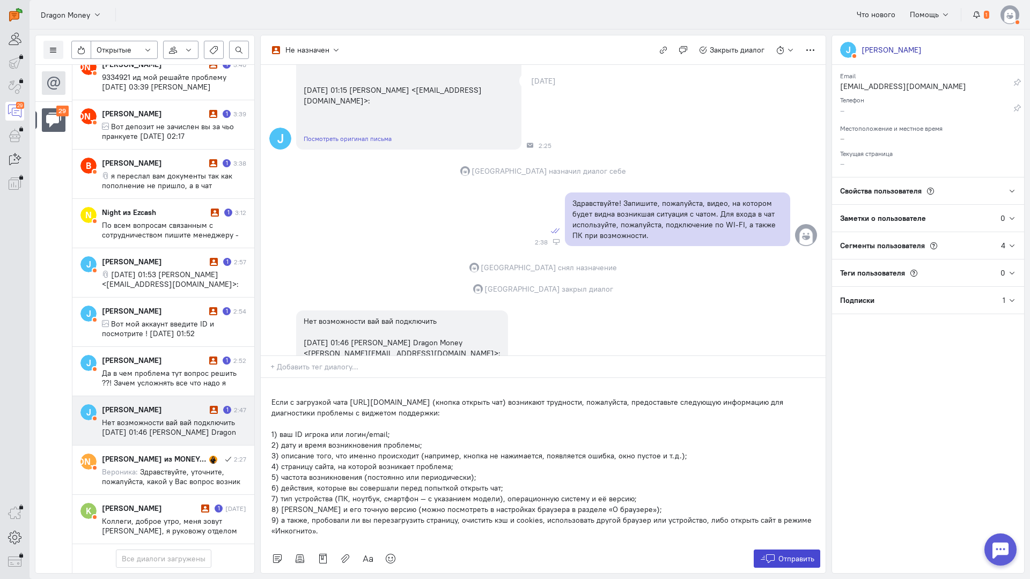
click at [803, 554] on span "Отправить" at bounding box center [796, 559] width 36 height 10
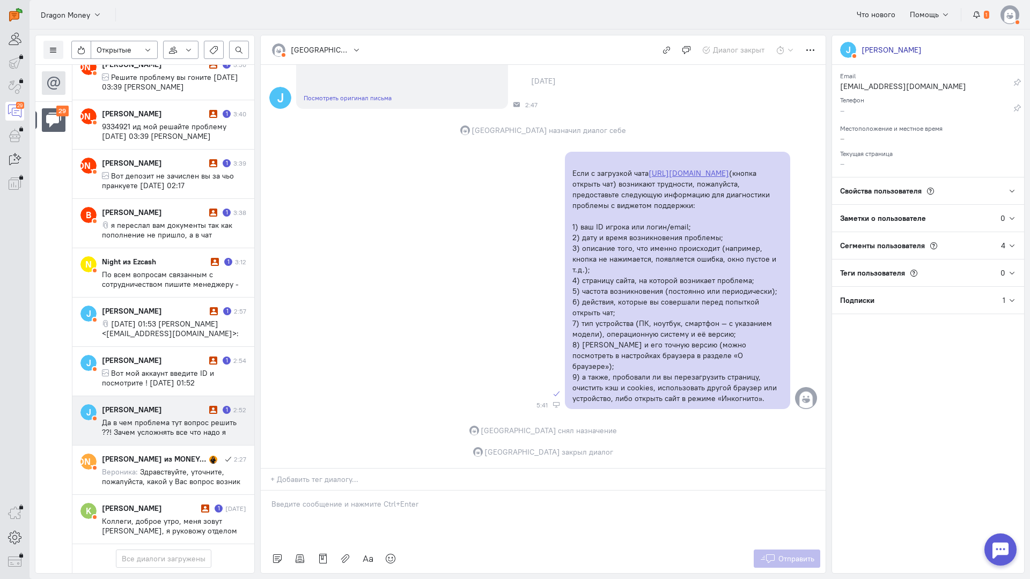
scroll to position [1047, 0]
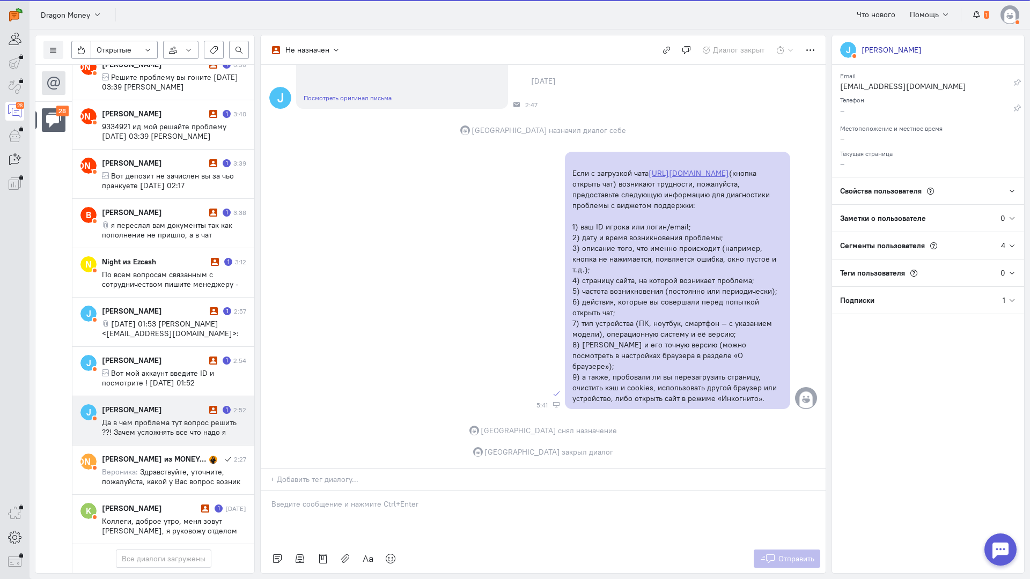
click at [158, 405] on div "[PERSON_NAME]" at bounding box center [154, 410] width 105 height 11
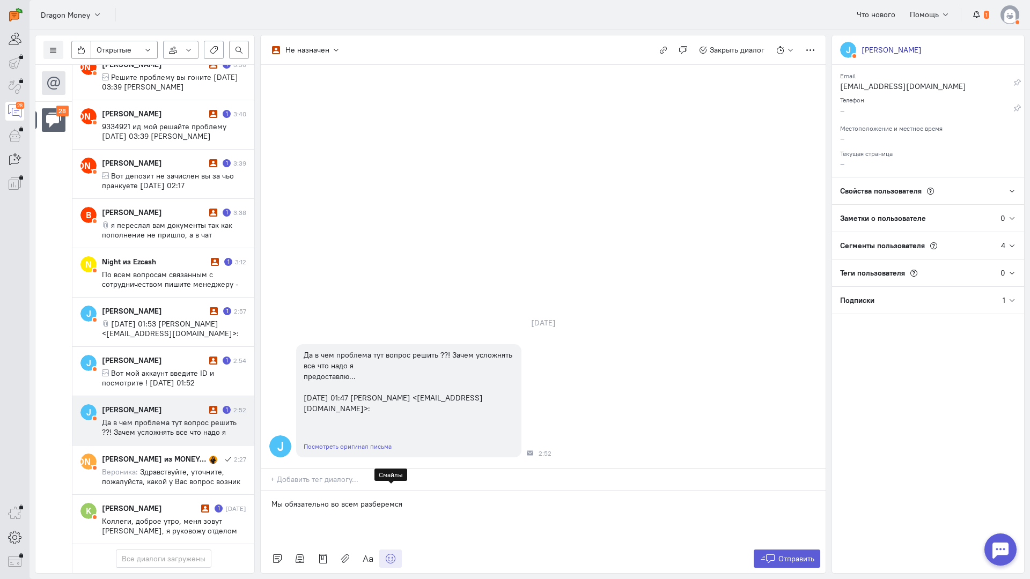
click at [391, 554] on icon at bounding box center [390, 559] width 11 height 11
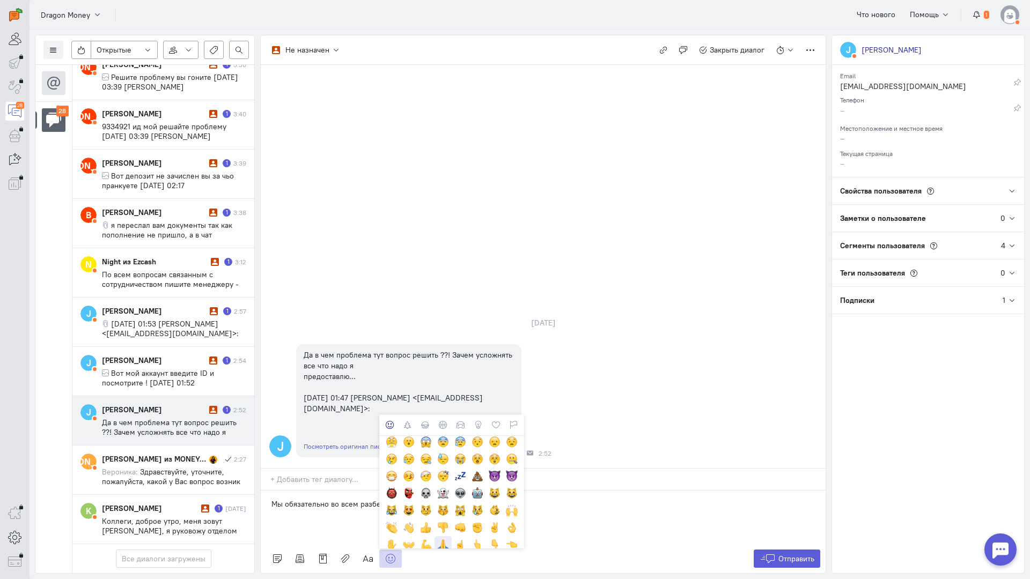
scroll to position [161, 0]
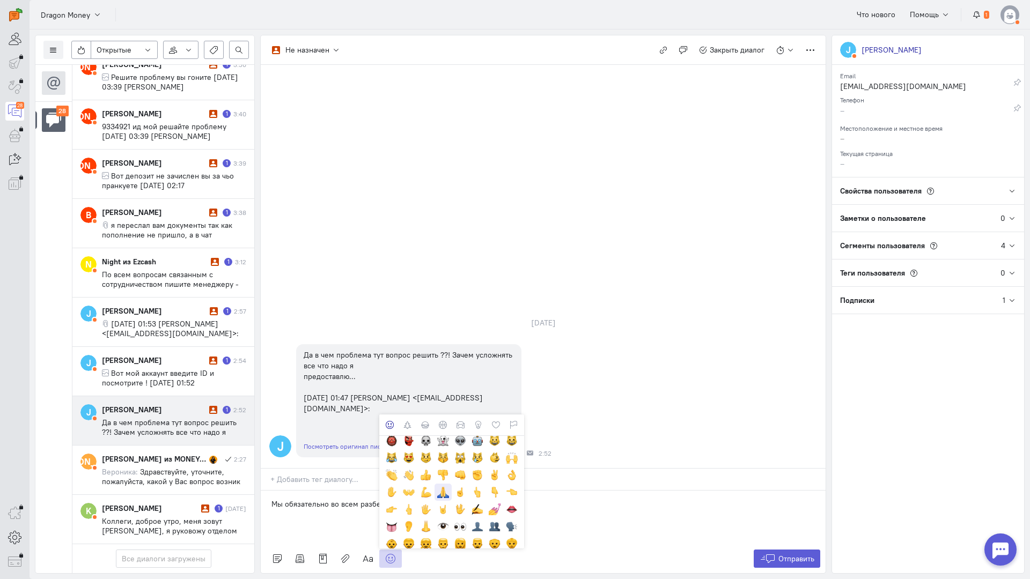
click at [445, 487] on div at bounding box center [443, 493] width 12 height 12
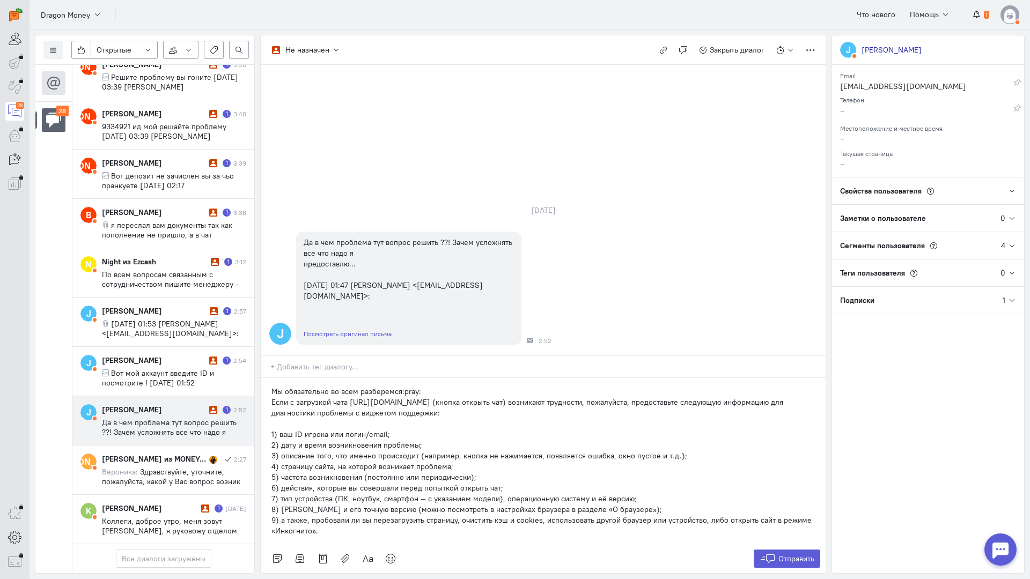
click at [264, 378] on div "Мы обязательно во всем разберемся:pray: Если с загрузкой чата https://drgnr9.ca…" at bounding box center [543, 461] width 565 height 166
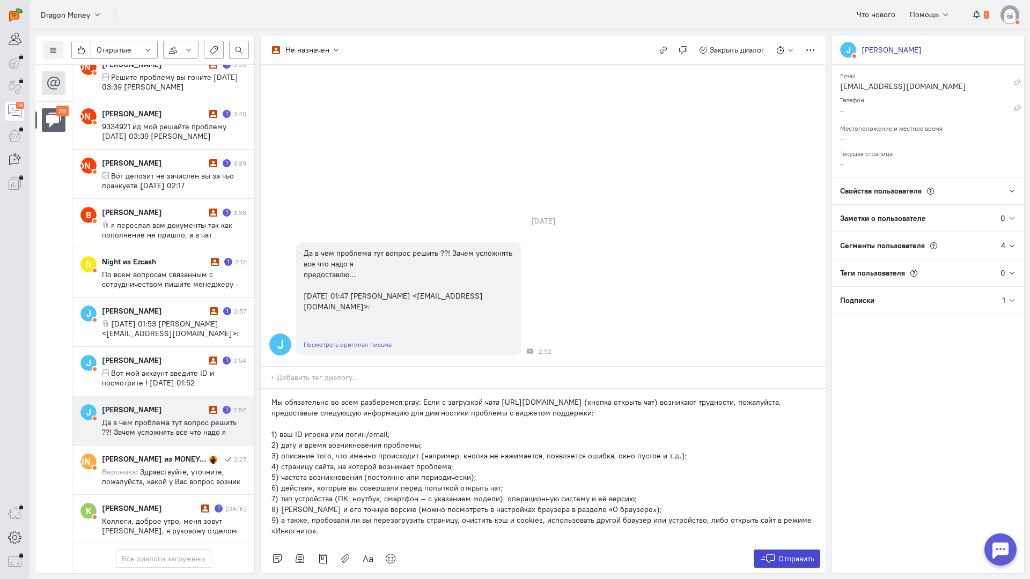
click at [783, 554] on span "Отправить" at bounding box center [796, 559] width 36 height 10
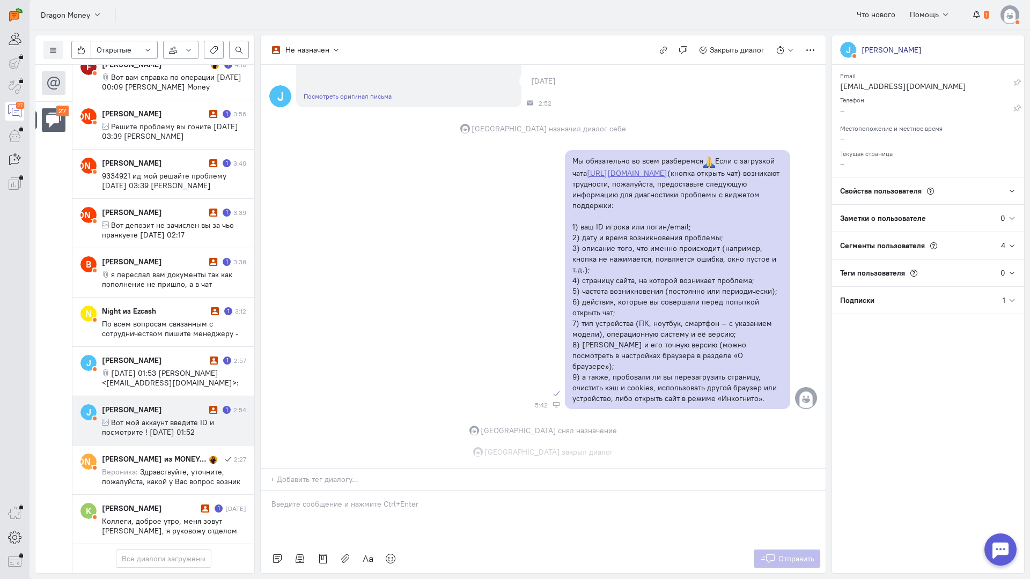
scroll to position [153, 0]
click at [159, 418] on span "Вот мой аккаунт введите ID и посмотрите ! ср, 1 окт. 2025 г., 01:52 Josef Stali…" at bounding box center [168, 437] width 133 height 39
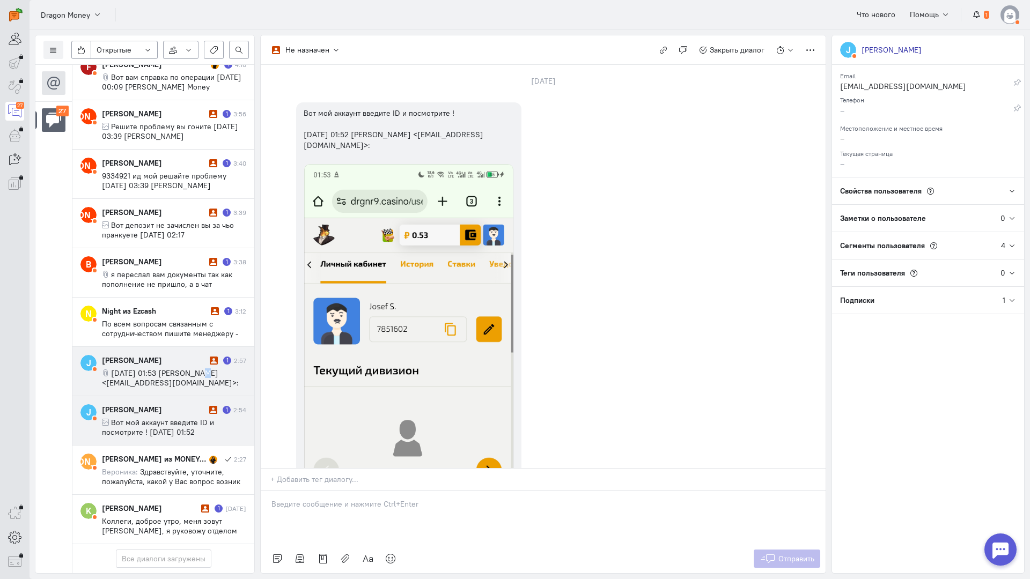
click at [177, 369] on span "ср, 1 окт. 2025 г., 01:53 Josef Stalin <gigabaet04@gmail.com>:" at bounding box center [170, 378] width 137 height 19
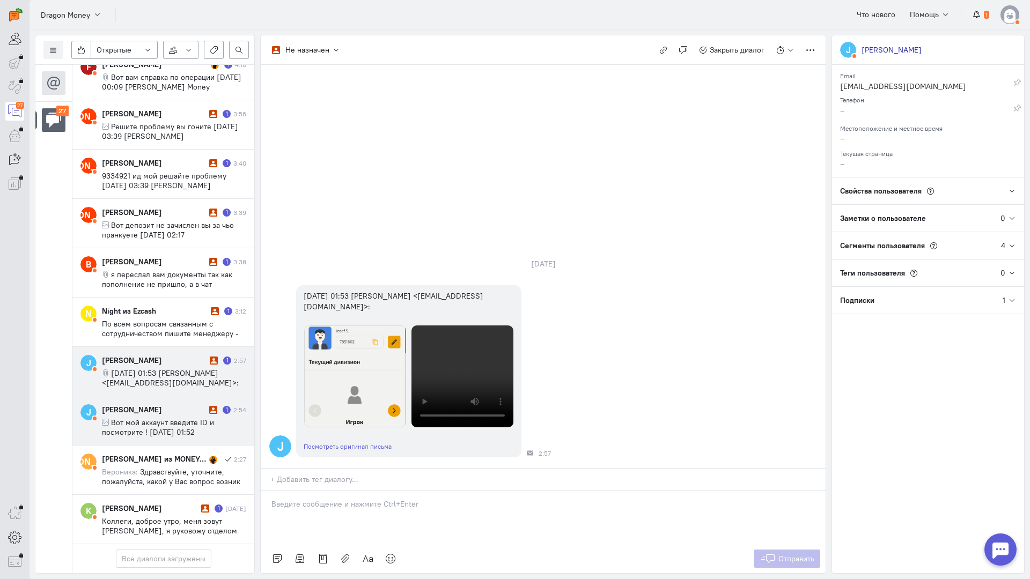
click at [161, 418] on span "Вот мой аккаунт введите ID и посмотрите ! ср, 1 окт. 2025 г., 01:52 Josef Stali…" at bounding box center [168, 437] width 133 height 39
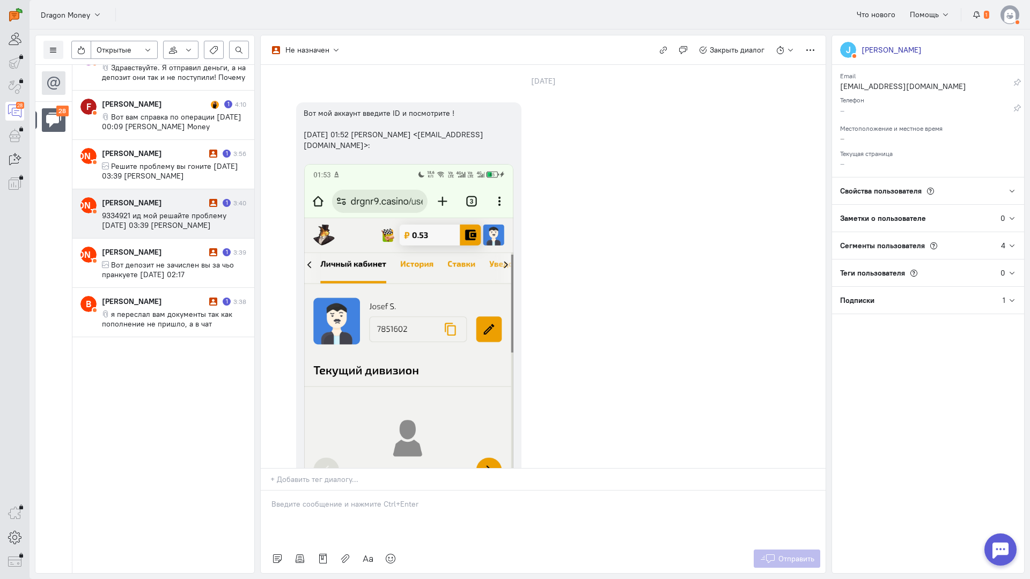
scroll to position [1041, 0]
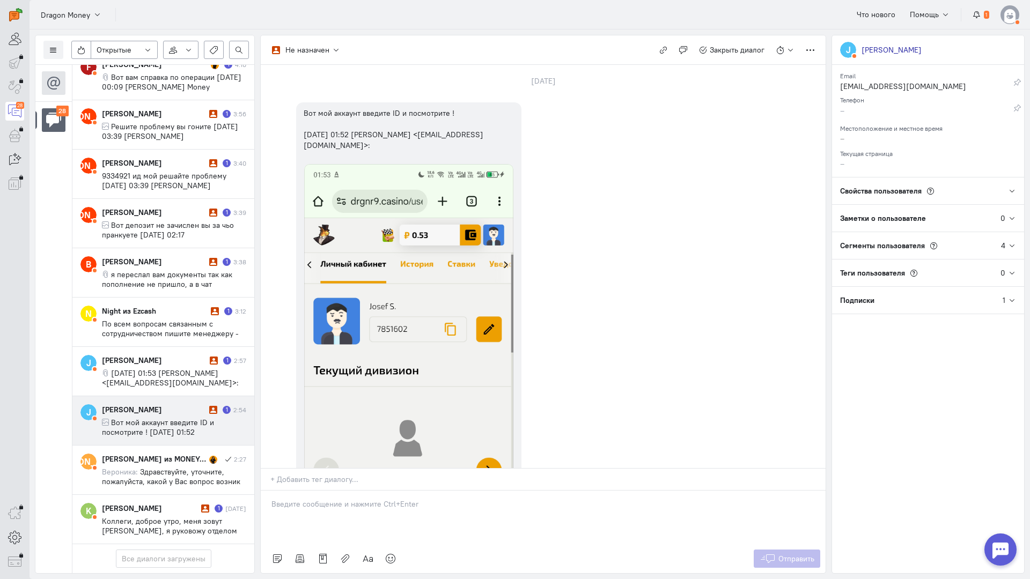
click at [163, 418] on span "Вот мой аккаунт введите ID и посмотрите ! ср, 1 окт. 2025 г., 01:52 Josef Stali…" at bounding box center [168, 437] width 133 height 39
click at [192, 369] on span "ср, 1 окт. 2025 г., 01:53 Josef Stalin <gigabaet04@gmail.com>:" at bounding box center [170, 378] width 137 height 19
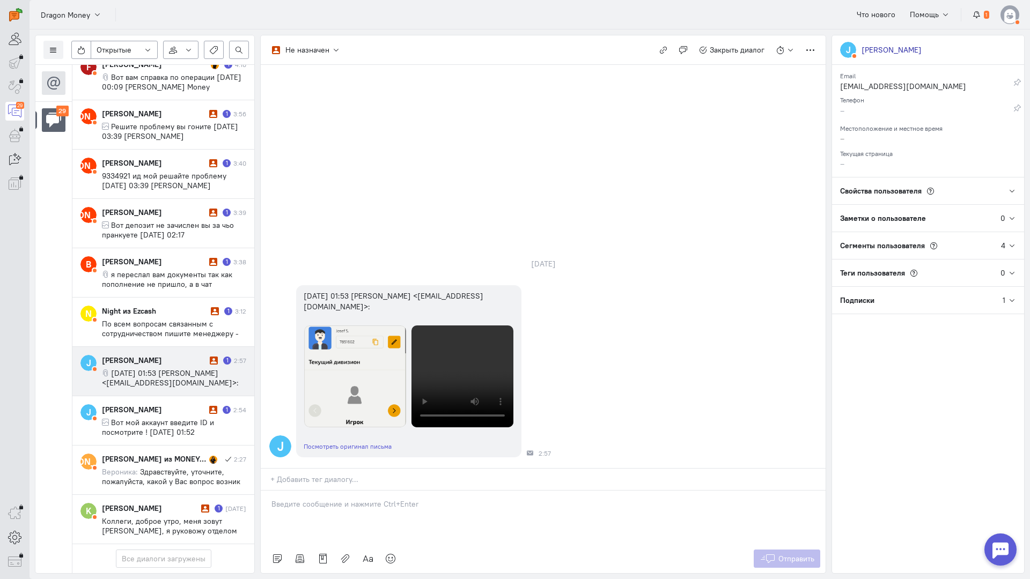
scroll to position [1095, 0]
click at [149, 418] on span "Вот мой аккаунт введите ID и посмотрите ! ср, 1 окт. 2025 г., 01:52 Josef Stali…" at bounding box center [168, 437] width 133 height 39
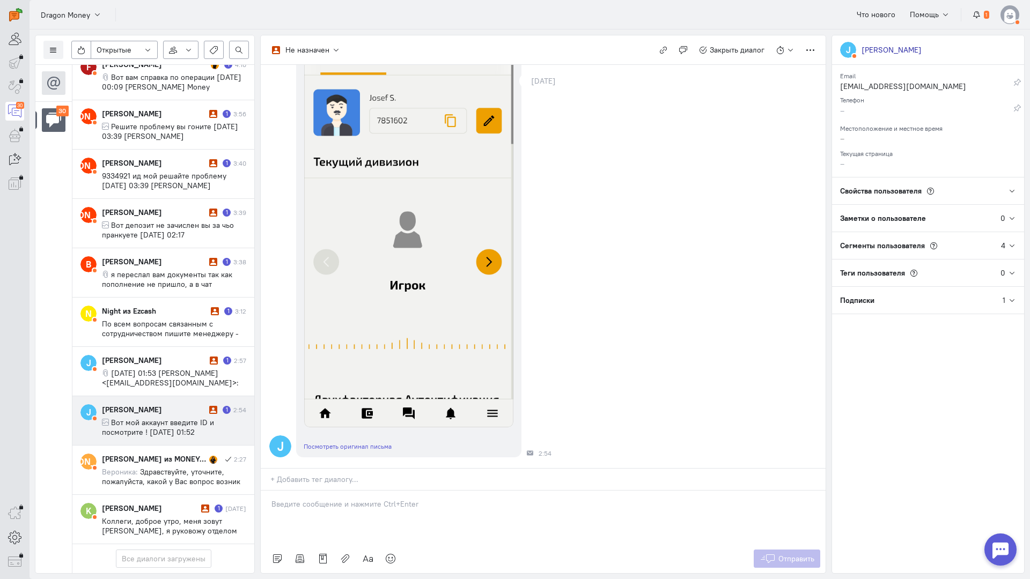
scroll to position [1143, 0]
click at [181, 418] on span "Вот мой аккаунт введите ID и посмотрите ! ср, 1 окт. 2025 г., 01:52 Josef Stali…" at bounding box center [168, 437] width 133 height 39
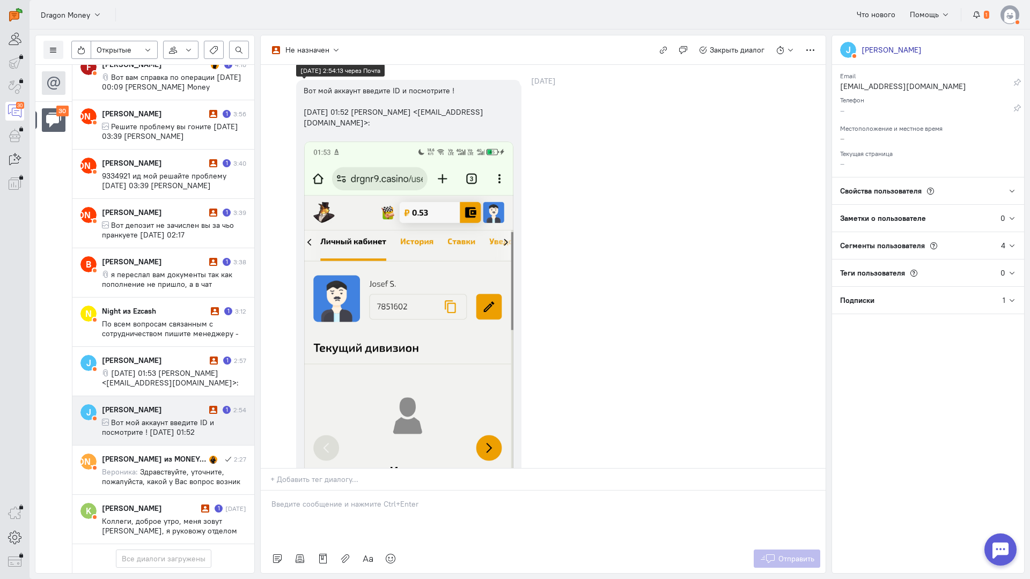
scroll to position [0, 0]
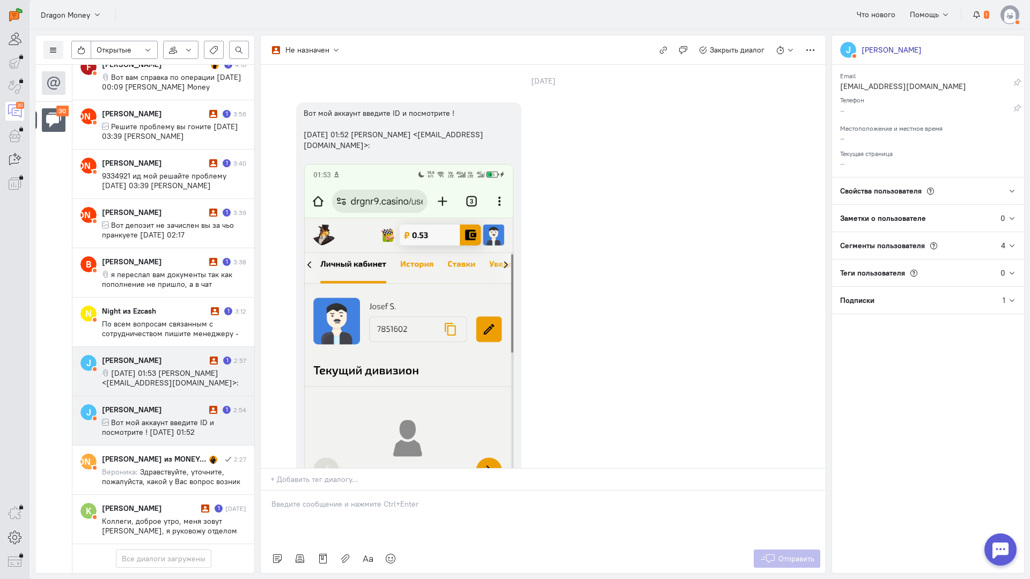
click at [168, 369] on span "ср, 1 окт. 2025 г., 01:53 Josef Stalin <gigabaet04@gmail.com>:" at bounding box center [170, 378] width 137 height 19
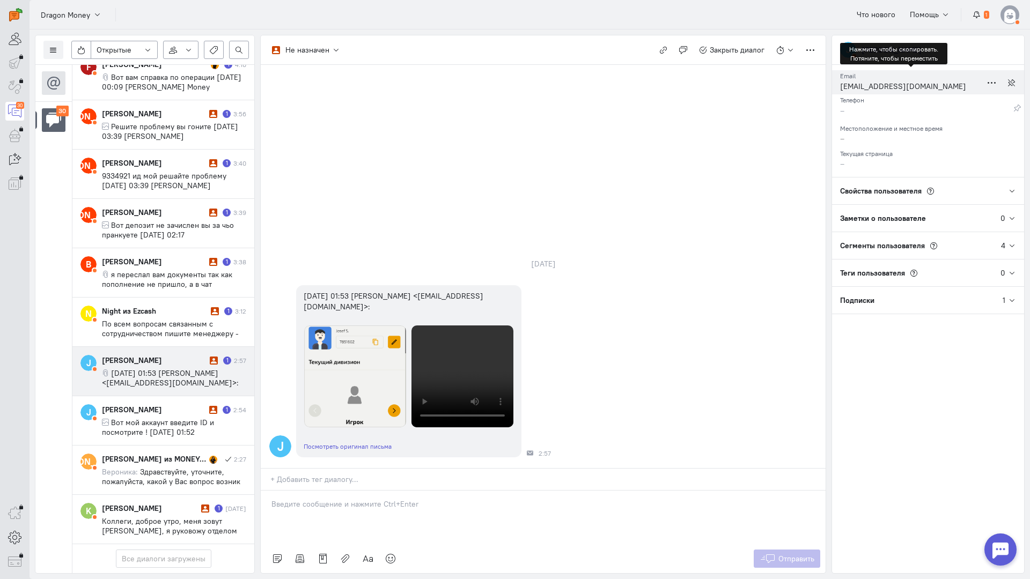
click at [867, 86] on div "gigabaet04@gmail.com" at bounding box center [911, 87] width 142 height 13
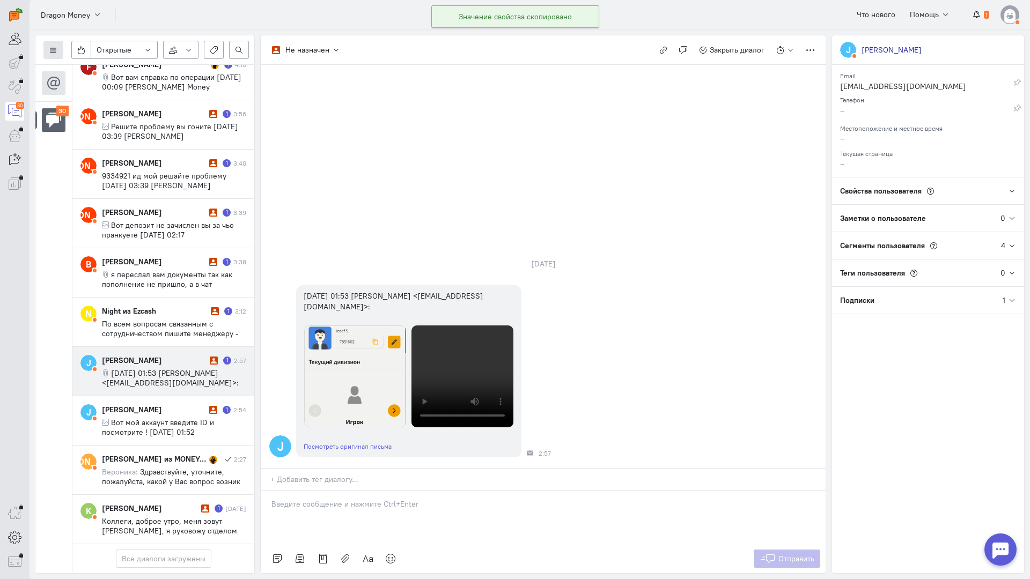
click at [51, 50] on icon at bounding box center [53, 50] width 8 height 8
click at [111, 70] on span "Список пользователей" at bounding box center [104, 72] width 80 height 10
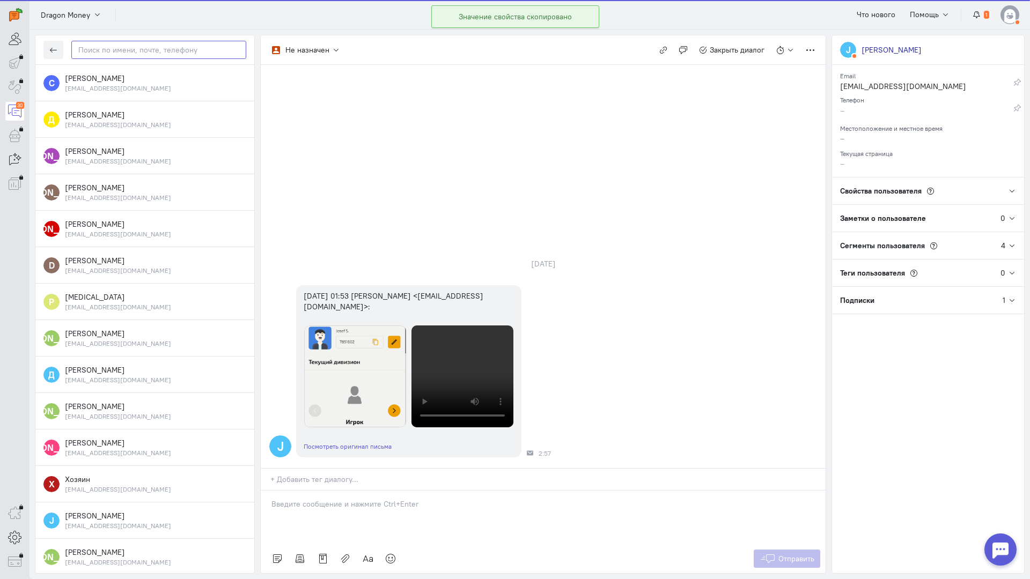
drag, startPoint x: 140, startPoint y: 53, endPoint x: 170, endPoint y: 58, distance: 30.1
click at [141, 53] on input "text" at bounding box center [158, 50] width 175 height 18
paste input "gigabaet04@gmai"
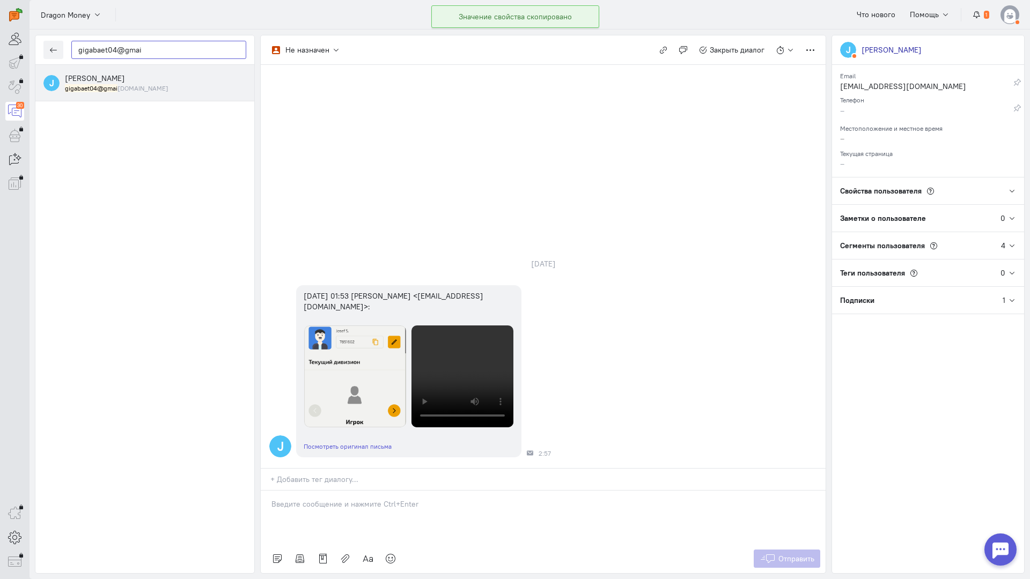
type input "gigabaet04@gmai"
click at [180, 76] on div "Josef Stalin gigabaet04@gmai l.com" at bounding box center [155, 83] width 181 height 20
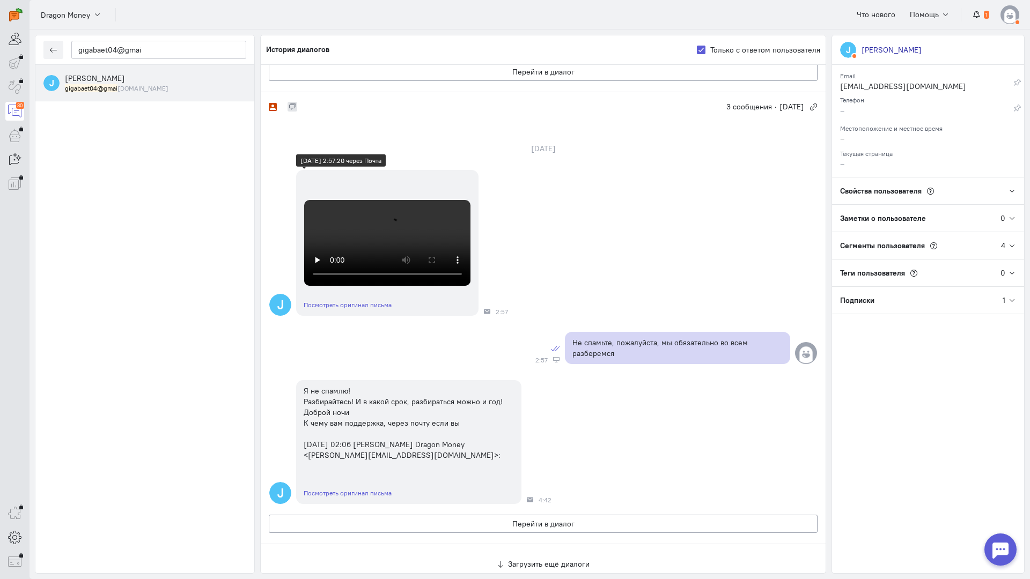
scroll to position [1454, 0]
click at [504, 515] on button "Перейти в диалог" at bounding box center [543, 524] width 549 height 18
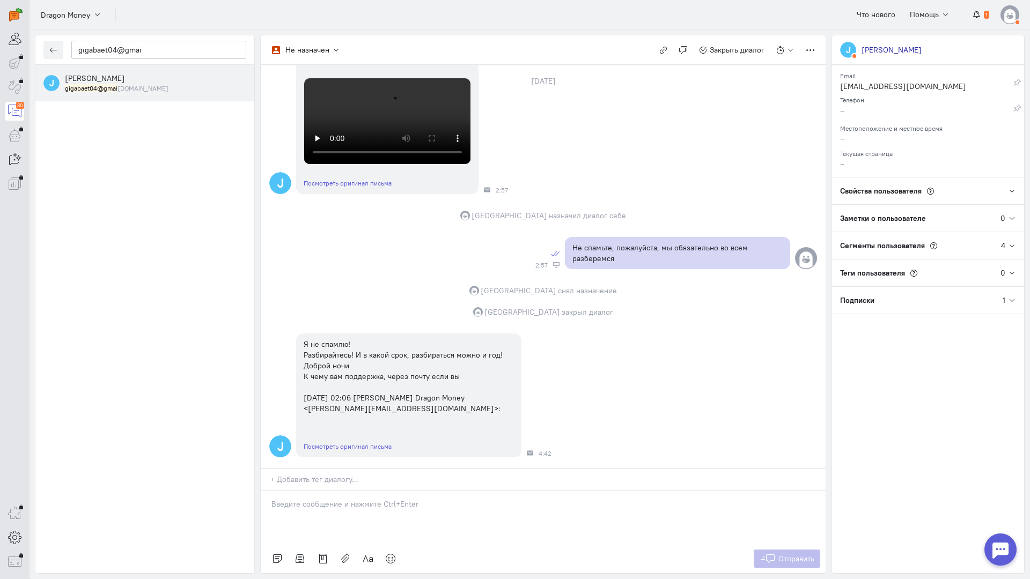
scroll to position [509, 0]
click at [56, 49] on icon "button" at bounding box center [53, 50] width 8 height 8
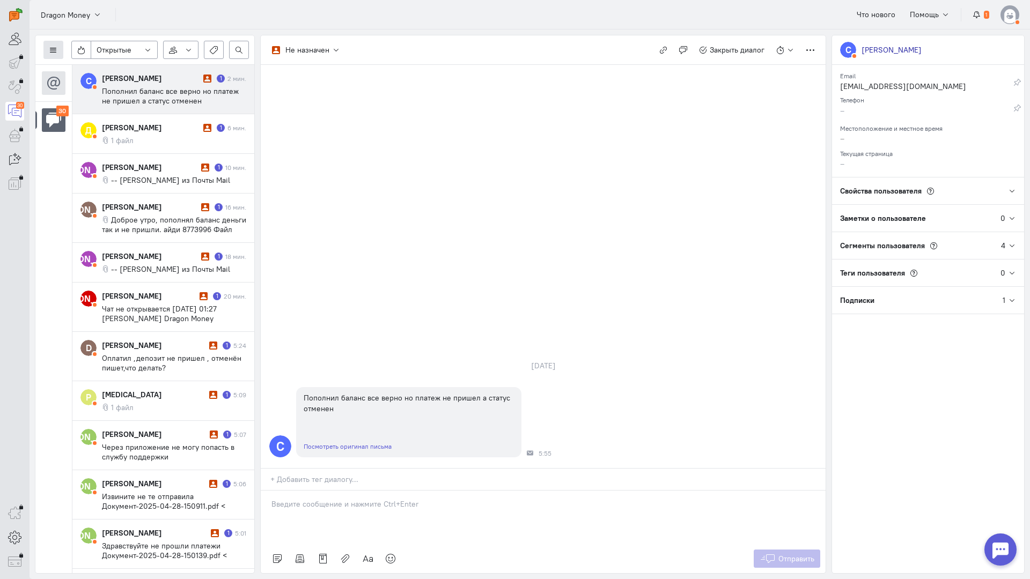
click at [57, 47] on button at bounding box center [53, 50] width 20 height 18
click at [91, 67] on span "Список пользователей" at bounding box center [104, 72] width 80 height 10
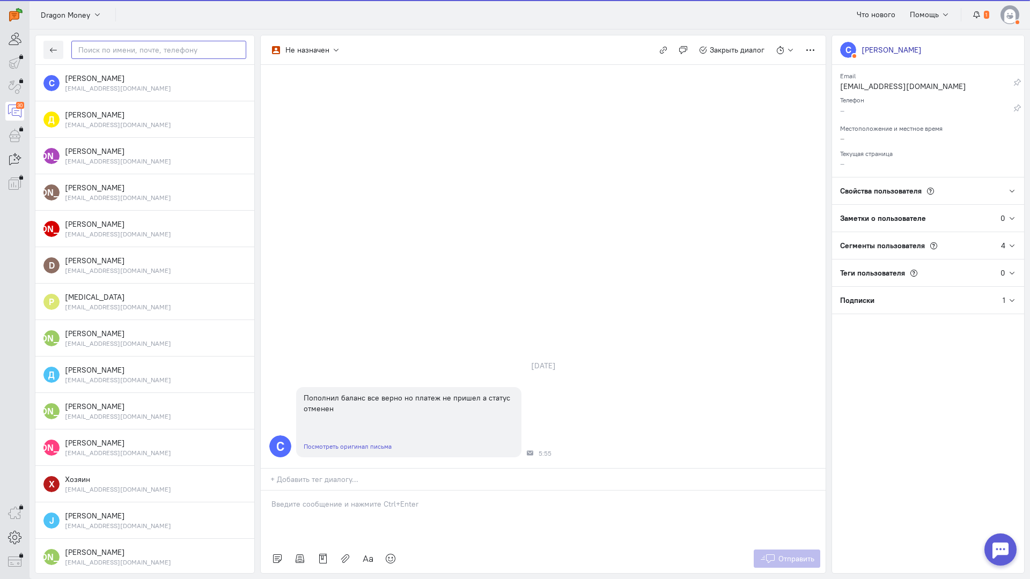
click at [120, 51] on input "text" at bounding box center [158, 50] width 175 height 18
paste input "gigabaet04@gmai"
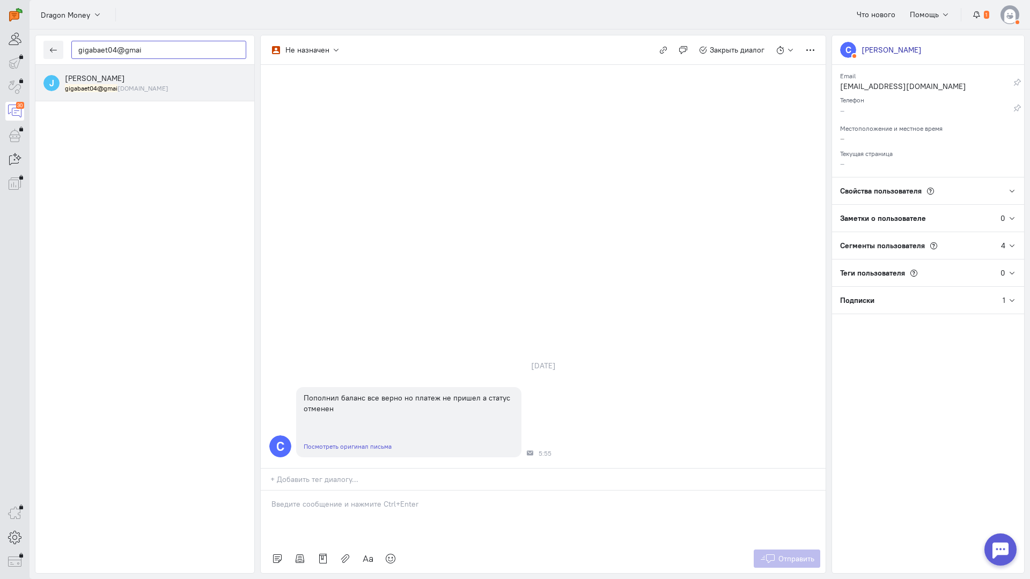
type input "gigabaet04@gmai"
click at [145, 83] on div "Josef Stalin gigabaet04@gmai l.com" at bounding box center [155, 83] width 181 height 20
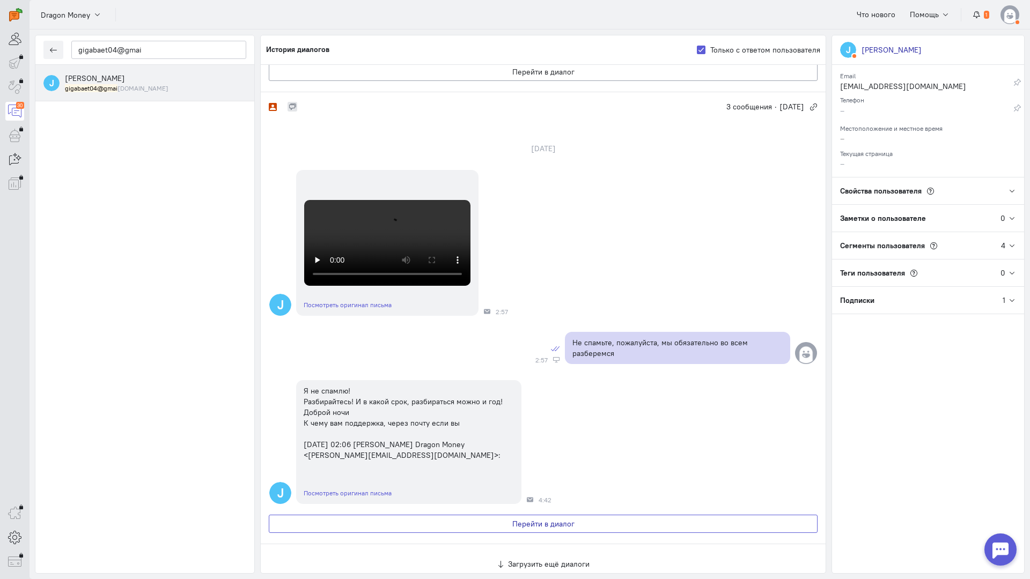
scroll to position [1454, 0]
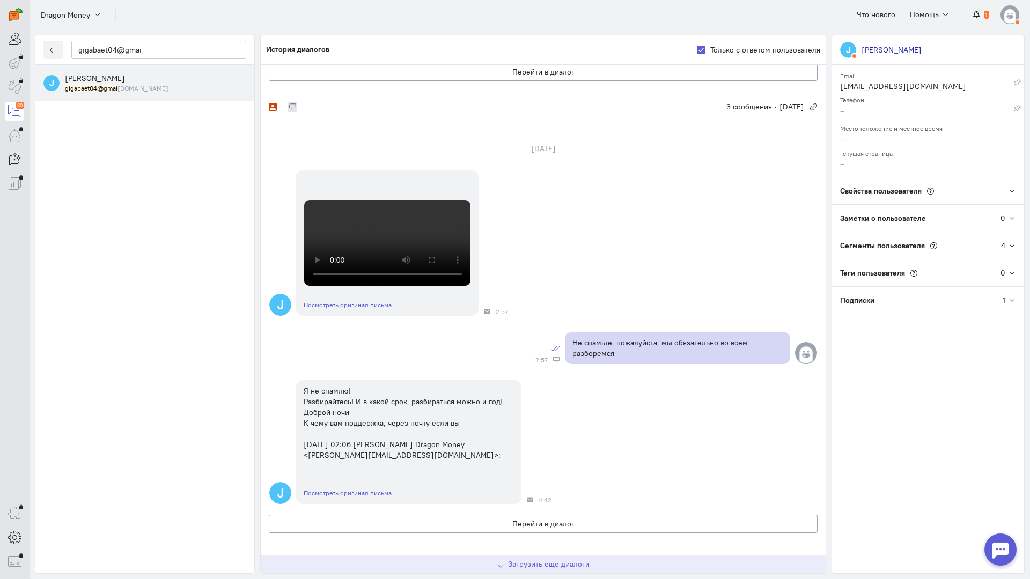
click at [528, 560] on span "Загрузить ещё диалоги" at bounding box center [549, 565] width 82 height 10
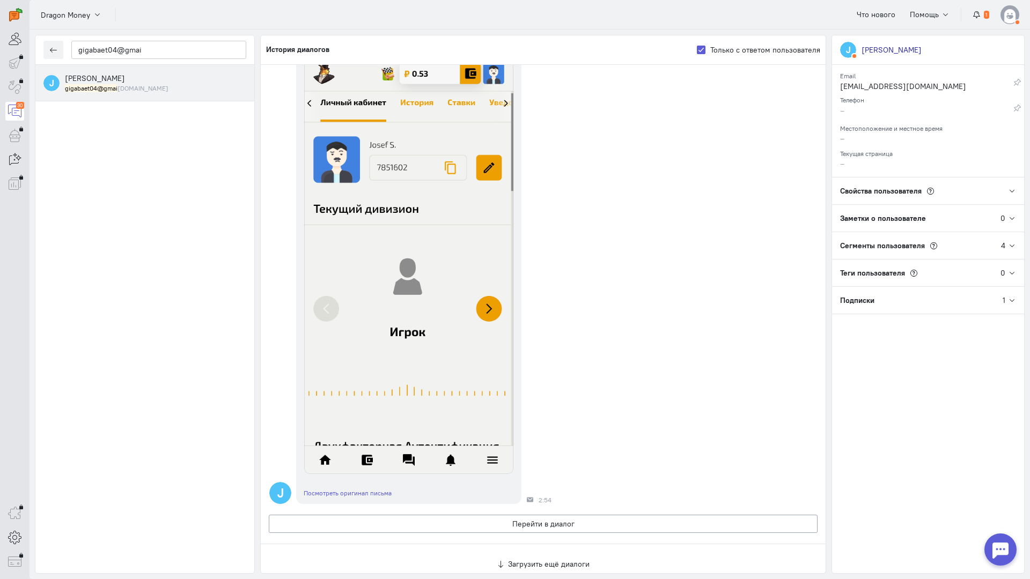
scroll to position [2735, 0]
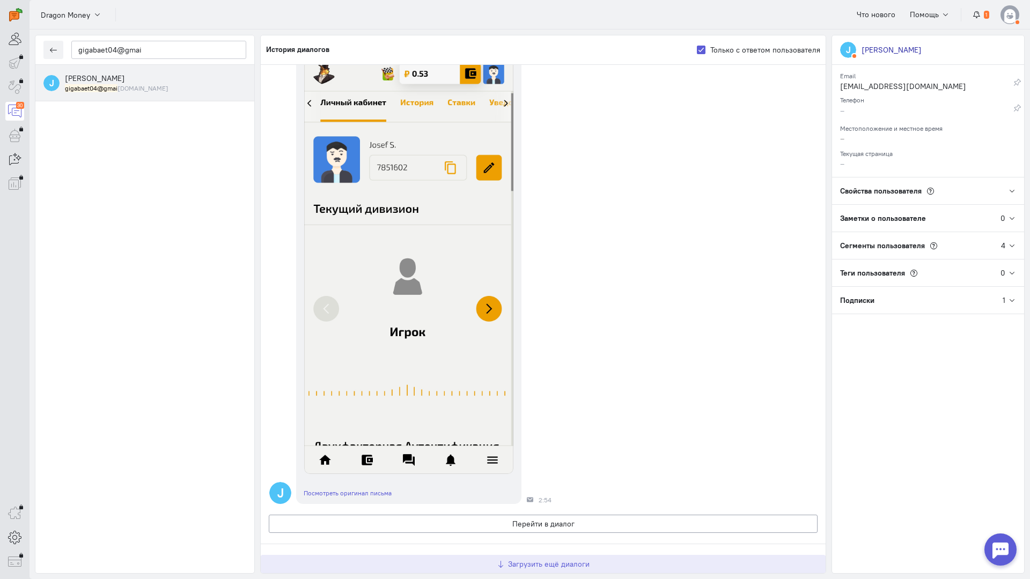
click at [544, 560] on span "Загрузить ещё диалоги" at bounding box center [549, 565] width 82 height 10
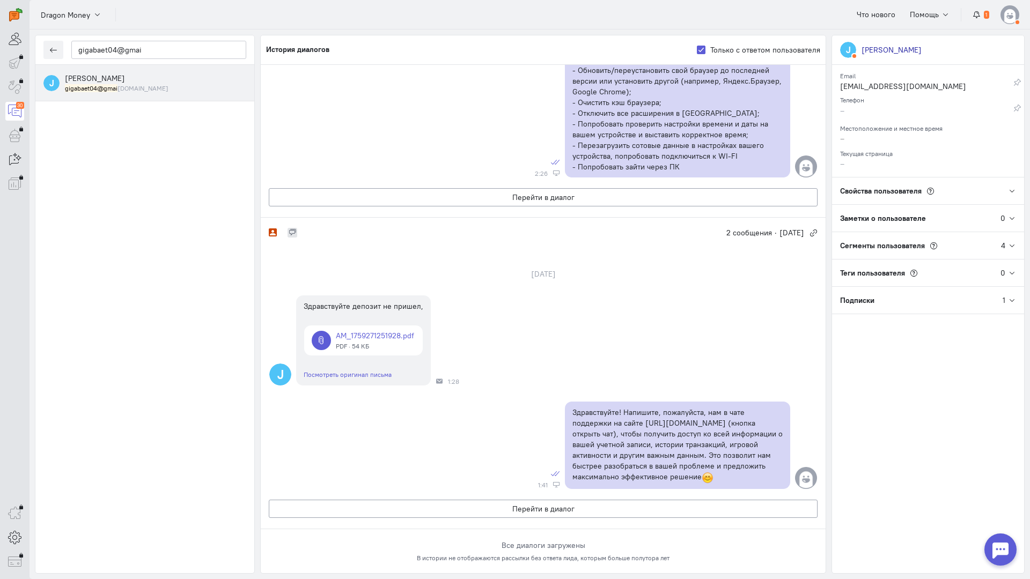
scroll to position [3553, 0]
click at [379, 326] on link at bounding box center [363, 341] width 119 height 30
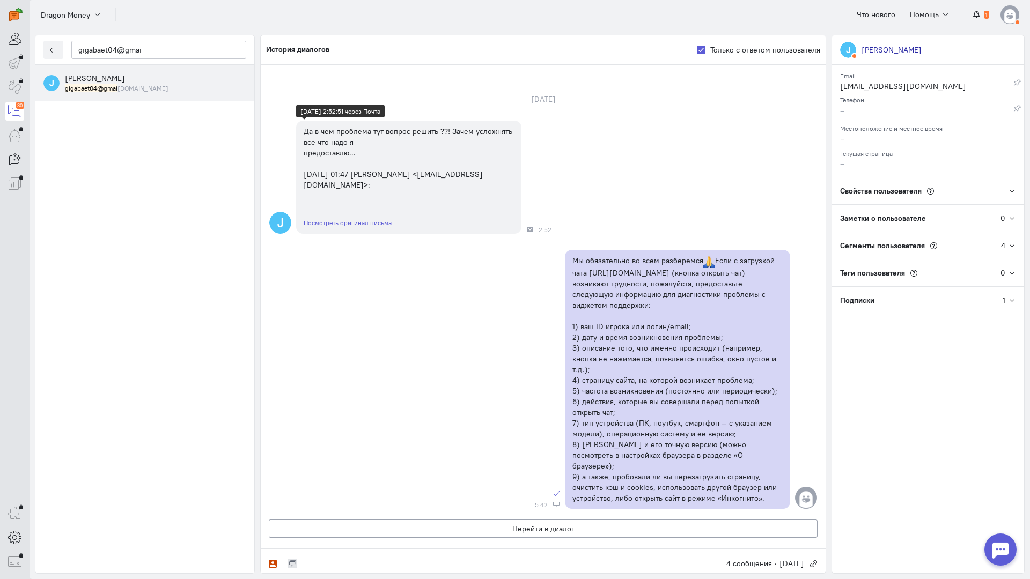
scroll to position [0, 0]
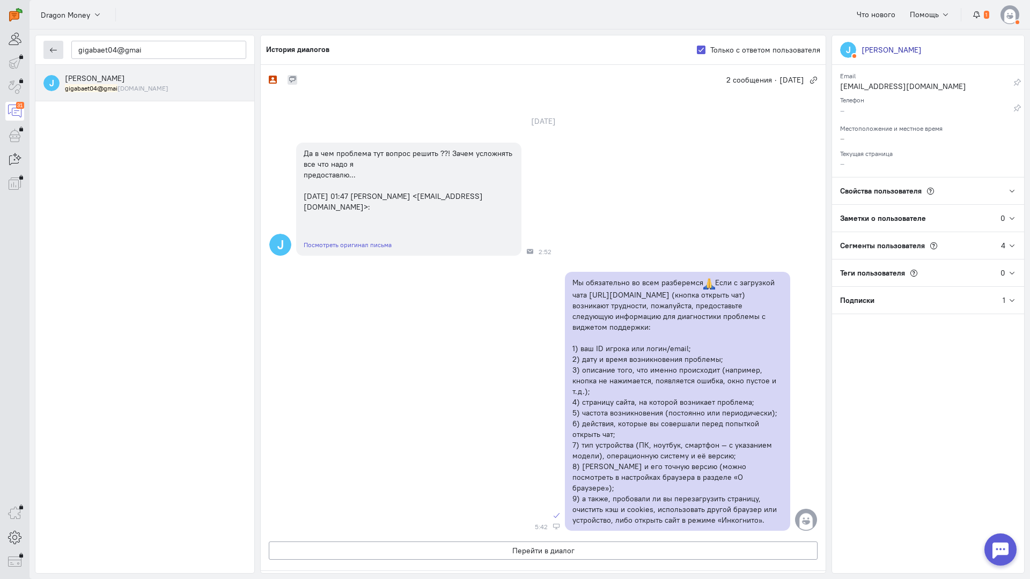
click at [55, 50] on icon "button" at bounding box center [53, 50] width 8 height 8
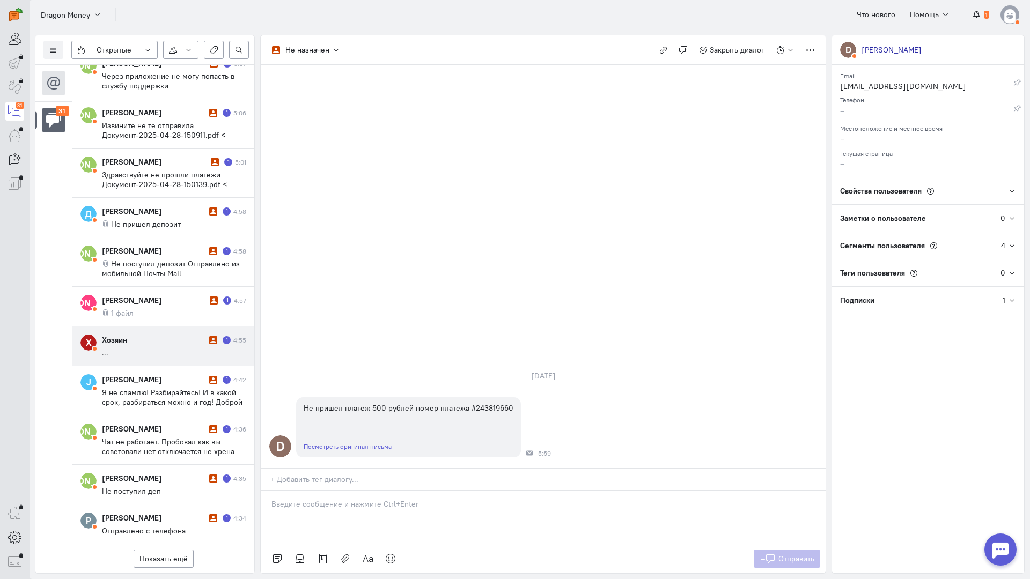
scroll to position [507, 0]
click at [153, 550] on button "Показать ещё" at bounding box center [164, 559] width 60 height 18
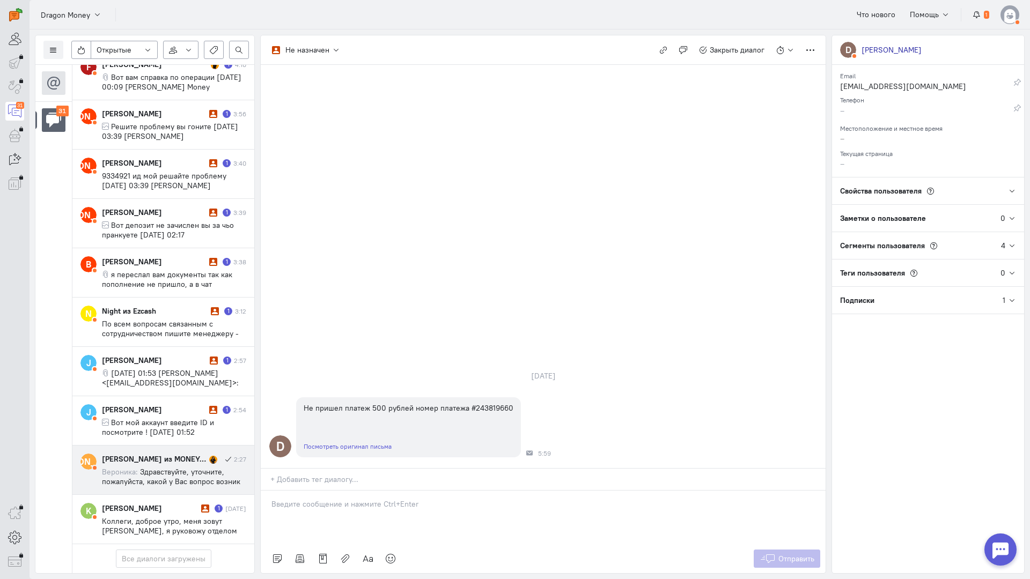
scroll to position [1192, 0]
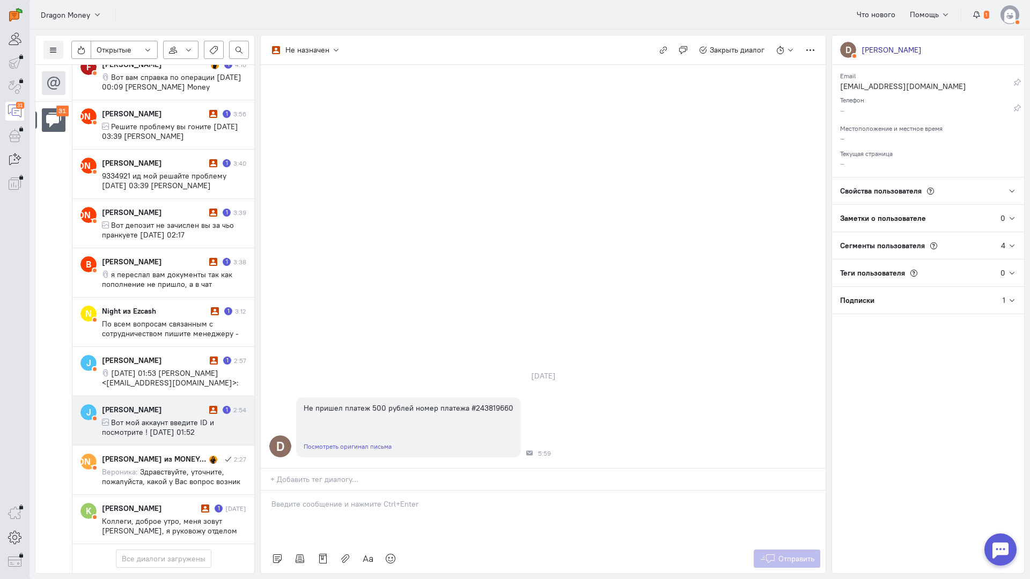
click at [176, 405] on div "Josef Stalin 1 2:54 Вот мой аккаунт введите ID и посмотрите ! ср, 1 окт. 2025 г…" at bounding box center [174, 421] width 144 height 33
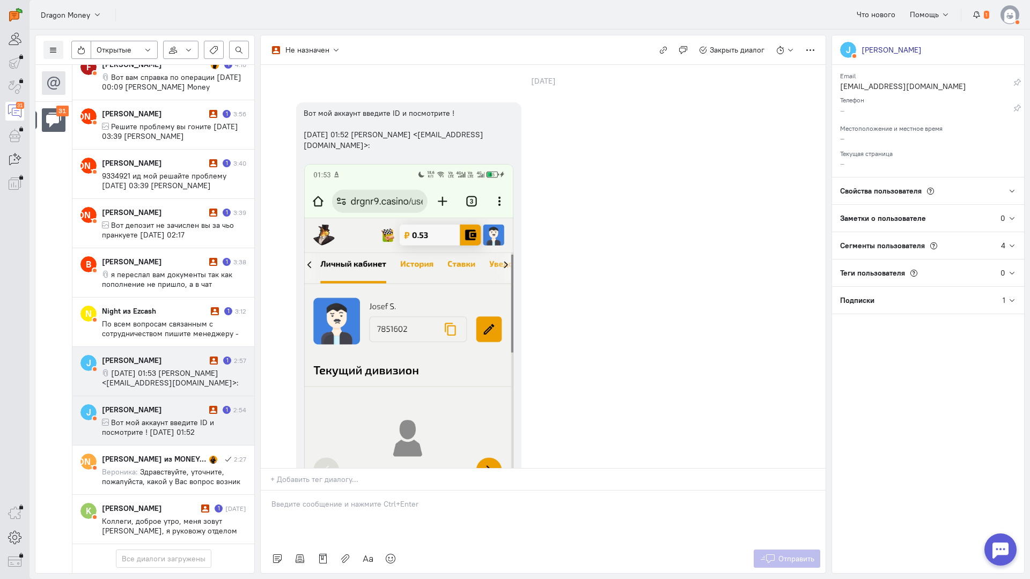
click at [188, 369] on span "ср, 1 окт. 2025 г., 01:53 Josef Stalin <gigabaet04@gmail.com>:" at bounding box center [170, 378] width 137 height 19
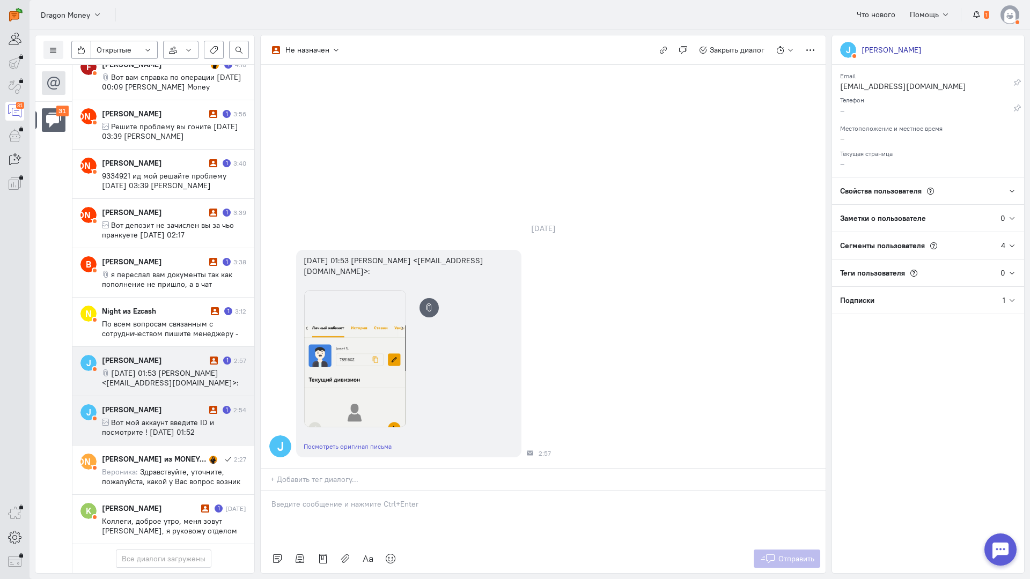
click at [180, 405] on div "[PERSON_NAME]" at bounding box center [154, 410] width 105 height 11
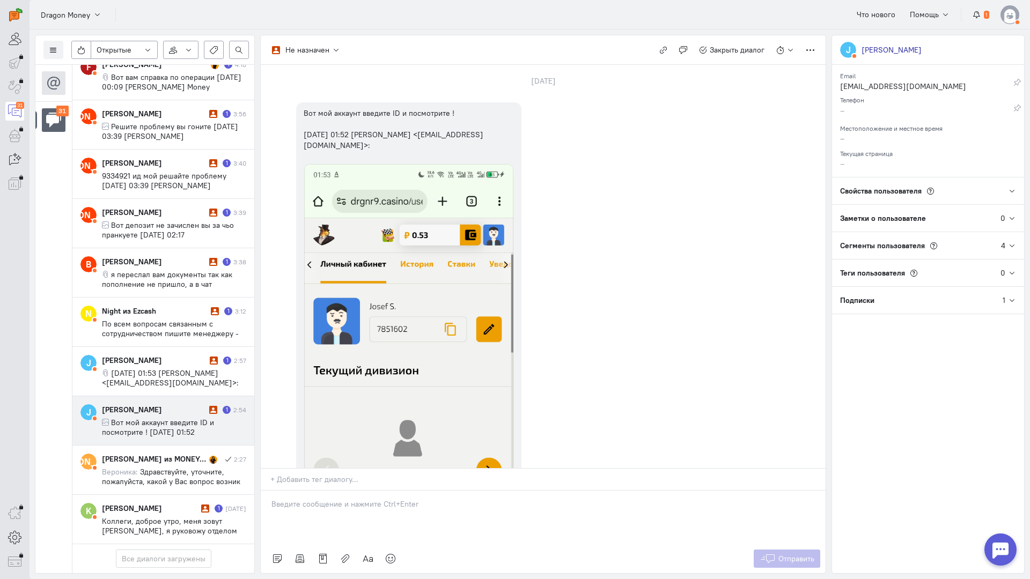
click at [350, 499] on p at bounding box center [542, 504] width 543 height 11
click at [405, 499] on p "Здравствуйте!" at bounding box center [542, 504] width 543 height 11
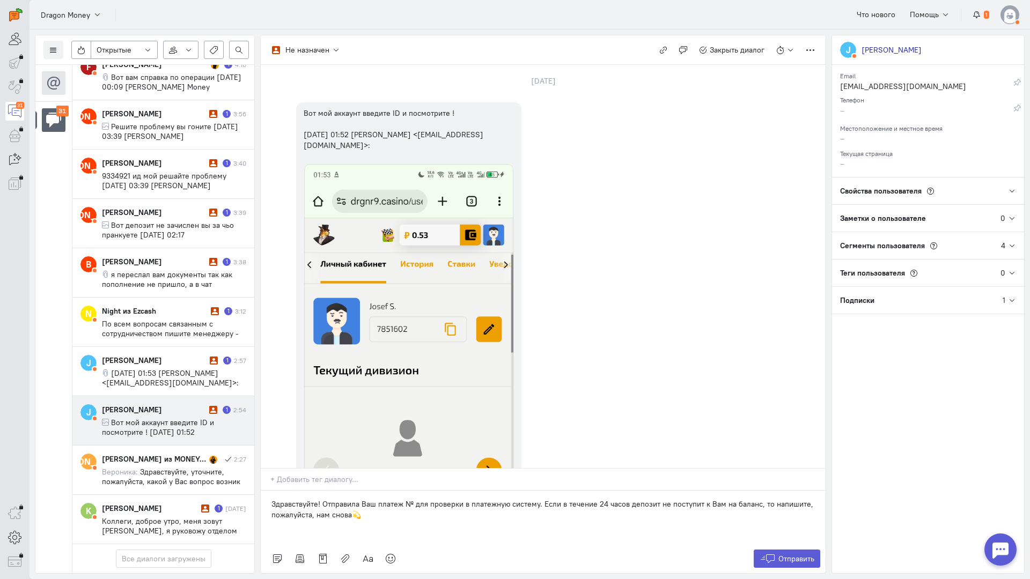
click at [412, 499] on p "Здравствуйте! Отправила Ваш платеж № для проверки в платежную систему. Если в т…" at bounding box center [542, 509] width 543 height 21
click at [778, 554] on span "Отправить" at bounding box center [796, 559] width 36 height 10
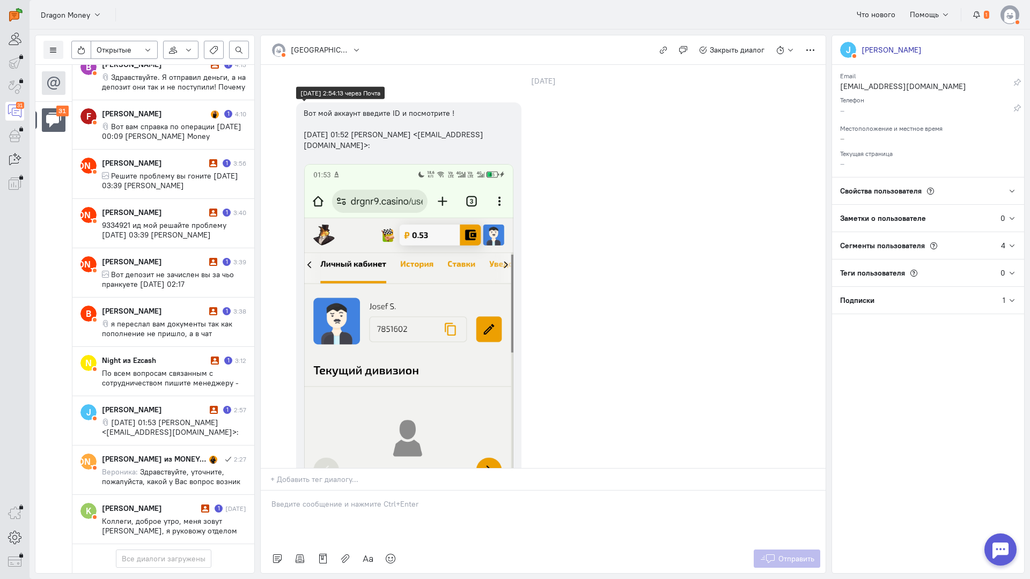
scroll to position [361, 0]
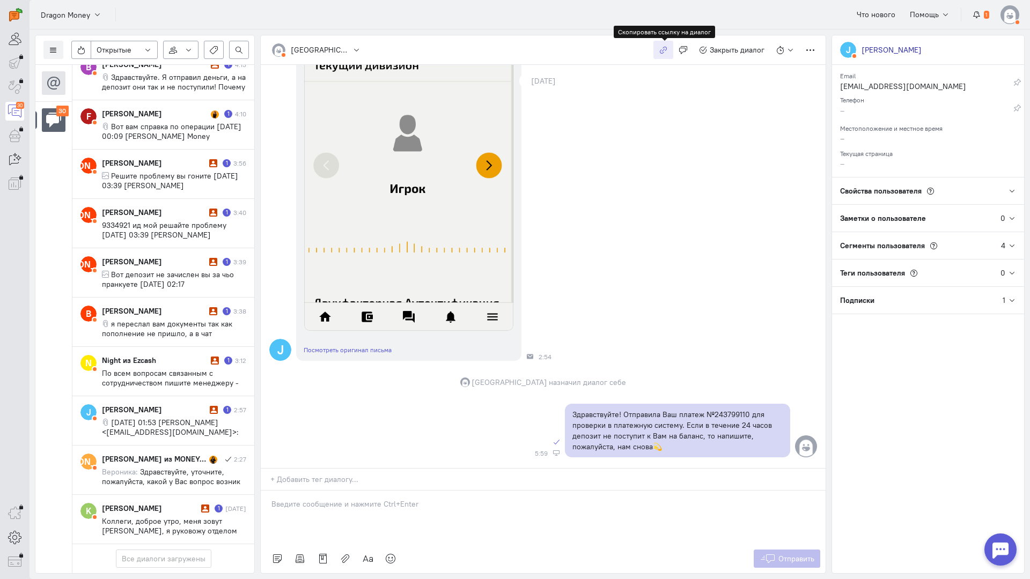
click at [666, 45] on button "button" at bounding box center [663, 50] width 20 height 18
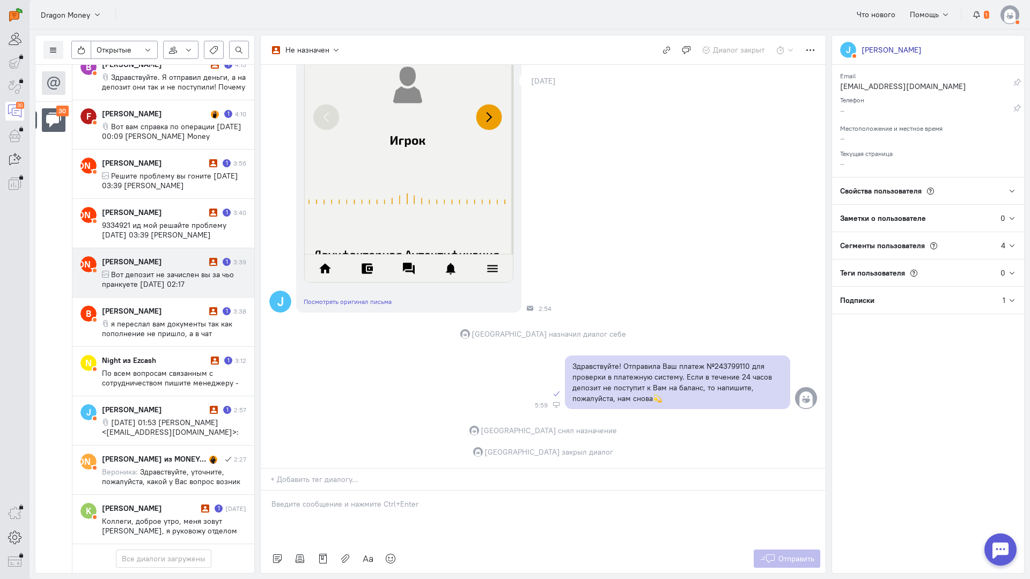
scroll to position [1143, 0]
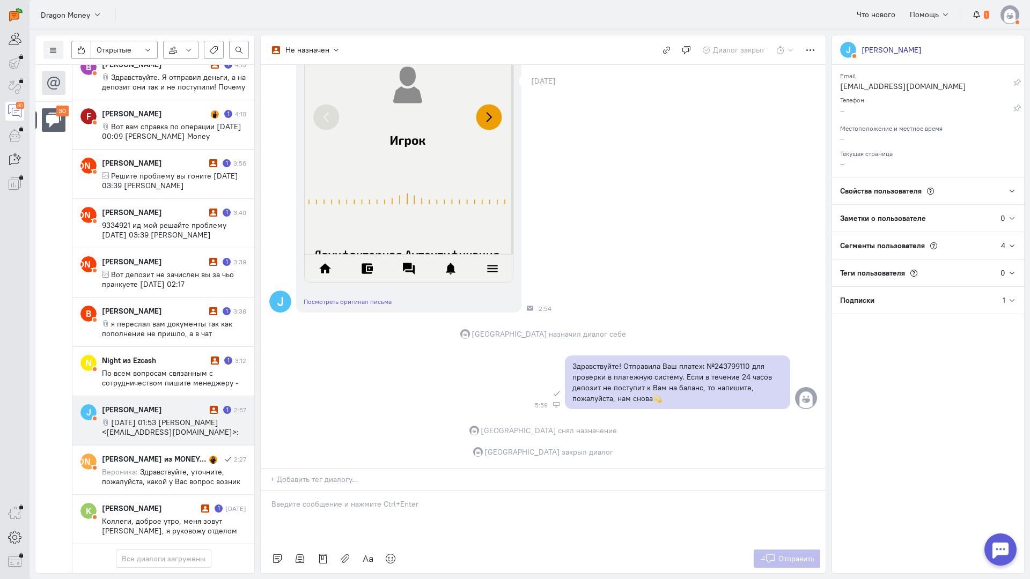
click at [165, 418] on span "ср, 1 окт. 2025 г., 01:53 Josef Stalin <gigabaet04@gmail.com>:" at bounding box center [170, 427] width 137 height 19
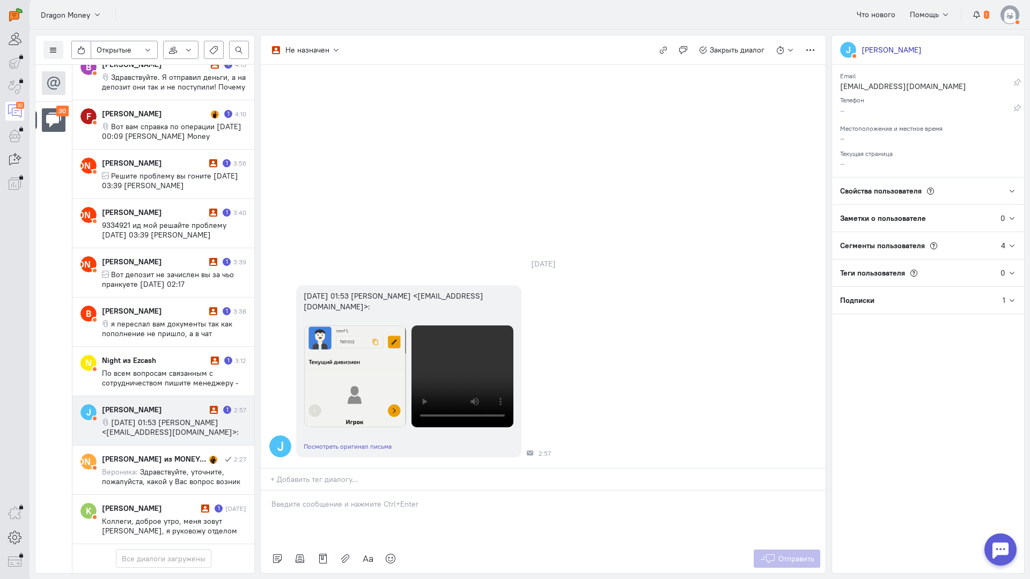
click at [349, 499] on p at bounding box center [542, 504] width 543 height 11
click at [372, 499] on p at bounding box center [542, 504] width 543 height 11
click at [575, 499] on p "Информацию ранее направили по Вашей заявке, ожидайте, пожалуйста." at bounding box center [542, 504] width 543 height 11
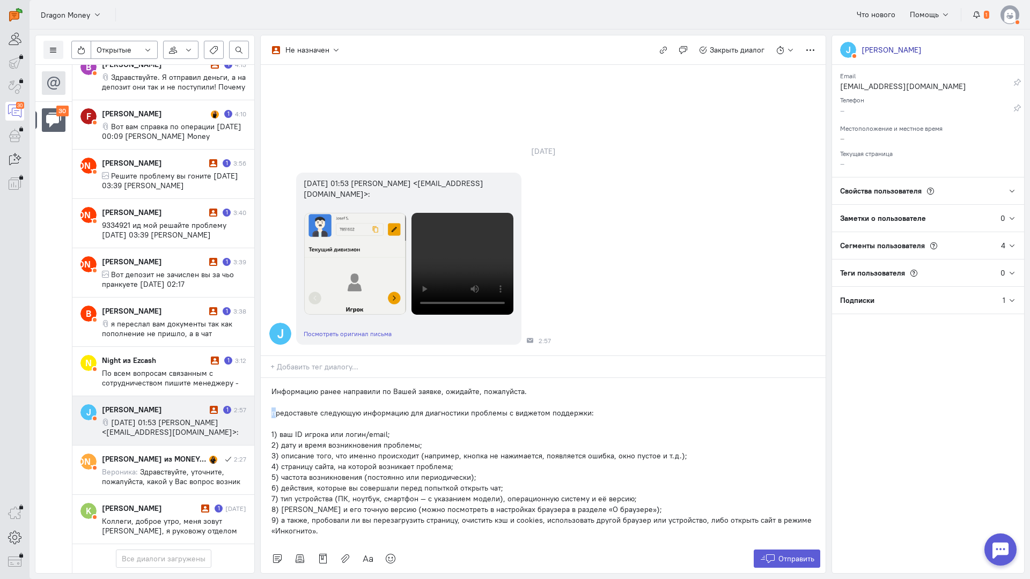
drag, startPoint x: 276, startPoint y: 346, endPoint x: 269, endPoint y: 347, distance: 7.1
click at [269, 378] on div "Информацию ранее направили по Вашей заявке, ожидайте, пожалуйста. предоставьте …" at bounding box center [543, 461] width 565 height 166
click at [778, 554] on span "Отправить" at bounding box center [796, 559] width 36 height 10
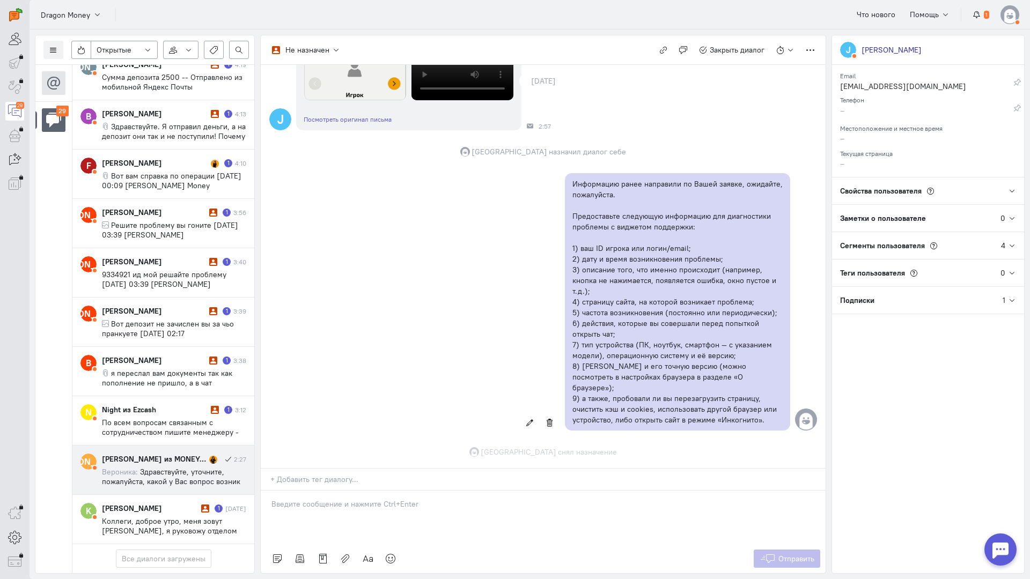
scroll to position [342, 0]
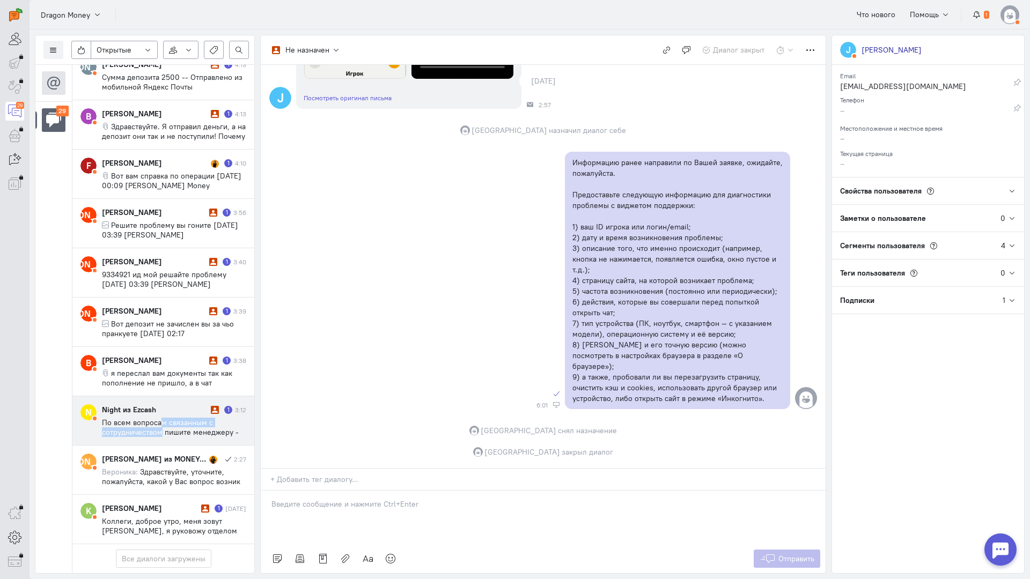
click at [161, 418] on span "По всем вопросам связанным с сотрудничеством пишите менеджеру - [URL][DOMAIN_NA…" at bounding box center [170, 432] width 137 height 29
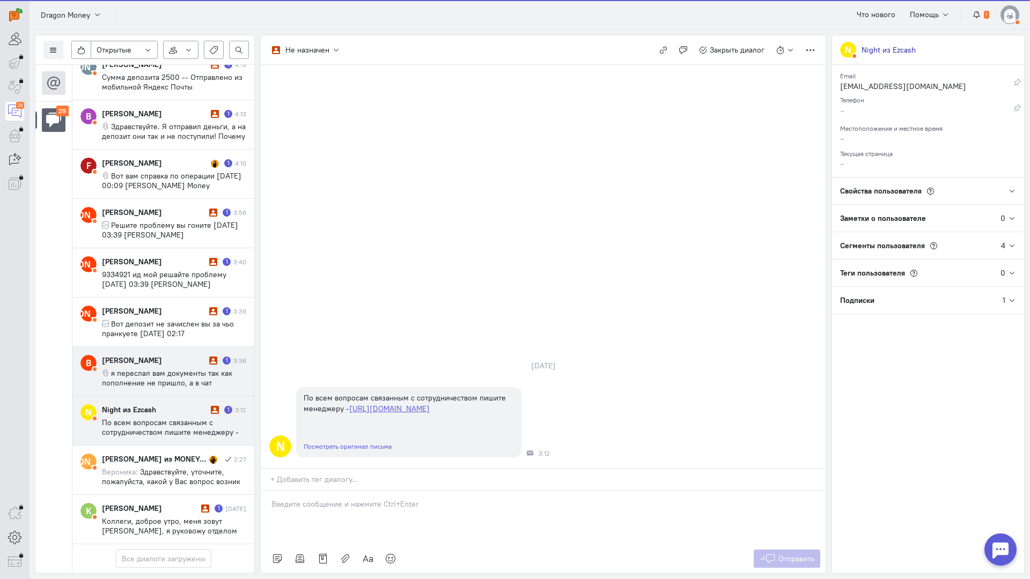
scroll to position [1085, 0]
click at [175, 355] on div "[PERSON_NAME]" at bounding box center [154, 360] width 105 height 11
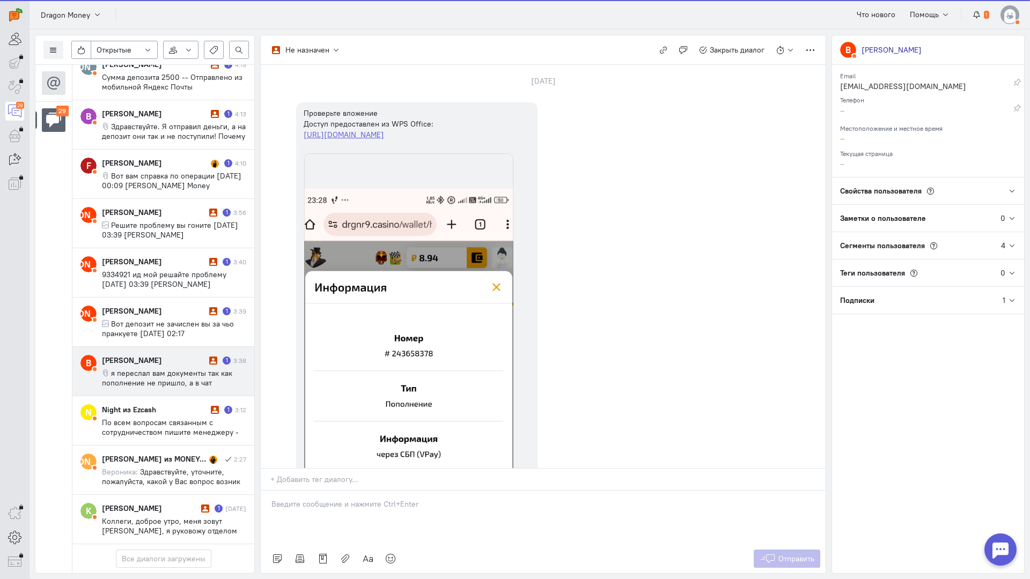
scroll to position [938, 0]
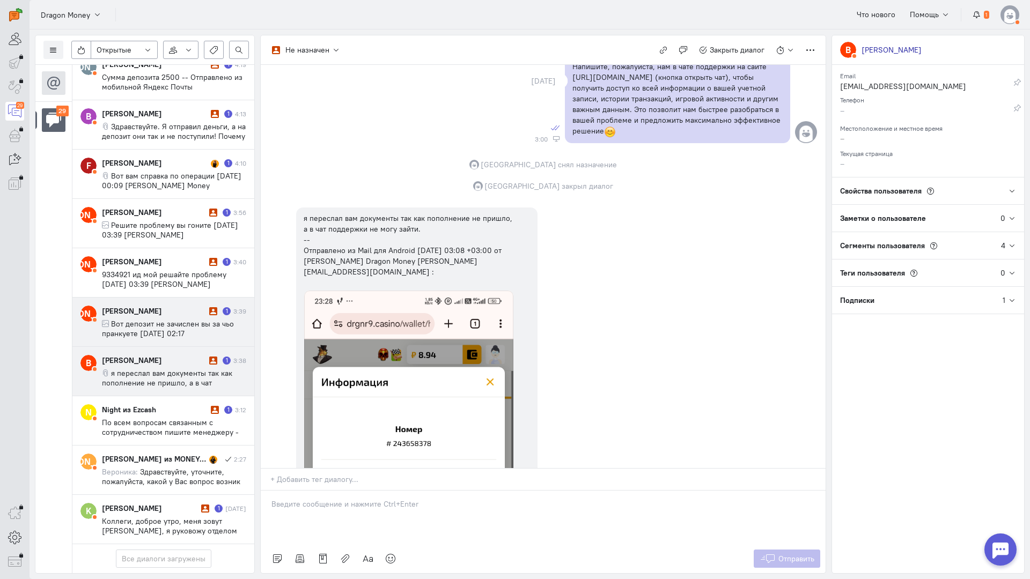
click at [133, 298] on cq-conversation-card "А Алиса 1 3:39 Вот депозит не зачислен вы за чьо пранкуете ср, 1 окт. 2025 г., …" at bounding box center [163, 322] width 182 height 49
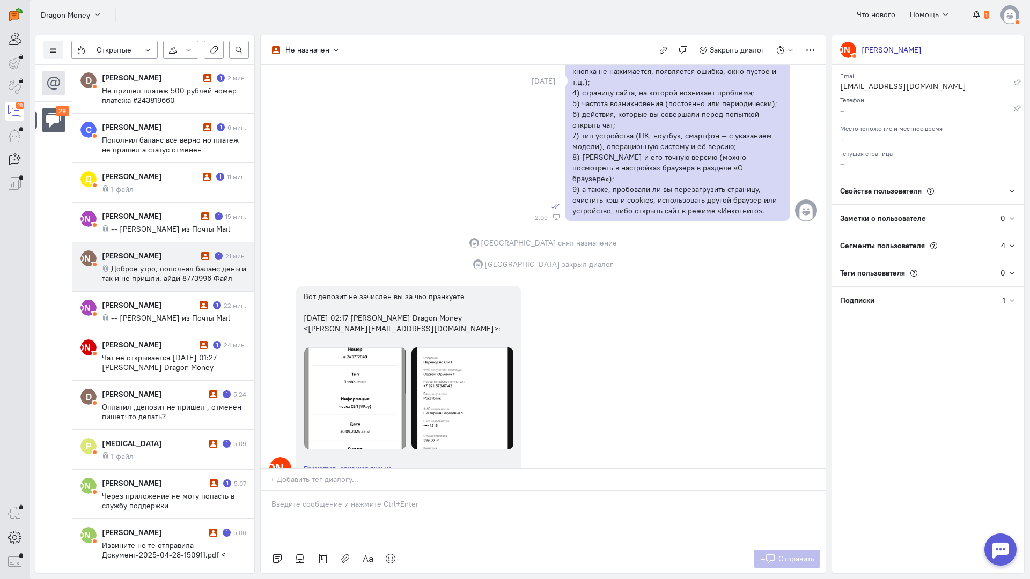
scroll to position [0, 0]
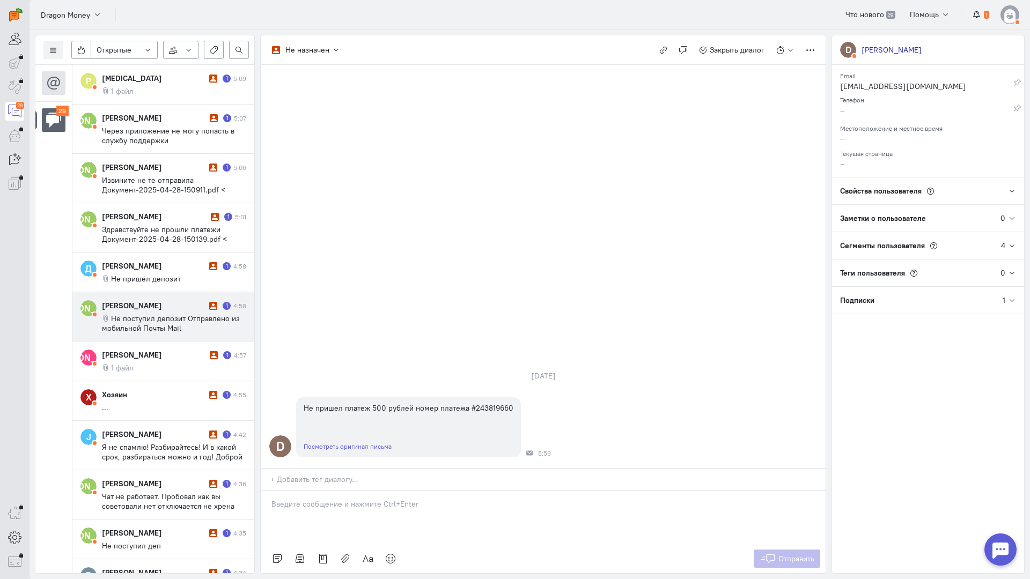
scroll to position [507, 0]
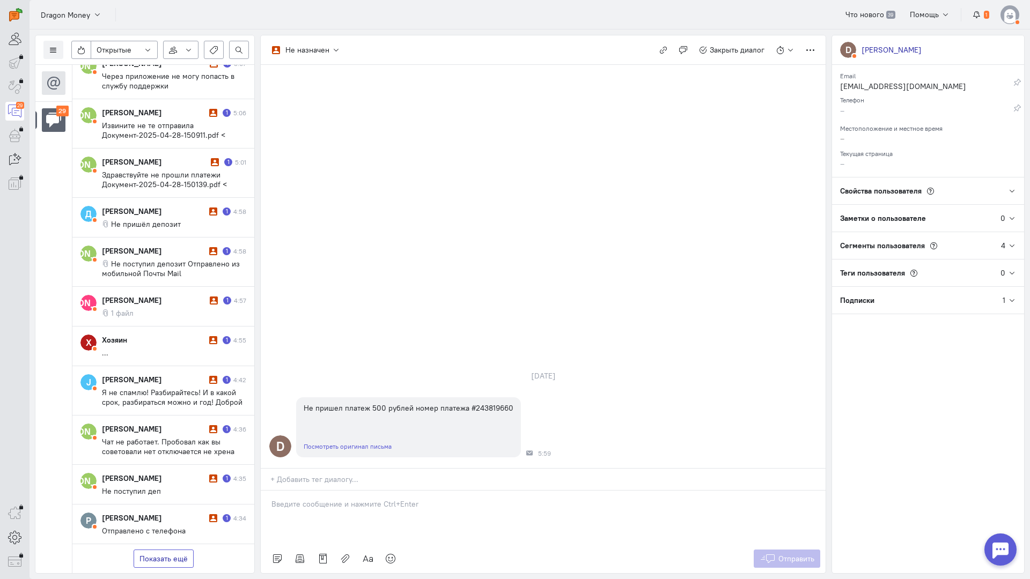
click at [178, 550] on button "Показать ещё" at bounding box center [164, 559] width 60 height 18
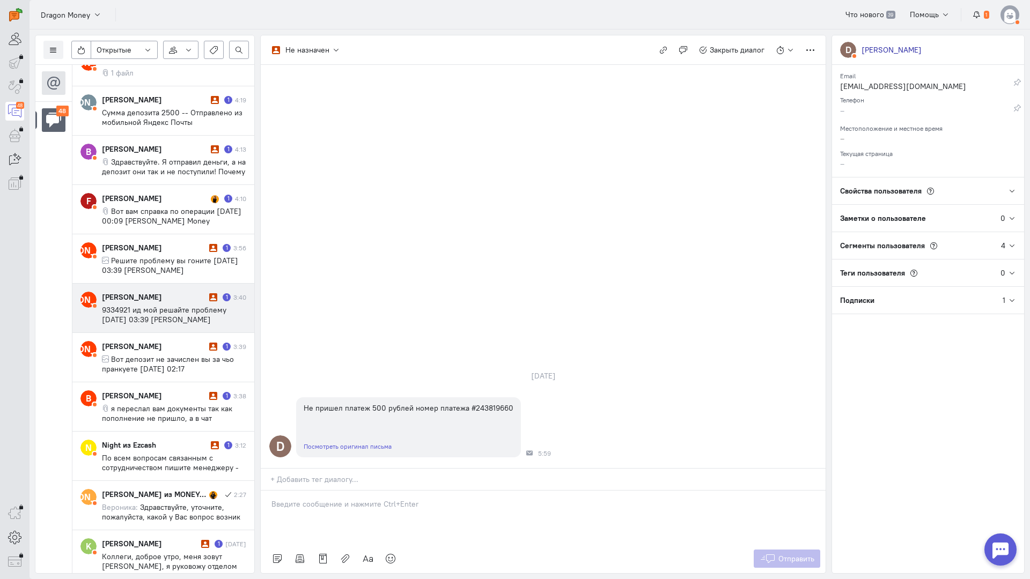
scroll to position [2003, 0]
